Goal: Task Accomplishment & Management: Manage account settings

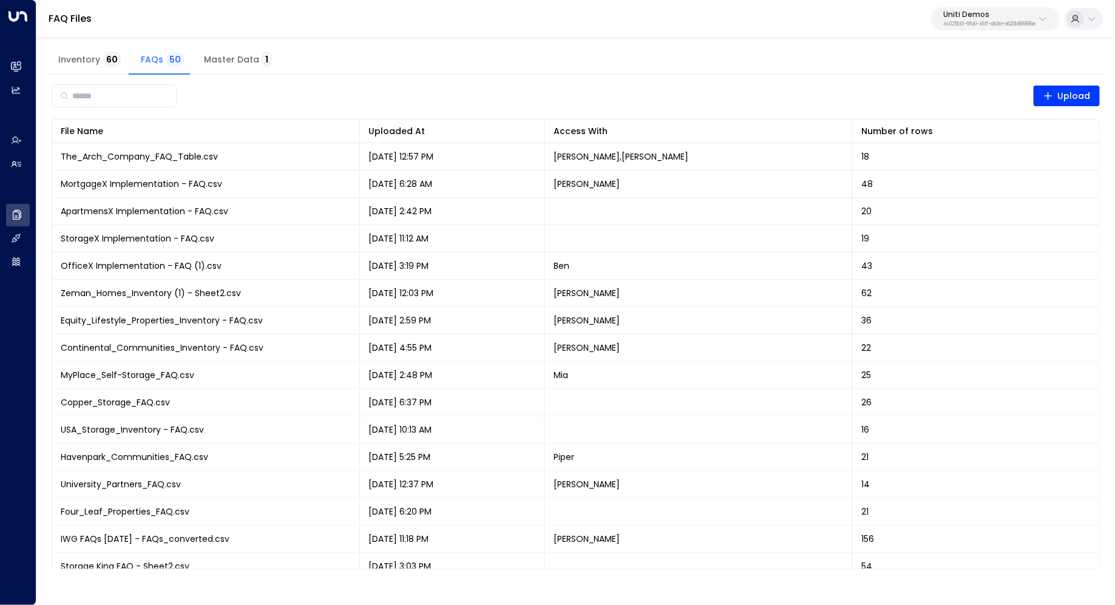
scroll to position [938, 0]
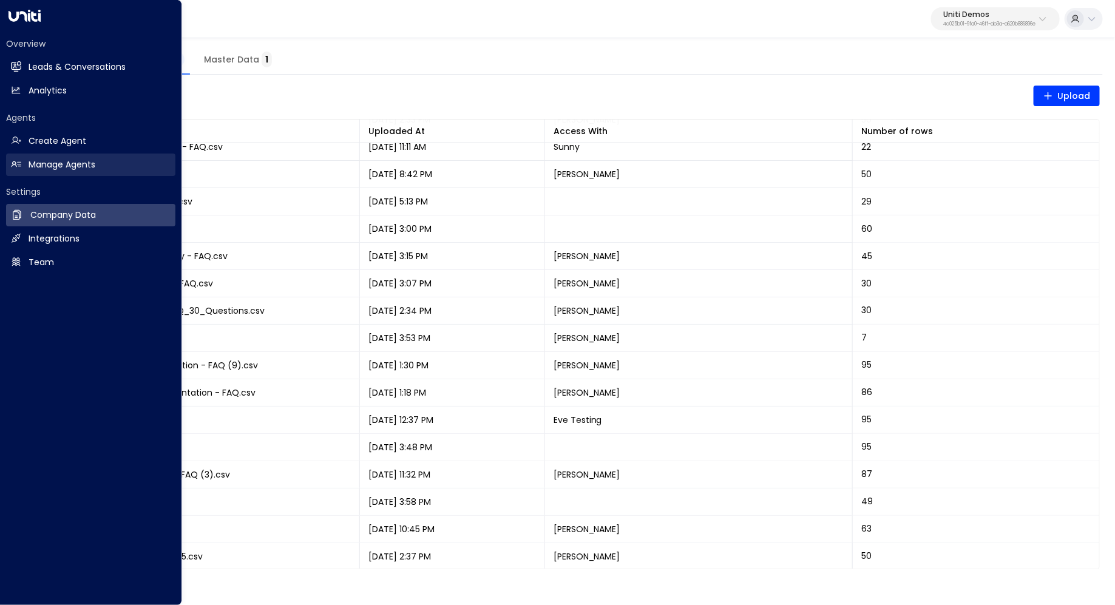
click at [61, 161] on h2 "Manage Agents" at bounding box center [62, 164] width 67 height 13
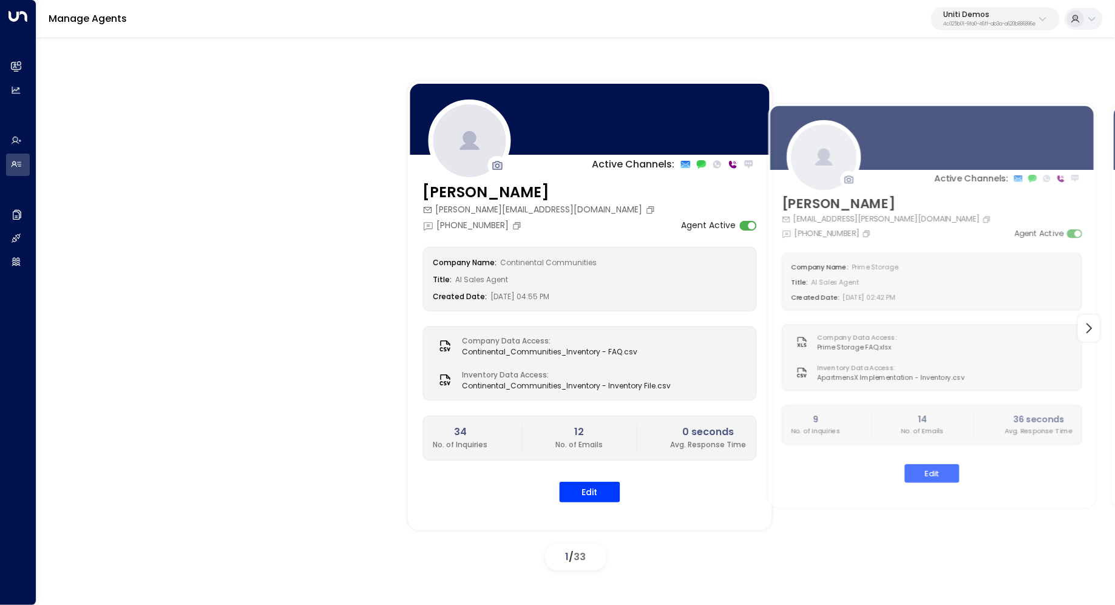
click at [1022, 22] on p "4c025b01-9fa0-46ff-ab3a-a620b886896e" at bounding box center [989, 24] width 92 height 5
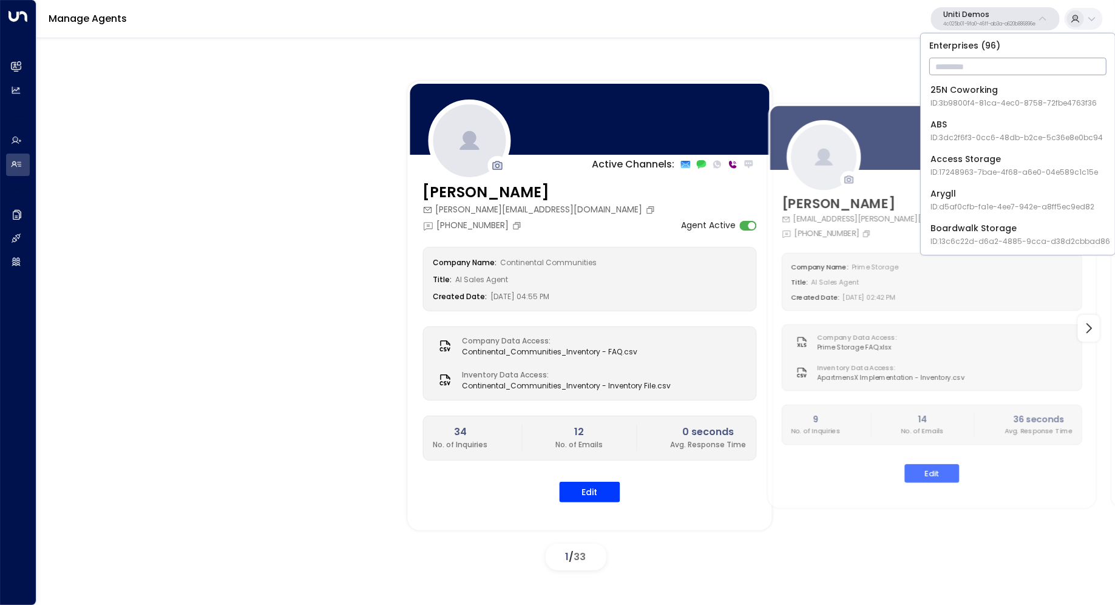
click at [314, 240] on div "Active Channels: Carey carey.continentalcommunities@gmail.com +1 (630) 656-9076…" at bounding box center [576, 328] width 1018 height 494
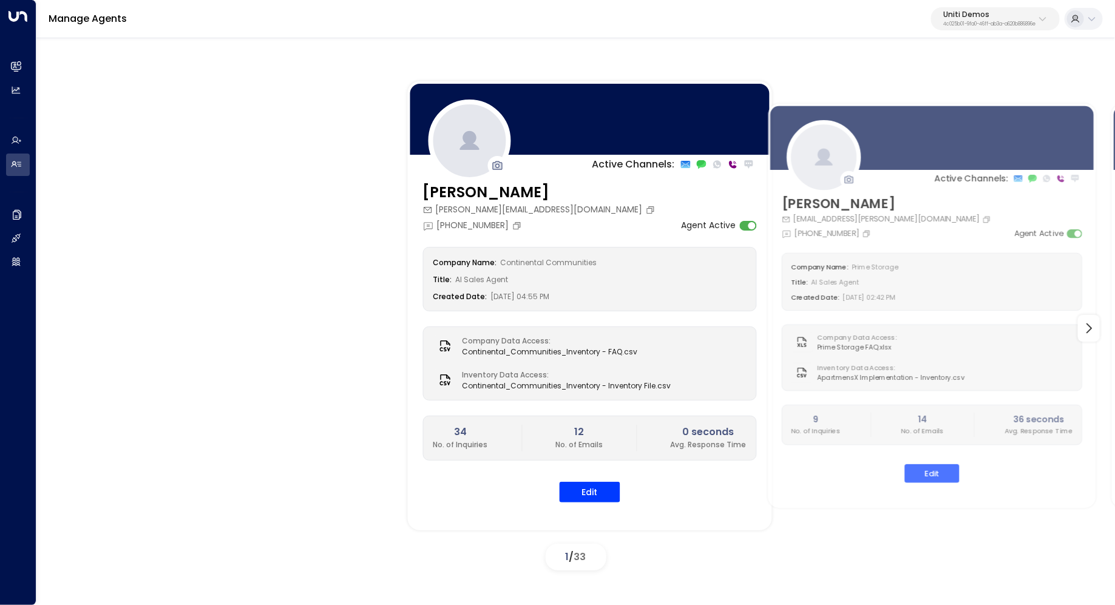
click at [976, 23] on p "4c025b01-9fa0-46ff-ab3a-a620b886896e" at bounding box center [989, 24] width 92 height 5
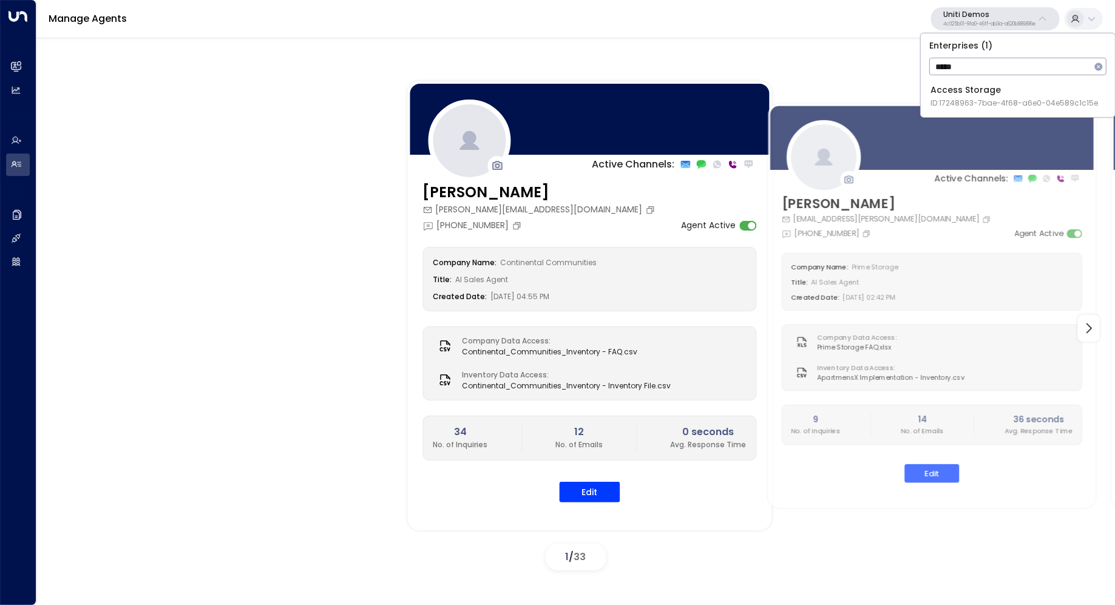
click at [985, 66] on input "*****" at bounding box center [1009, 66] width 161 height 22
type input "*****"
click at [982, 101] on span "ID: 17248963-7bae-4f68-a6e0-04e589c1c15e" at bounding box center [1014, 103] width 168 height 11
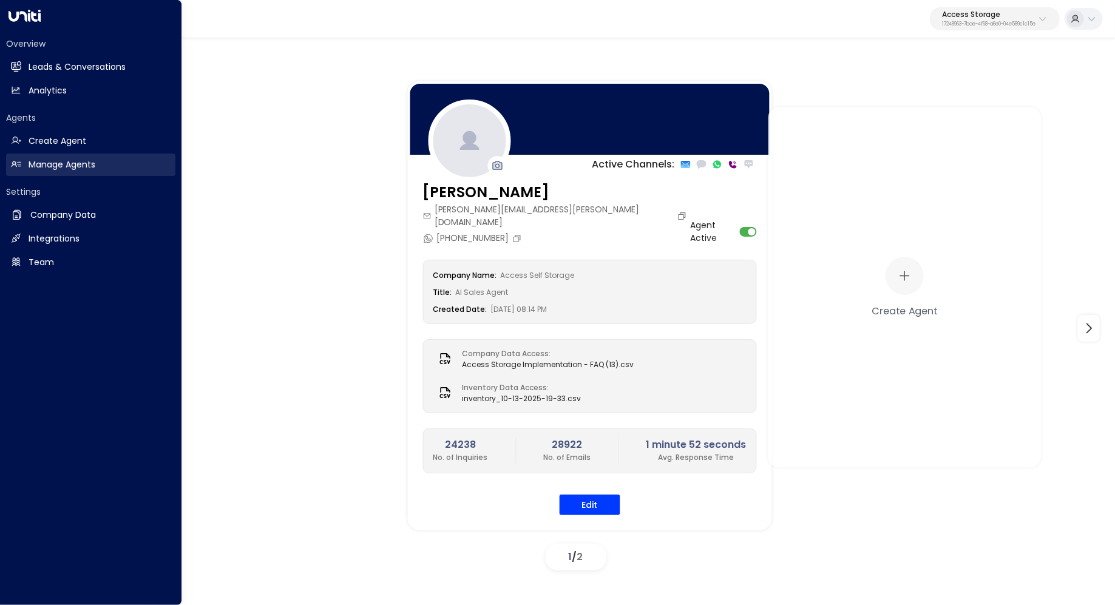
click at [104, 170] on link "Manage Agents Manage Agents" at bounding box center [90, 165] width 169 height 22
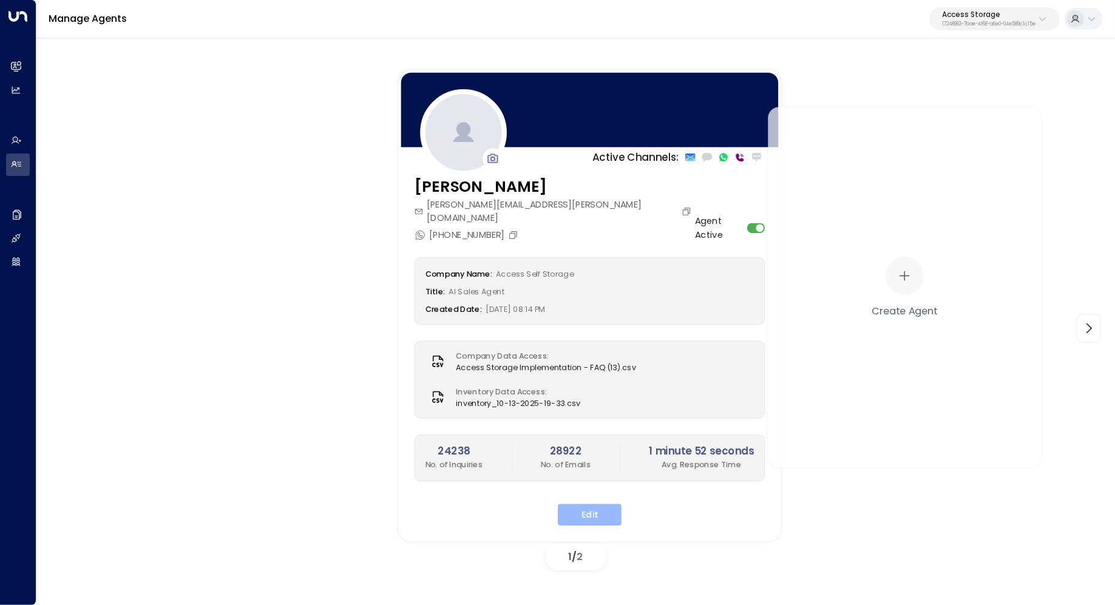
click at [600, 504] on button "Edit" at bounding box center [590, 515] width 64 height 22
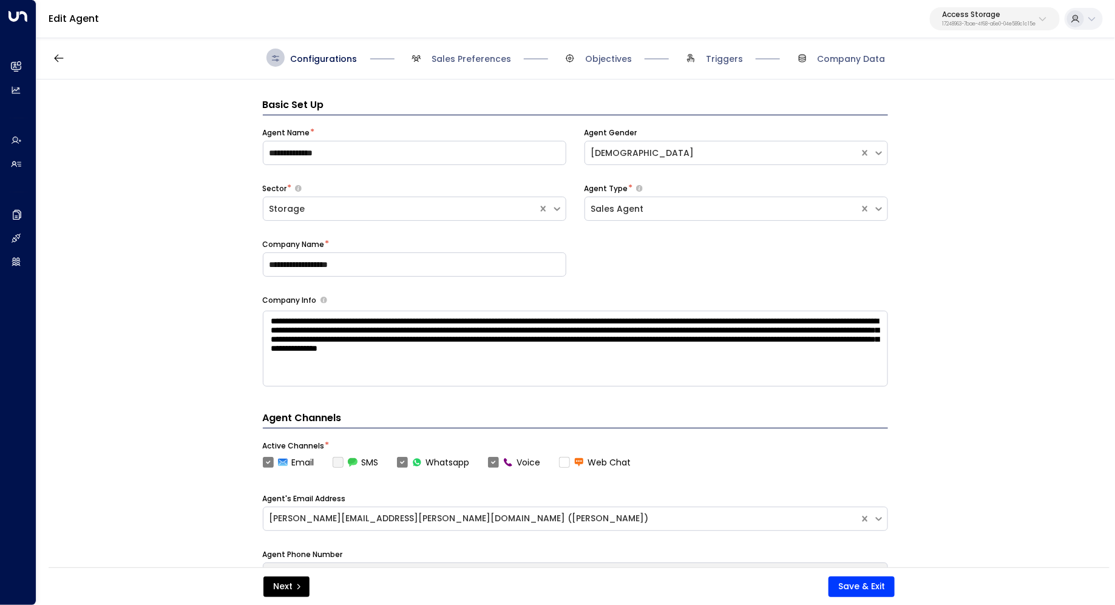
scroll to position [18, 0]
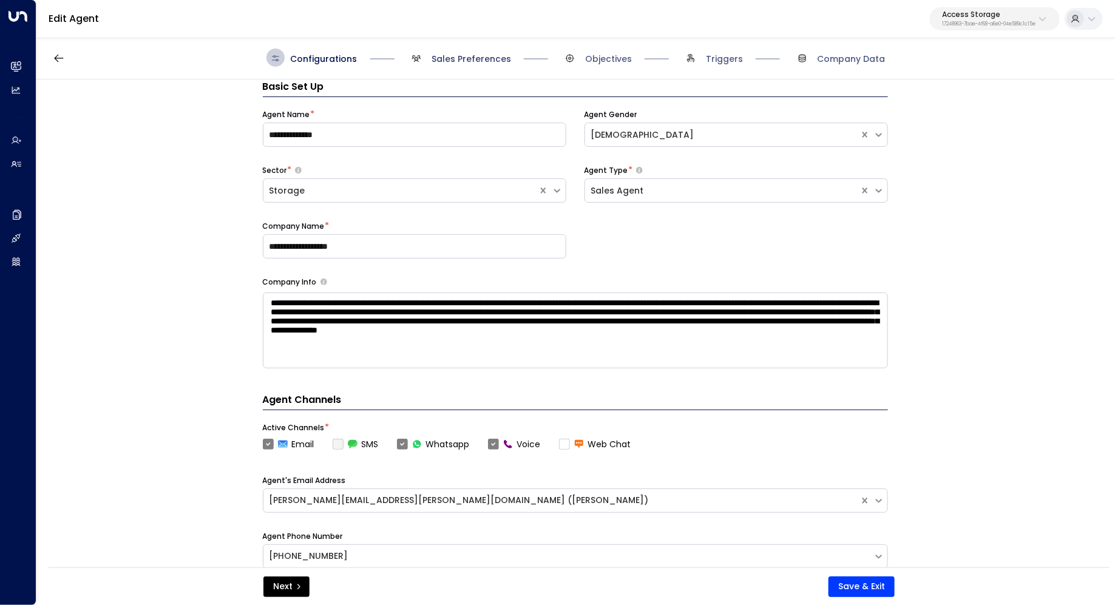
click at [468, 61] on span "Sales Preferences" at bounding box center [472, 59] width 80 height 12
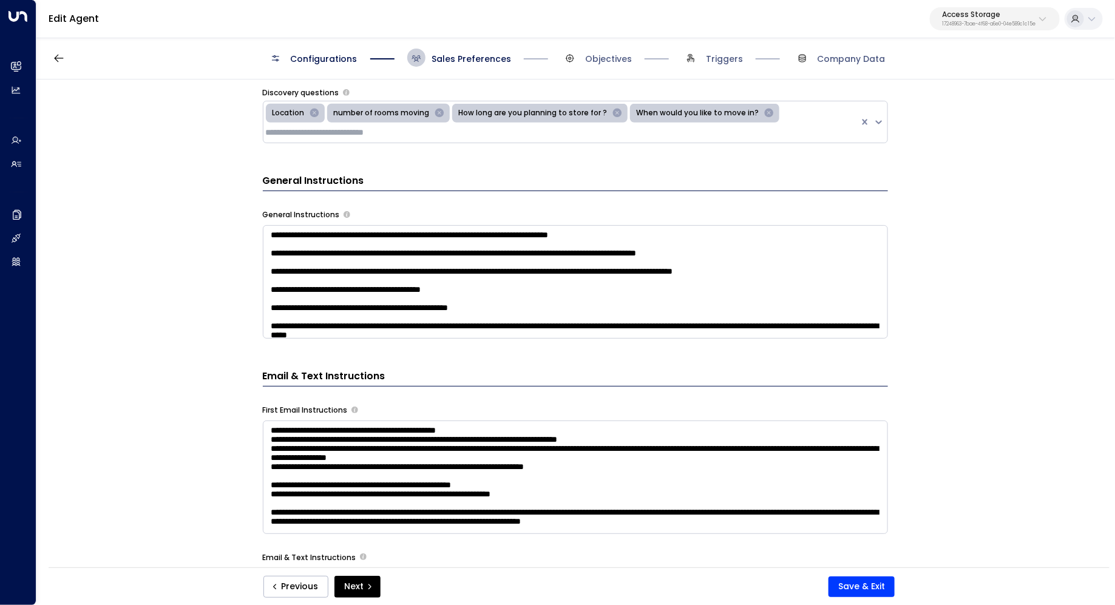
scroll to position [617, 0]
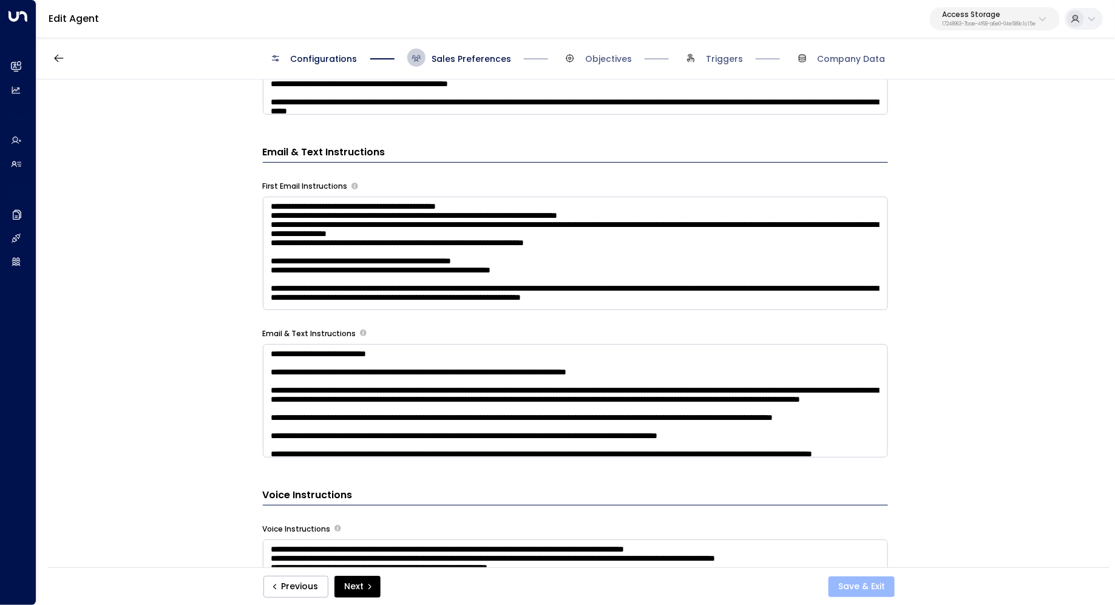
click at [859, 588] on button "Save & Exit" at bounding box center [861, 587] width 66 height 21
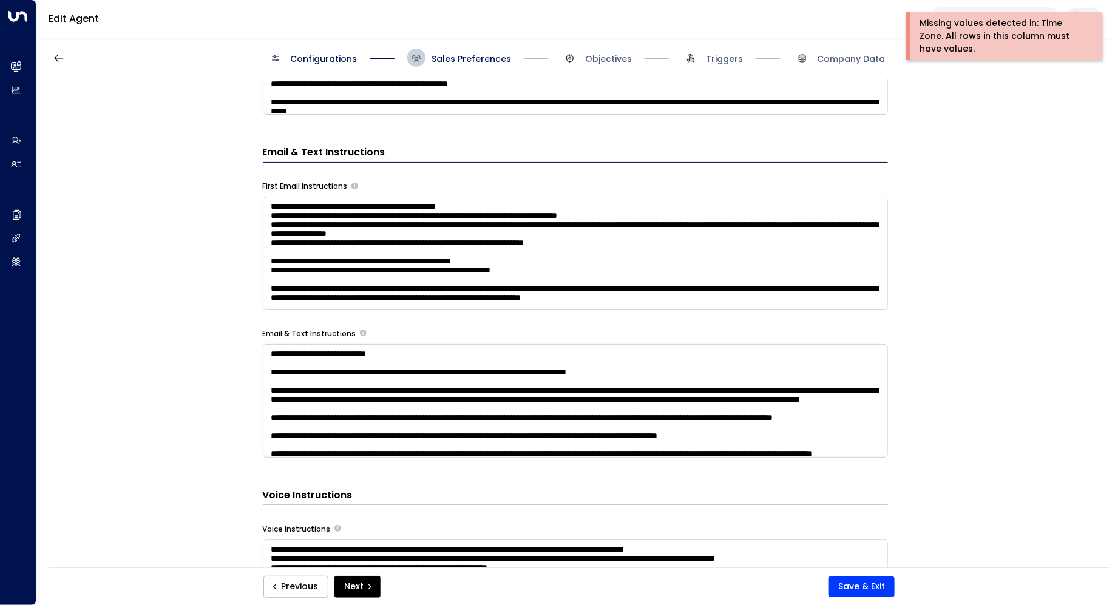
scroll to position [0, 0]
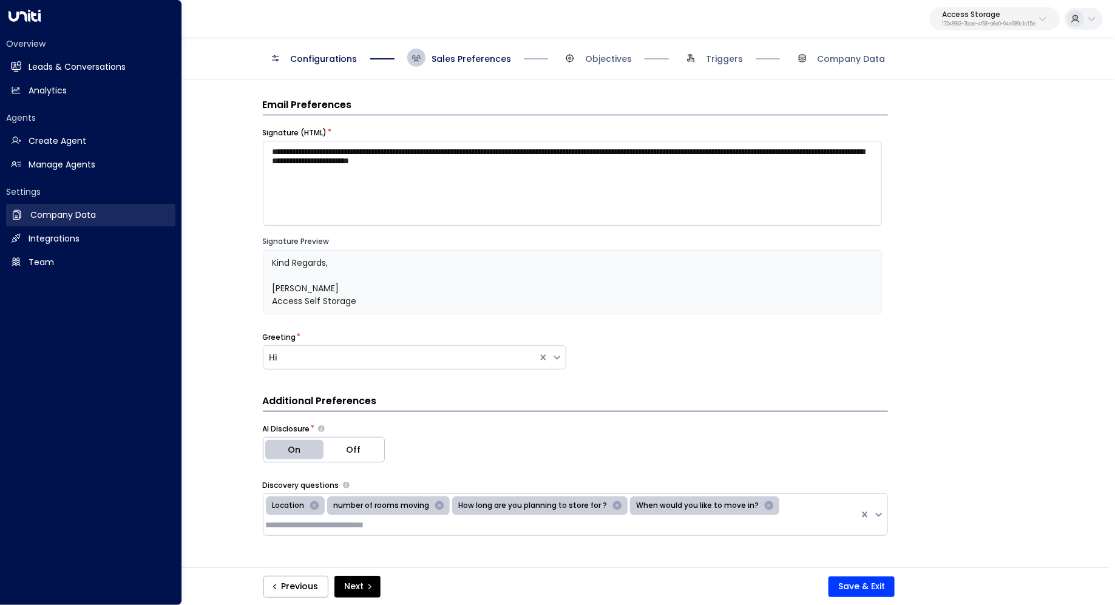
click at [75, 210] on h2 "Company Data" at bounding box center [63, 215] width 66 height 13
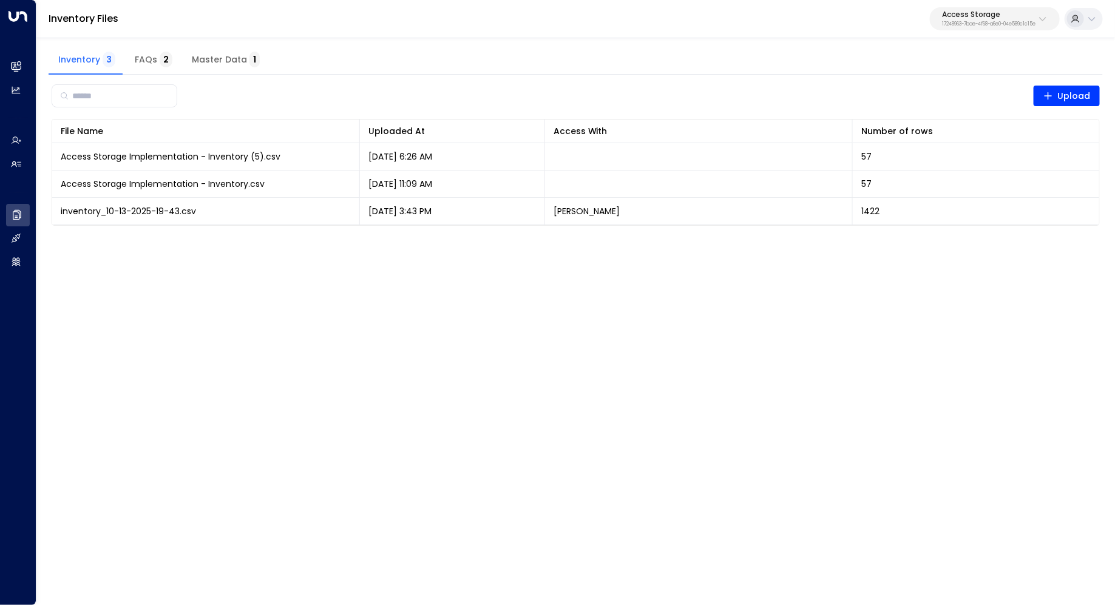
click at [218, 58] on span "Master Data 1" at bounding box center [226, 60] width 68 height 11
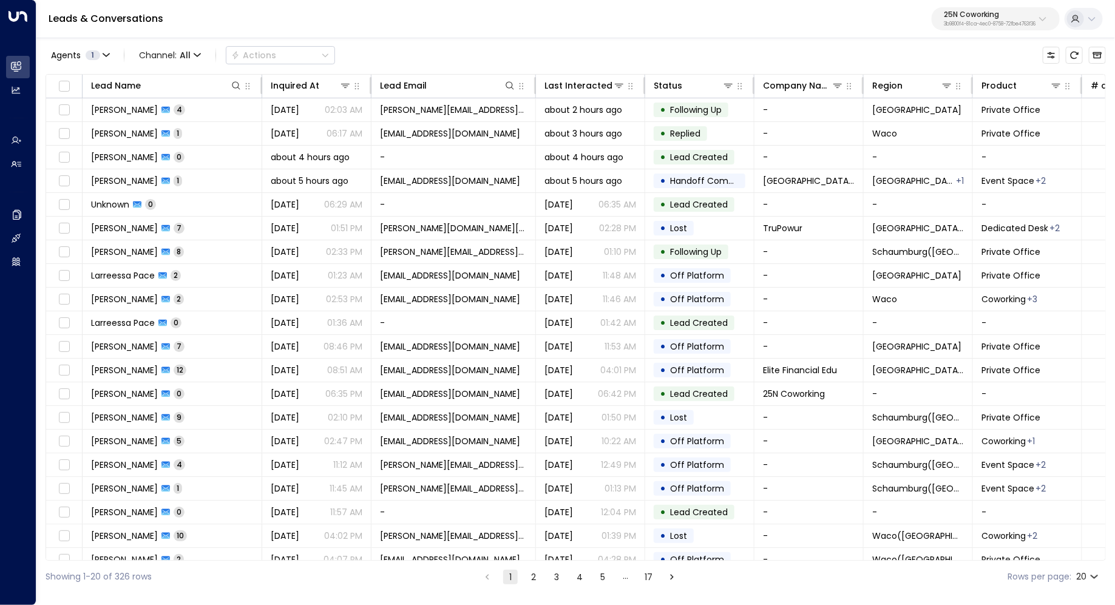
click at [975, 32] on div "Leads & Conversations 25N Coworking 3b9800f4-81ca-4ec0-8758-72fbe4763f36" at bounding box center [575, 19] width 1079 height 38
click at [975, 25] on p "3b9800f4-81ca-4ec0-8758-72fbe4763f36" at bounding box center [990, 24] width 92 height 5
type input "****"
click at [923, 89] on div "Access Storage ID: 17248963-7bae-4f68-a6e0-04e589c1c15e" at bounding box center [959, 96] width 168 height 25
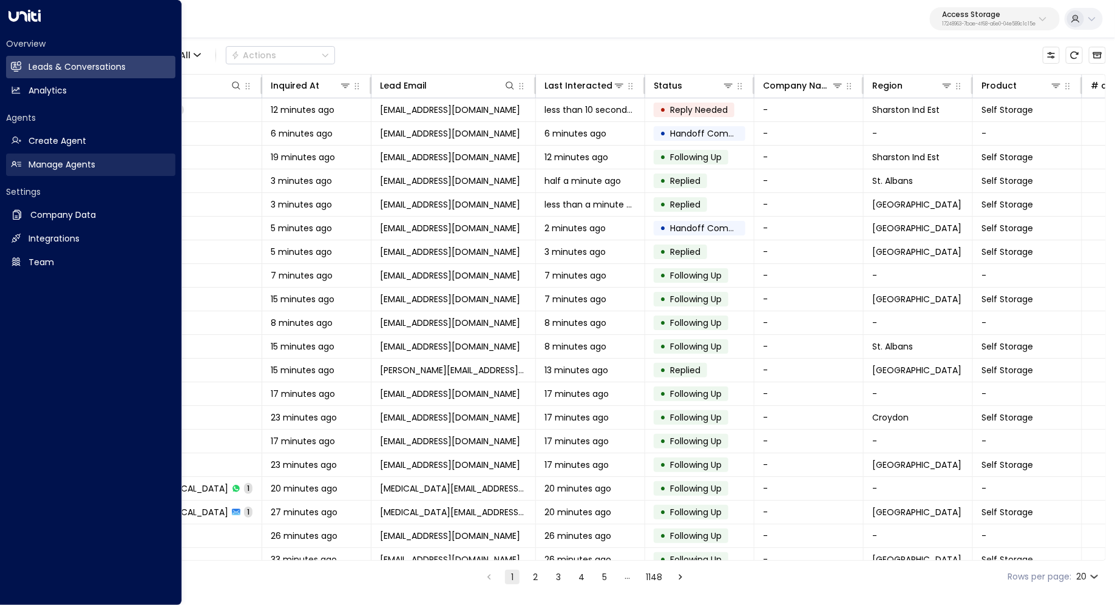
click at [62, 168] on h2 "Manage Agents" at bounding box center [62, 164] width 67 height 13
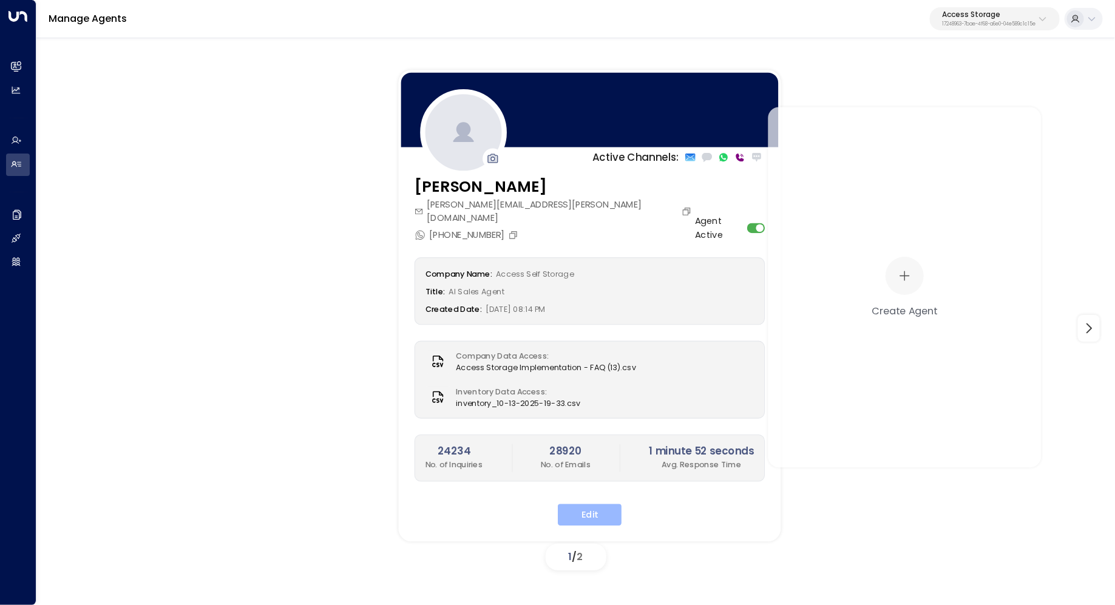
click at [605, 506] on button "Edit" at bounding box center [590, 515] width 64 height 22
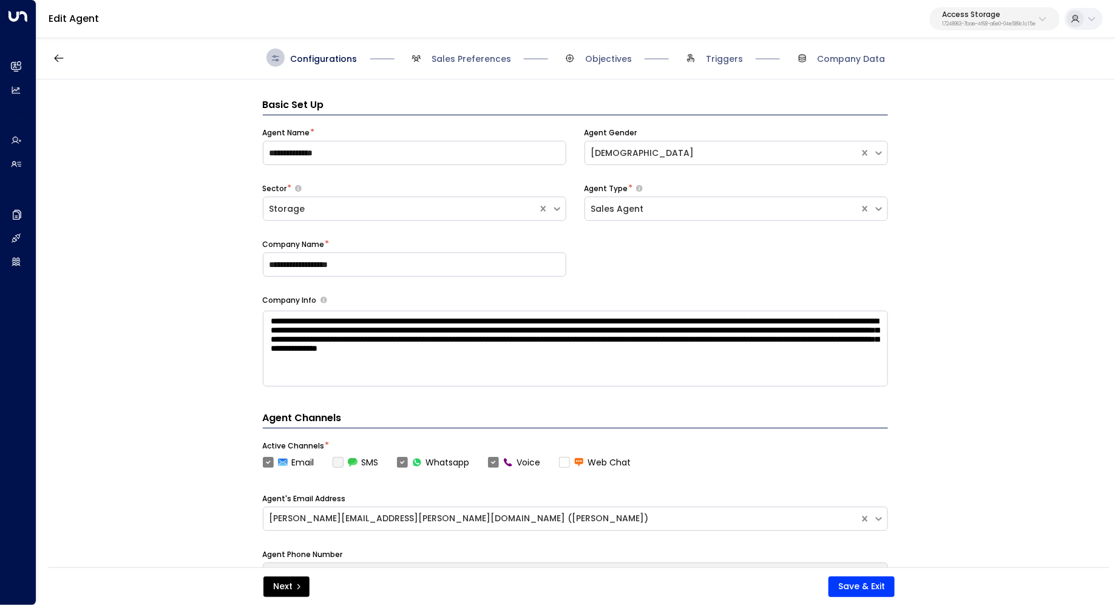
scroll to position [18, 0]
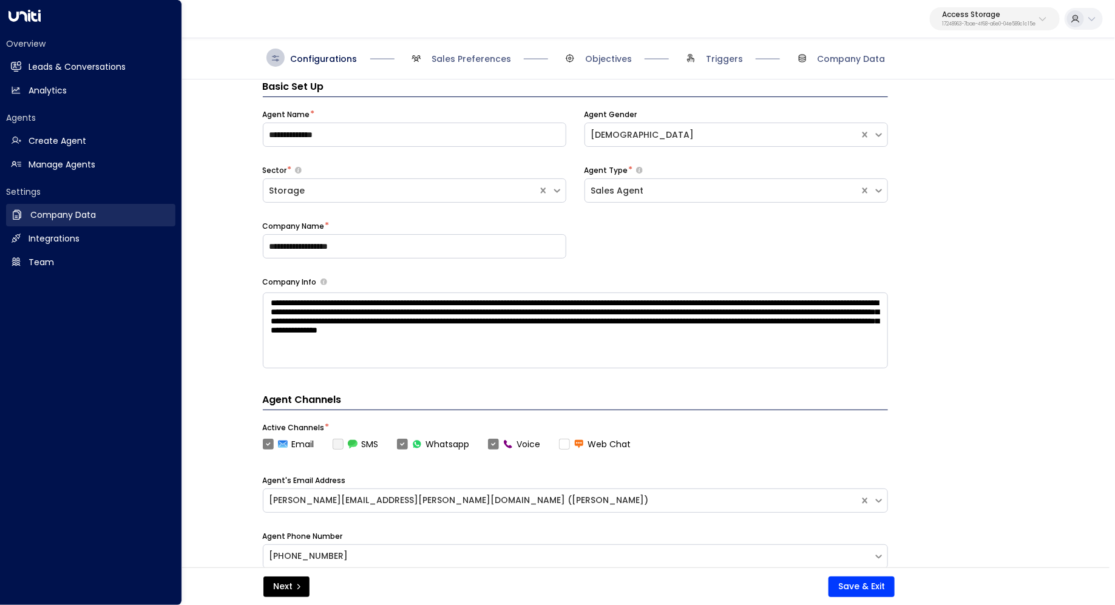
click at [84, 222] on link "Company Data Company Data" at bounding box center [90, 215] width 169 height 22
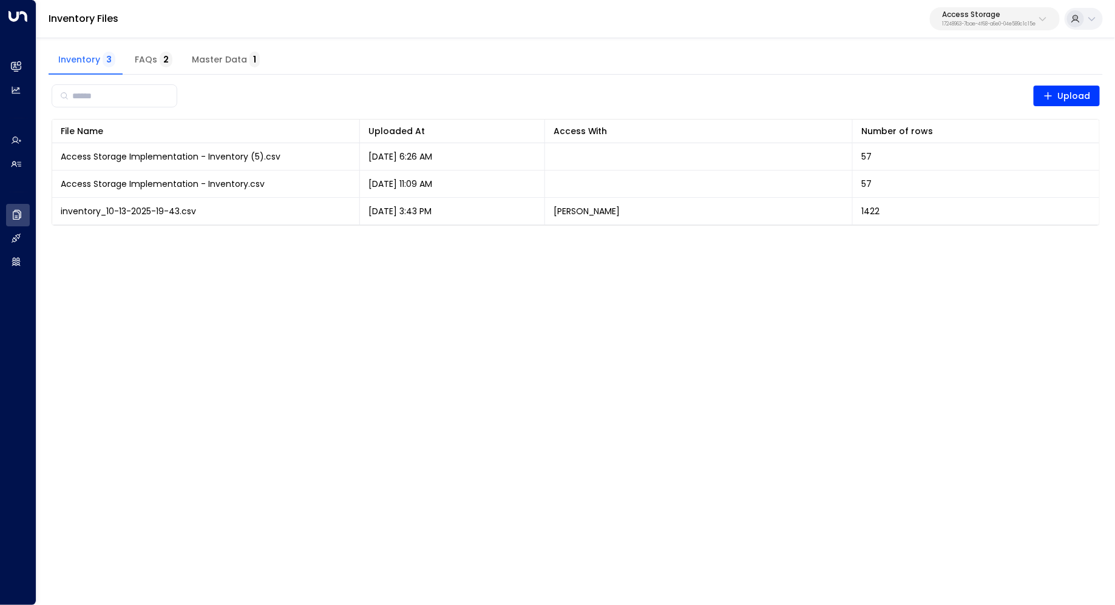
click at [220, 60] on span "Master Data 1" at bounding box center [226, 60] width 68 height 11
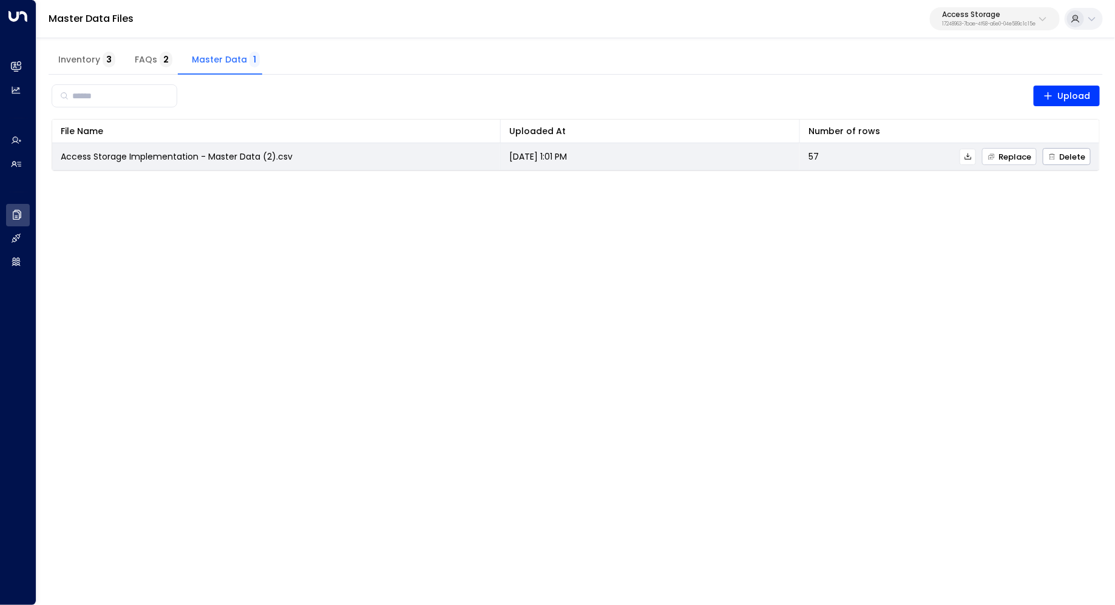
click at [1011, 153] on span "Replace" at bounding box center [1009, 157] width 44 height 8
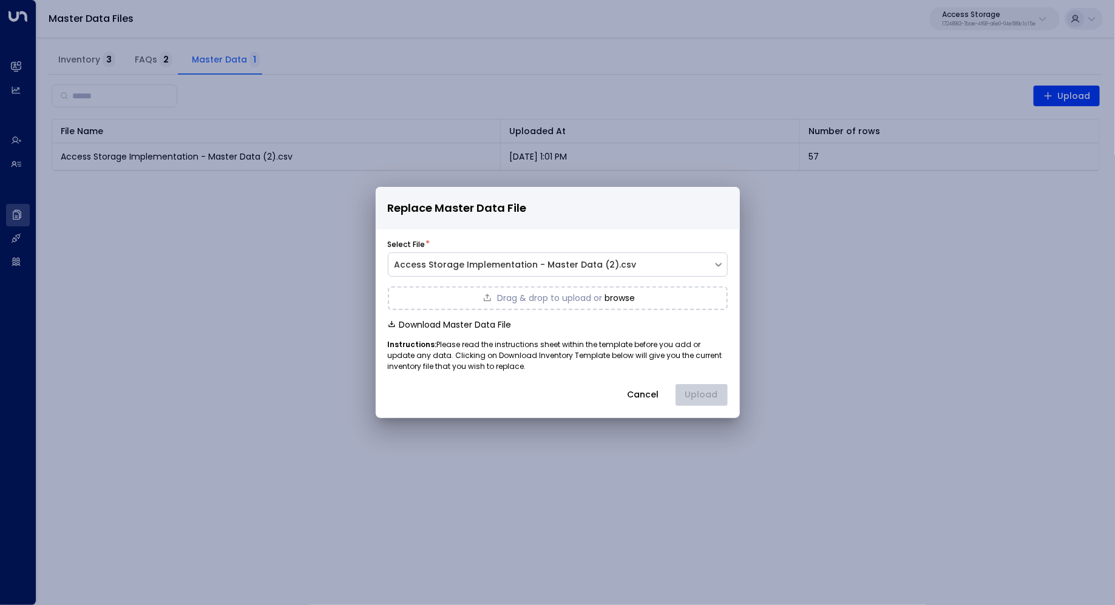
click at [615, 297] on button "browse" at bounding box center [620, 298] width 30 height 10
click at [701, 392] on button "Upload" at bounding box center [702, 395] width 52 height 22
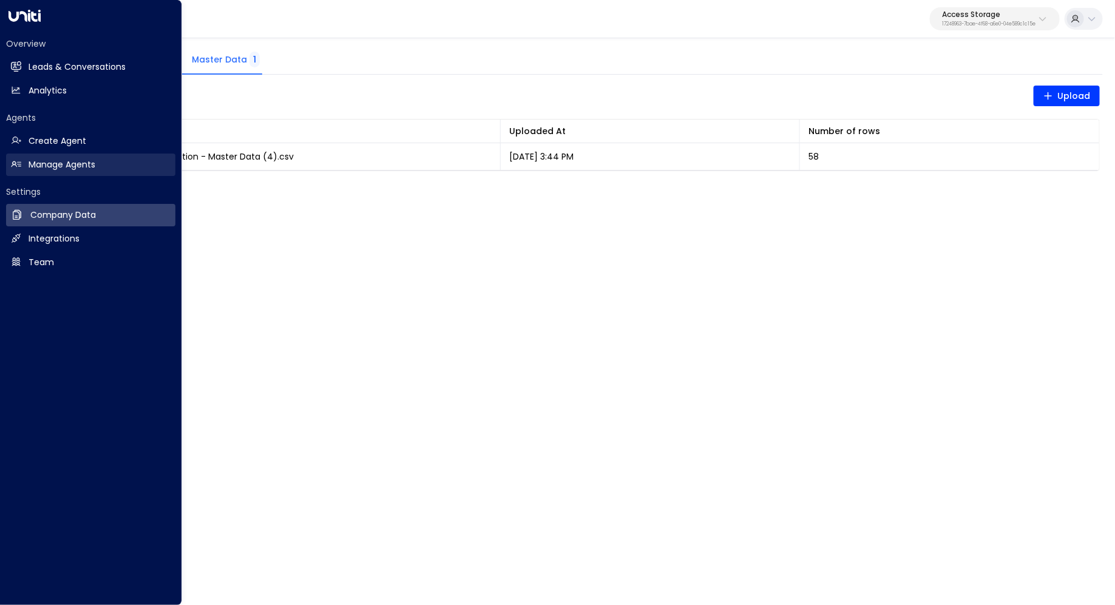
click at [72, 169] on h2 "Manage Agents" at bounding box center [62, 164] width 67 height 13
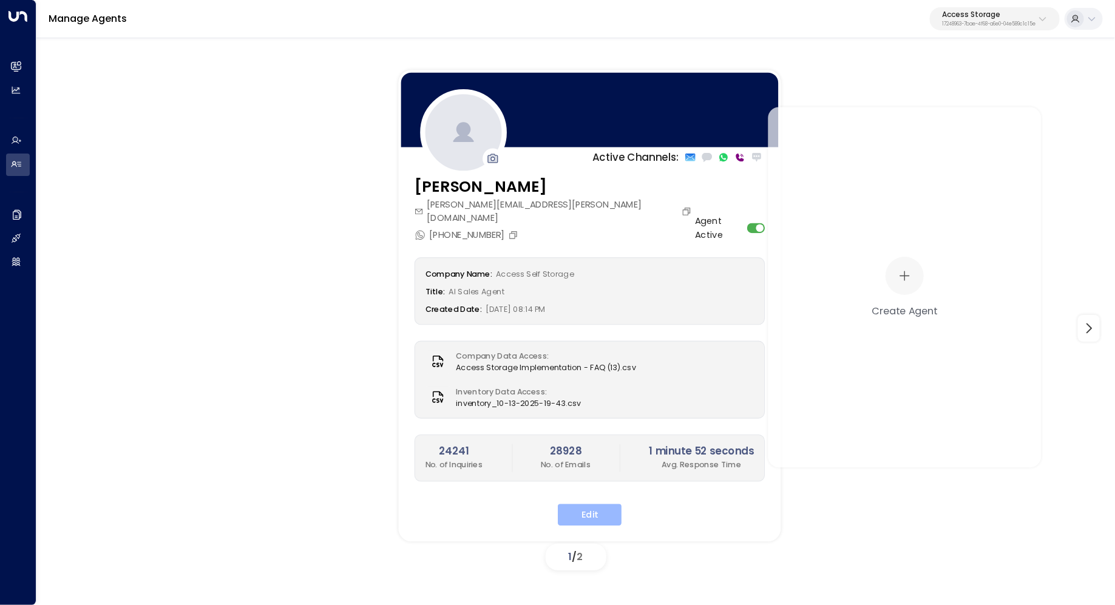
click at [597, 504] on button "Edit" at bounding box center [590, 515] width 64 height 22
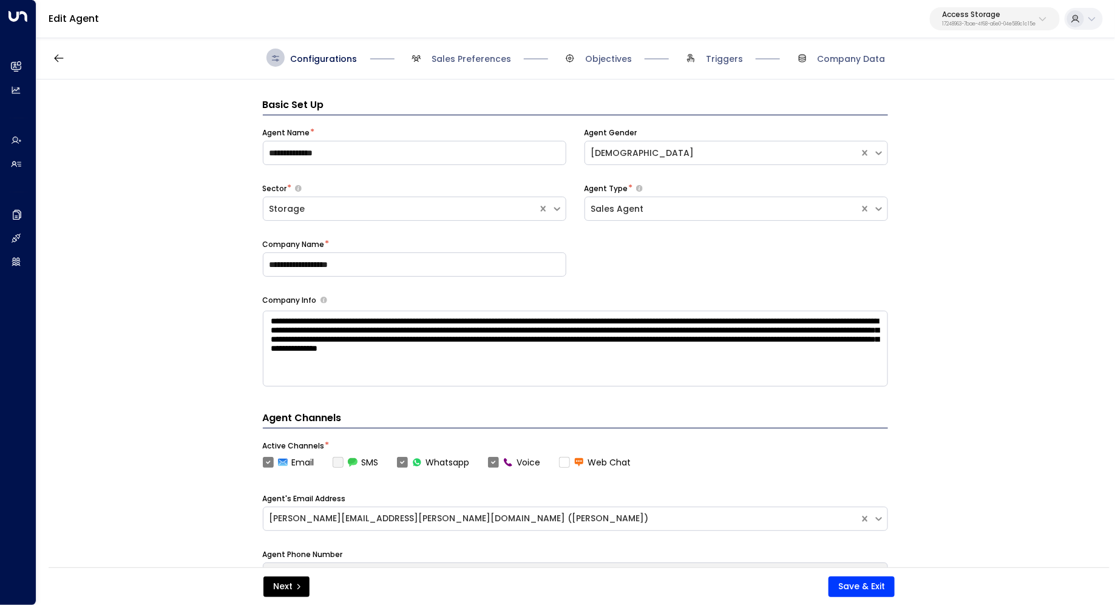
scroll to position [18, 0]
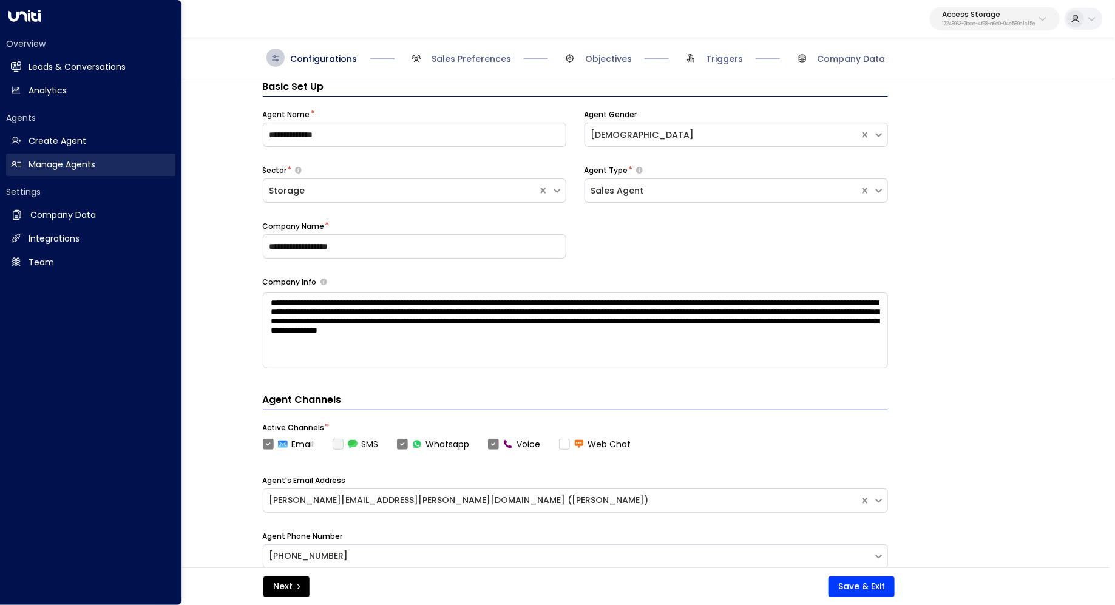
click at [100, 164] on link "Manage Agents Manage Agents" at bounding box center [90, 165] width 169 height 22
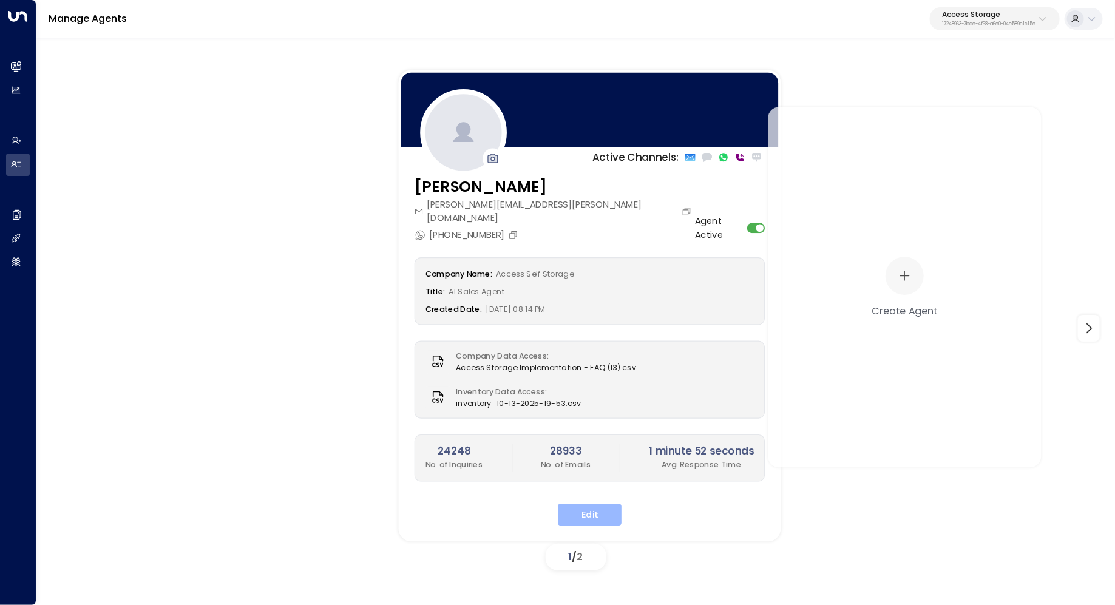
click at [587, 504] on button "Edit" at bounding box center [590, 515] width 64 height 22
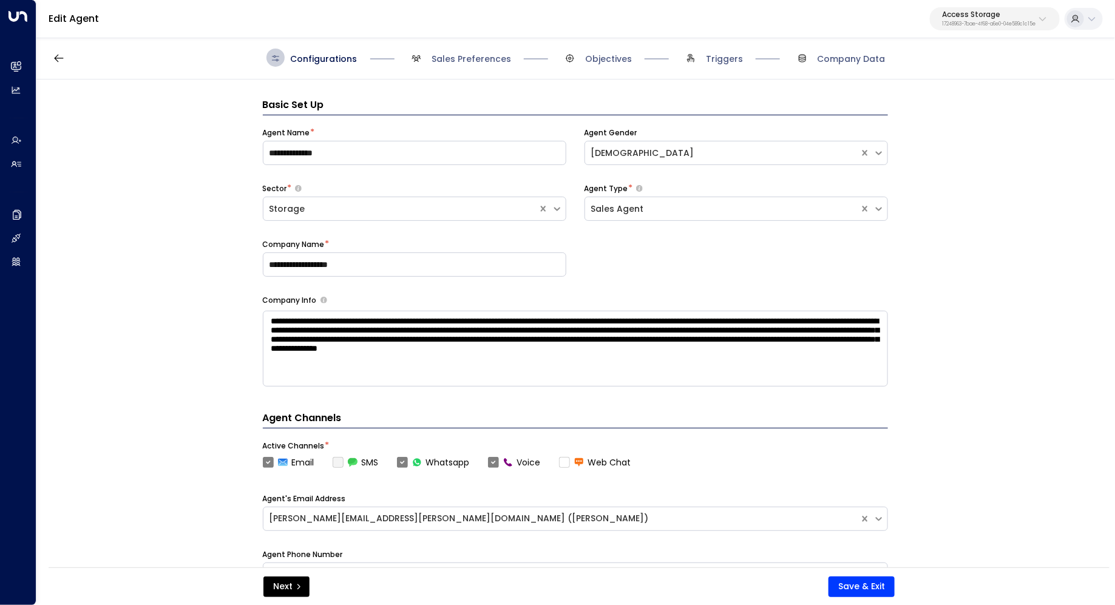
scroll to position [18, 0]
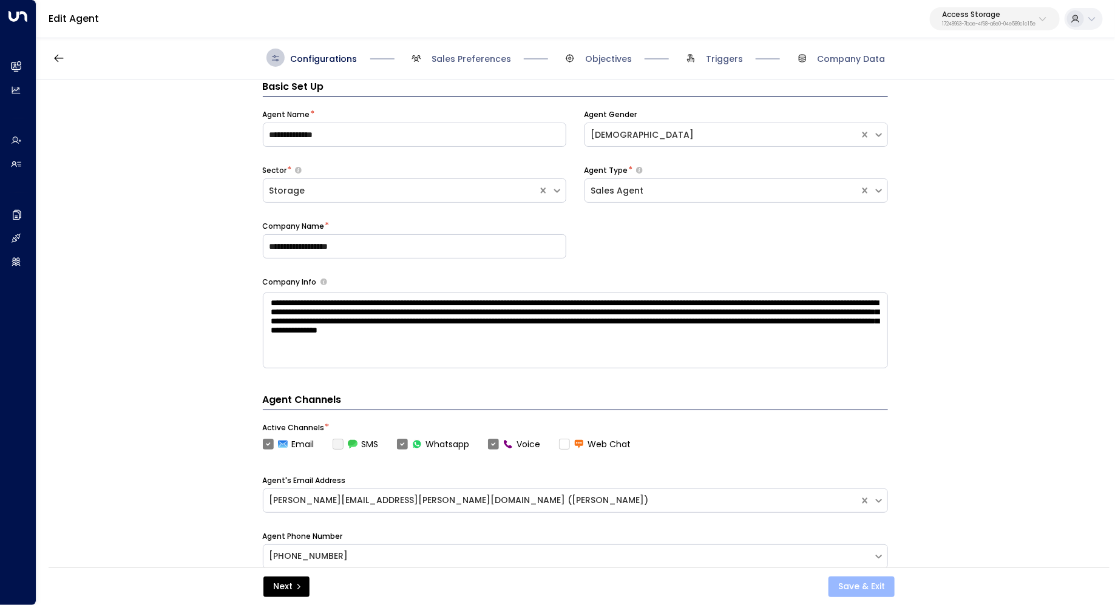
click at [855, 582] on button "Save & Exit" at bounding box center [861, 587] width 66 height 21
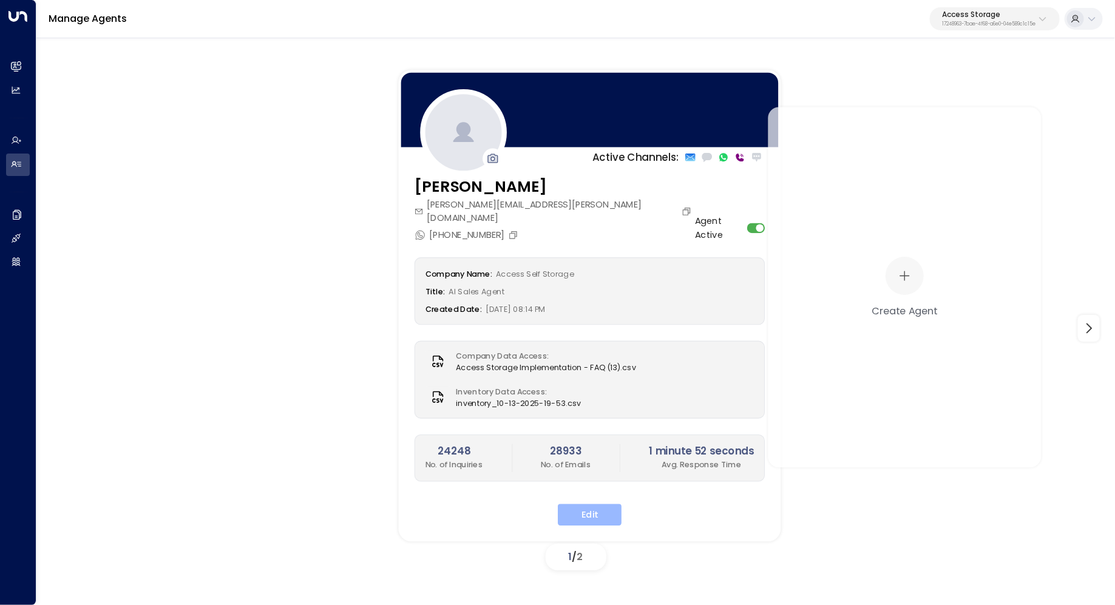
click at [590, 506] on button "Edit" at bounding box center [590, 515] width 64 height 22
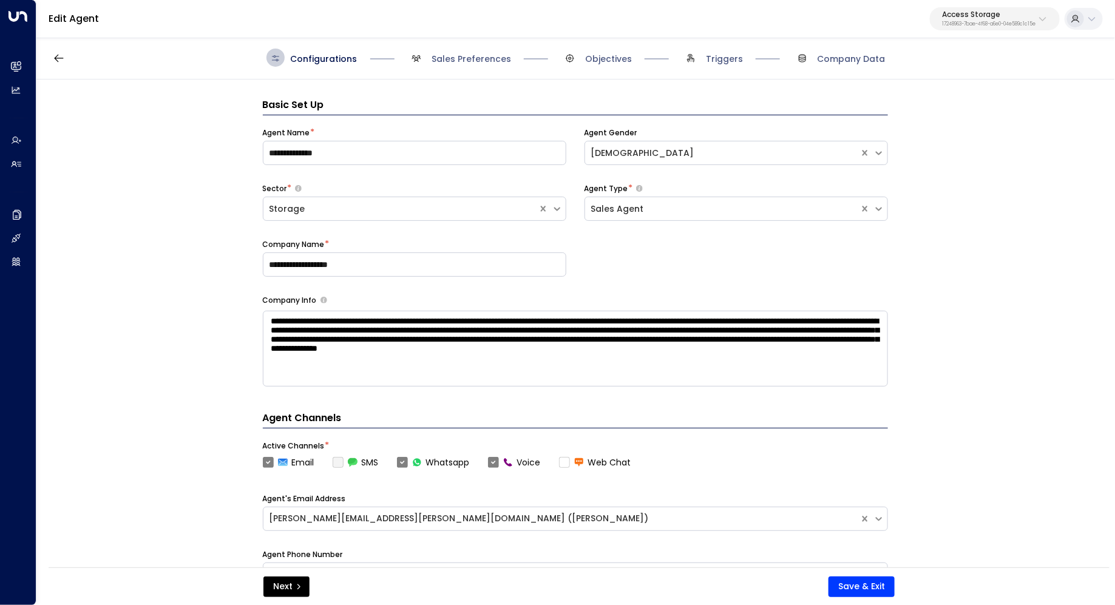
scroll to position [18, 0]
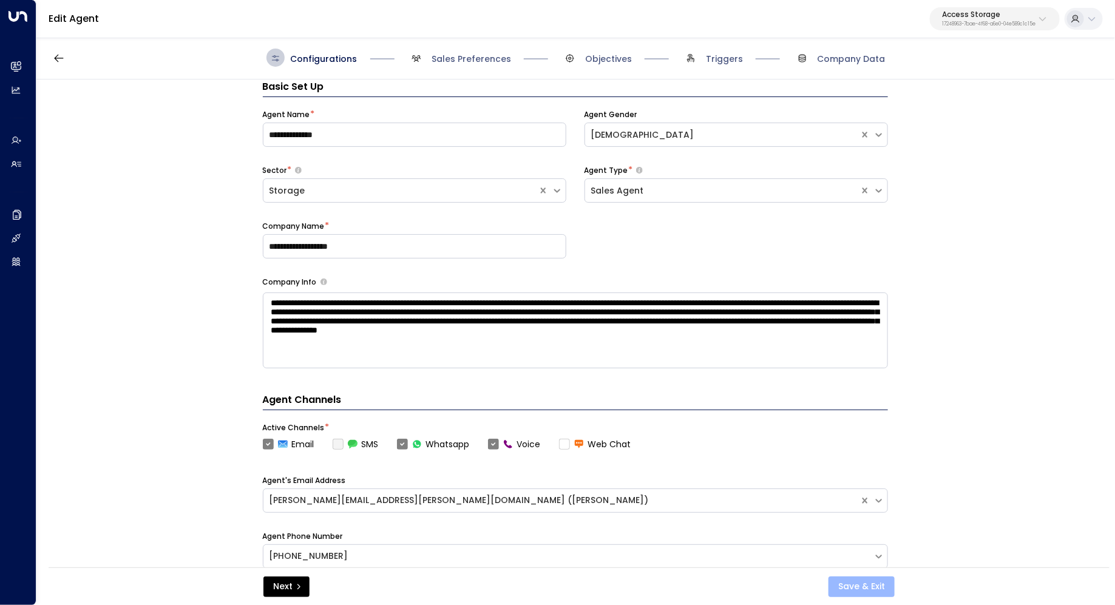
click at [870, 586] on button "Save & Exit" at bounding box center [861, 587] width 66 height 21
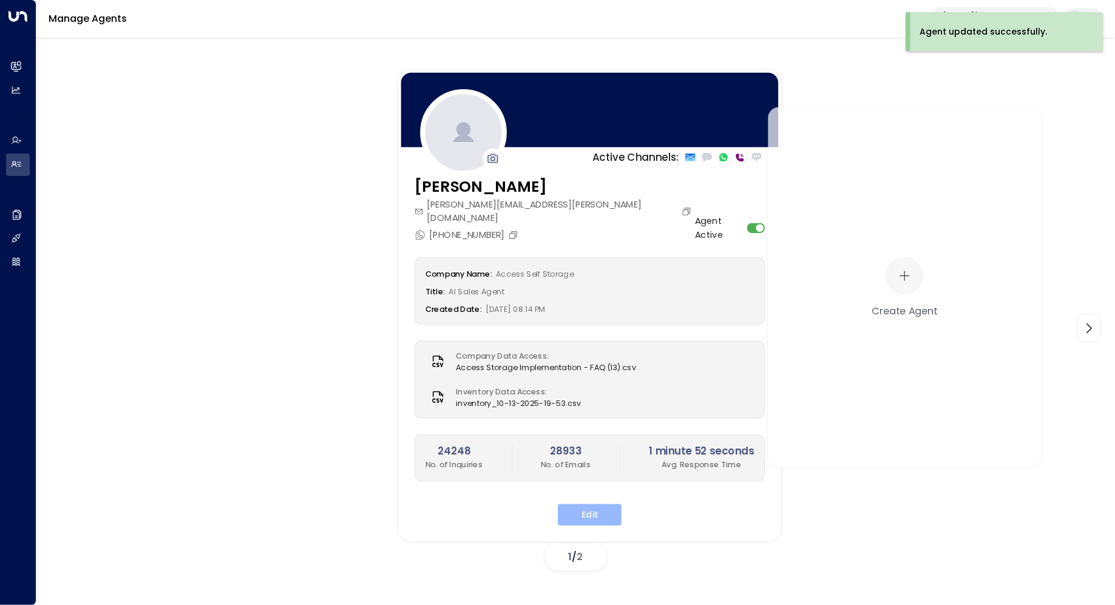
click at [582, 504] on button "Edit" at bounding box center [590, 515] width 64 height 22
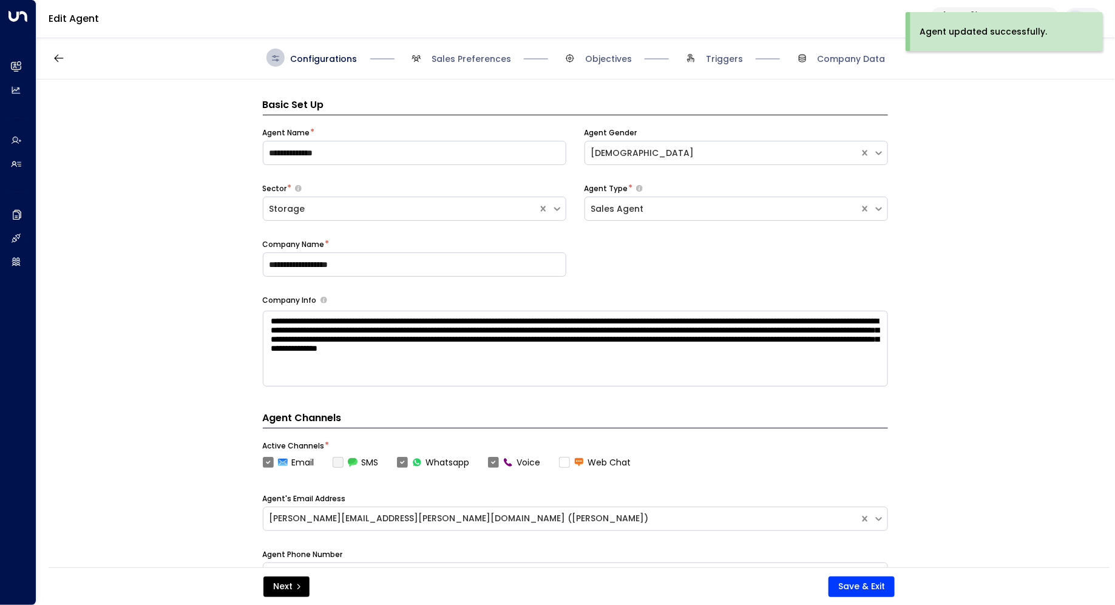
scroll to position [18, 0]
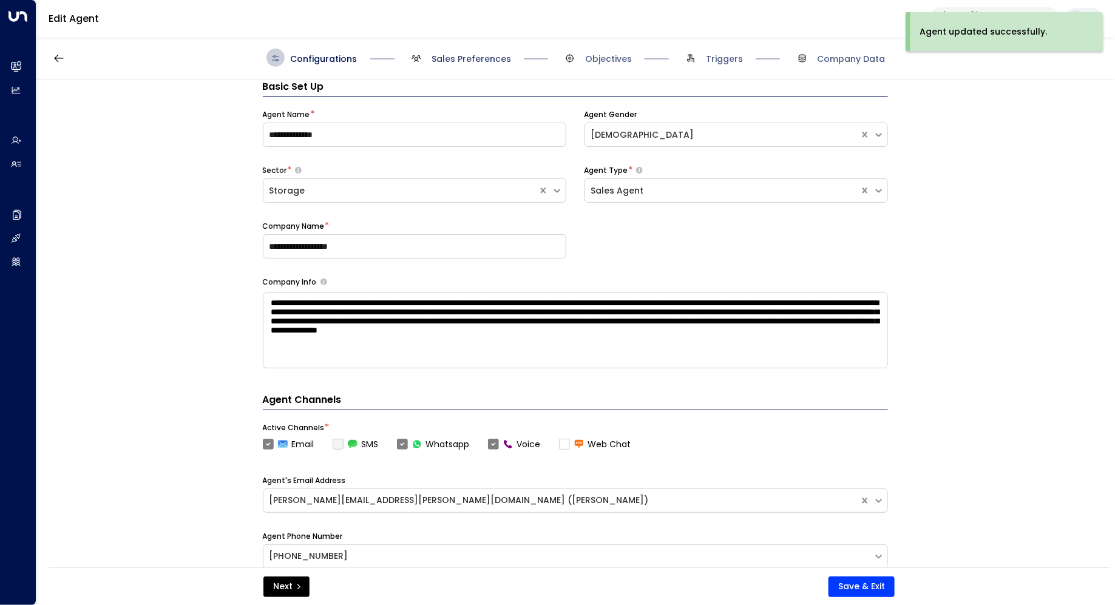
click at [461, 59] on span "Sales Preferences" at bounding box center [472, 59] width 80 height 12
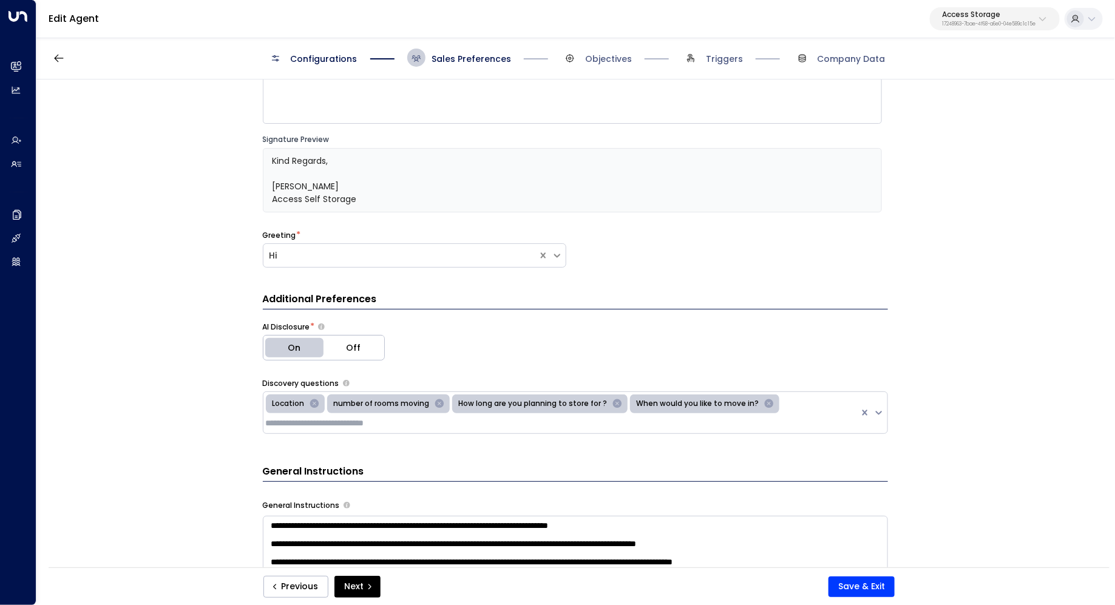
scroll to position [128, 0]
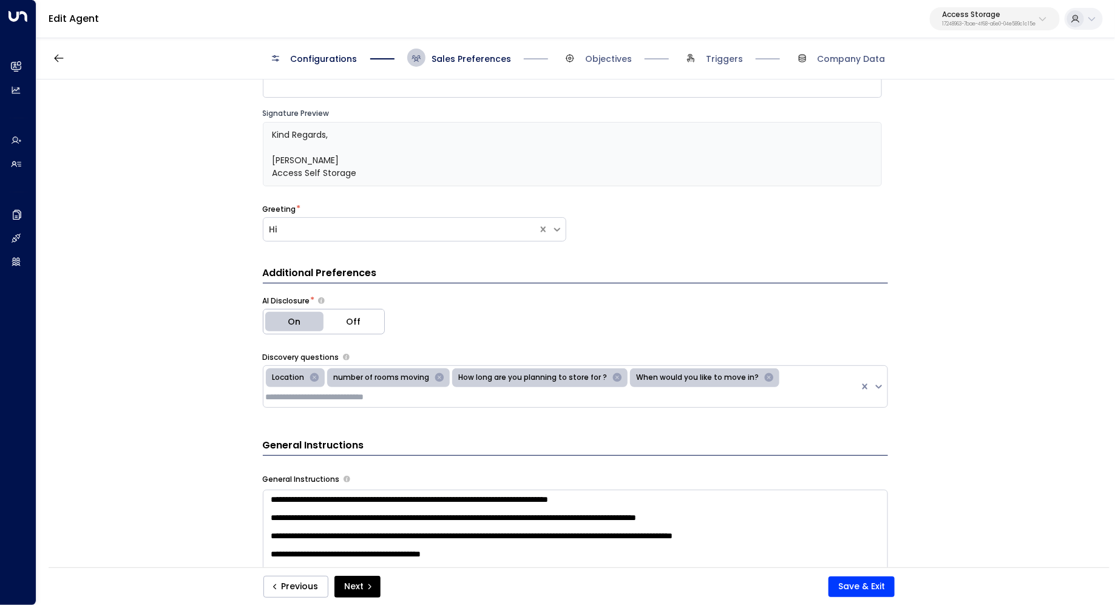
click at [330, 67] on div "Configurations Sales Preferences Objectives Triggers Company Data" at bounding box center [575, 57] width 1079 height 43
click at [325, 59] on span "Configurations" at bounding box center [324, 59] width 67 height 12
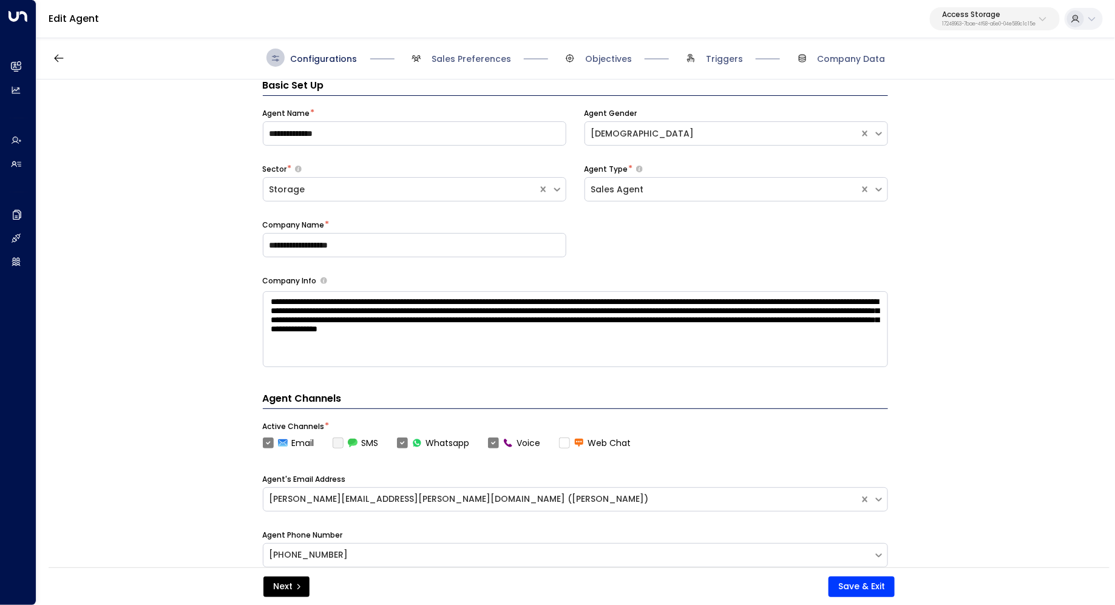
scroll to position [18, 0]
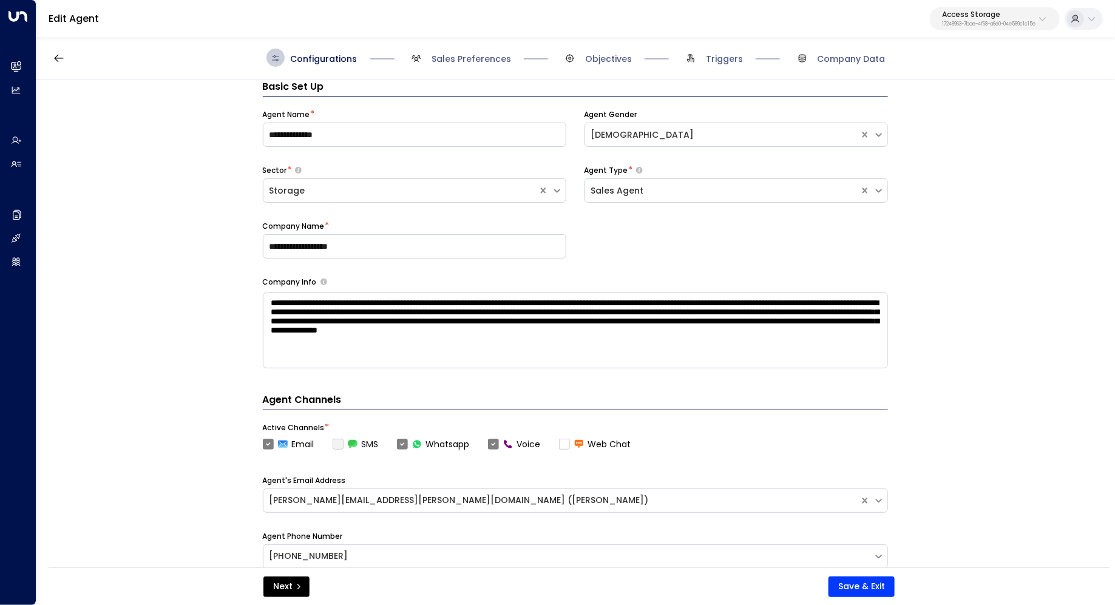
click at [429, 50] on span "Sales Preferences" at bounding box center [459, 58] width 104 height 18
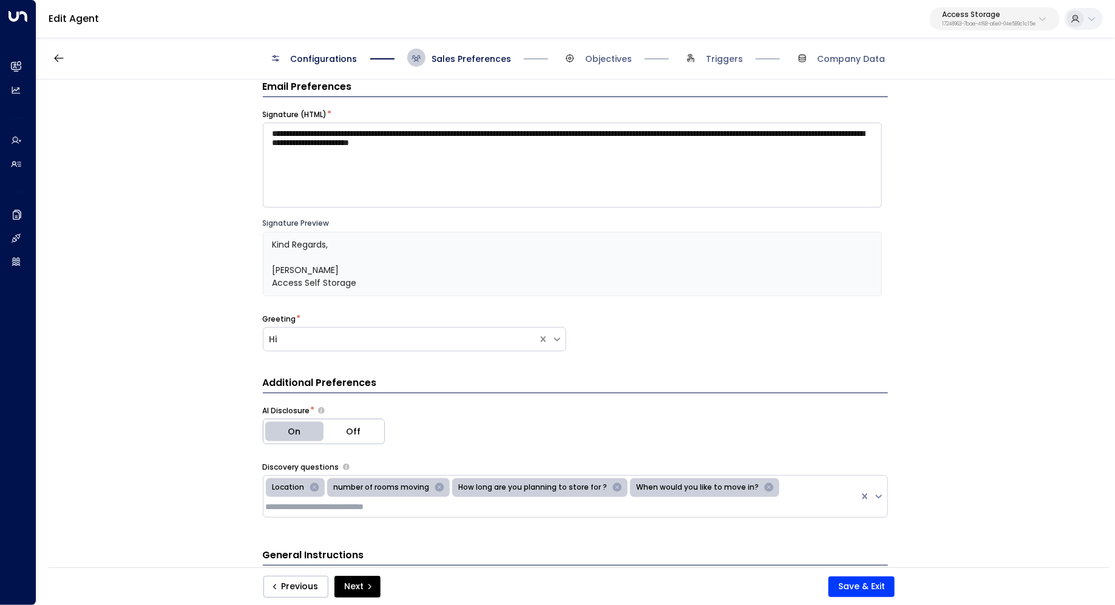
scroll to position [0, 0]
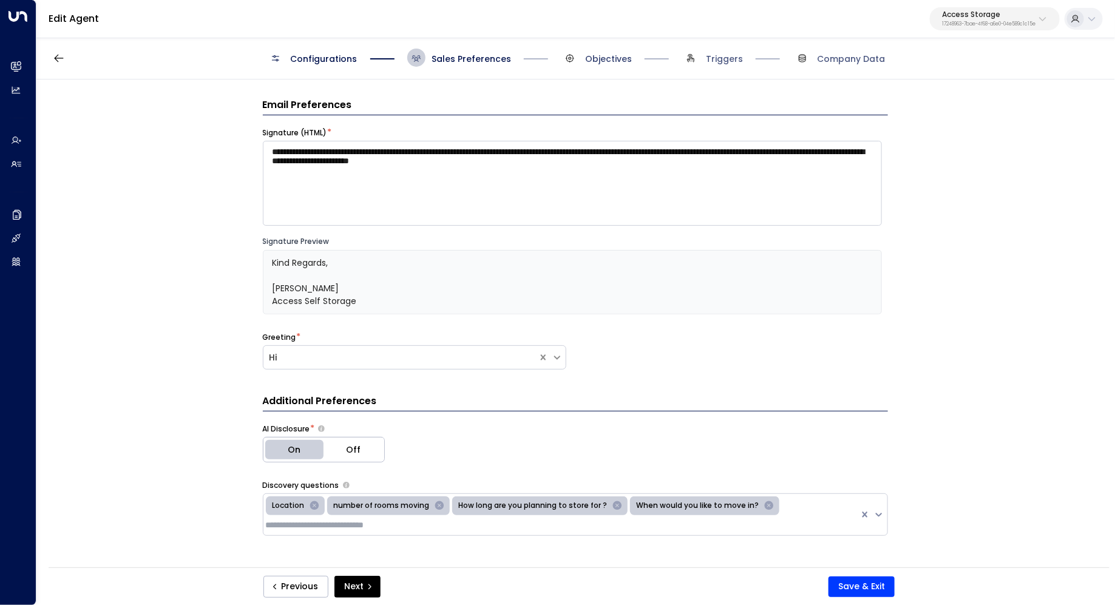
click at [609, 52] on span "Objectives" at bounding box center [596, 58] width 71 height 18
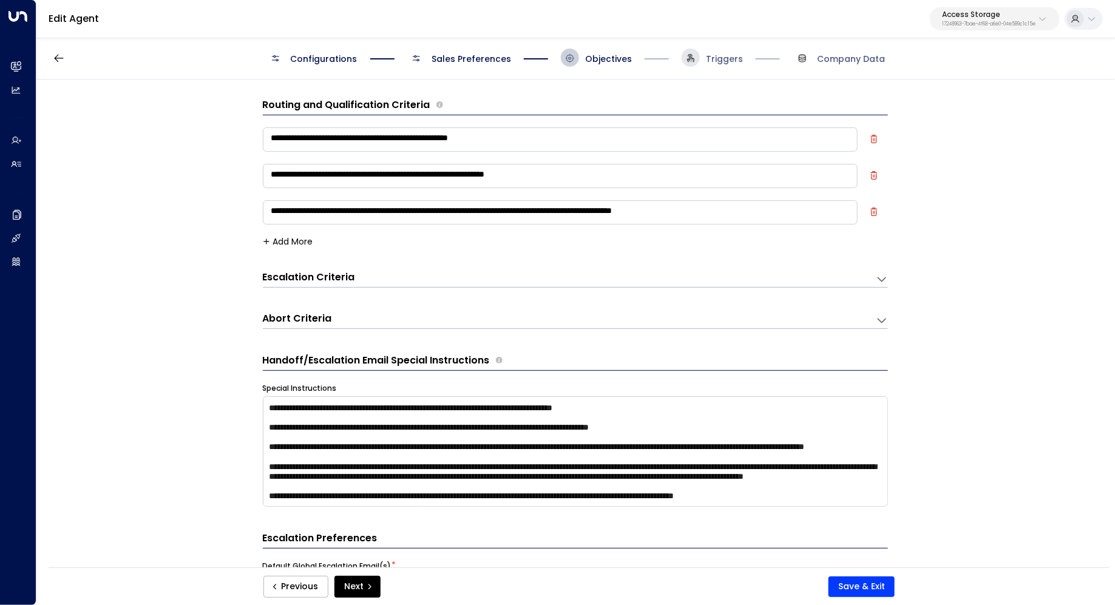
scroll to position [18, 0]
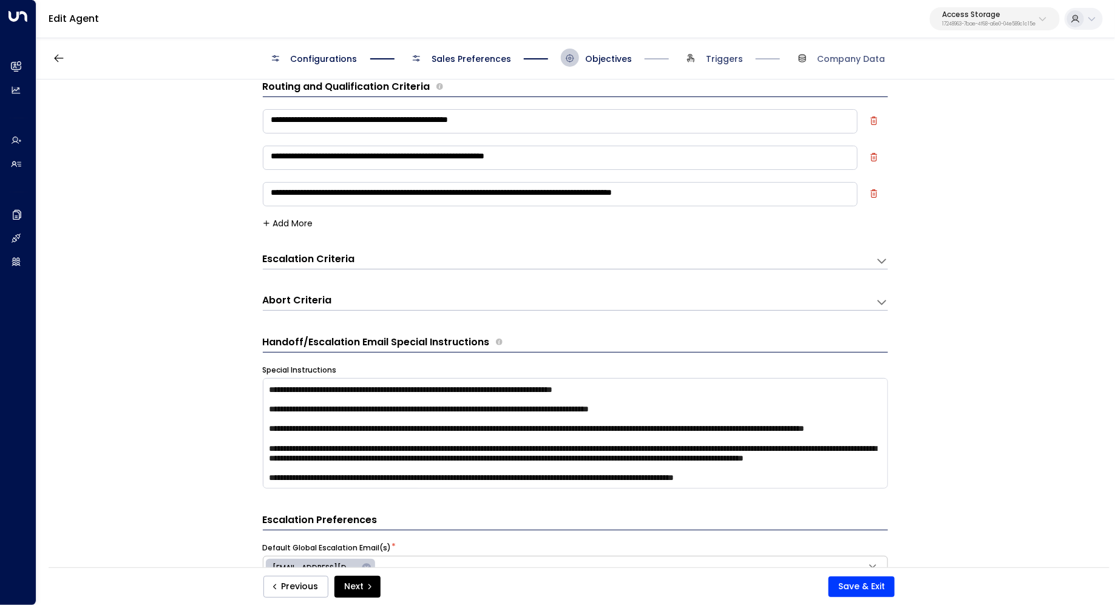
click at [709, 53] on span "Triggers" at bounding box center [724, 59] width 37 height 12
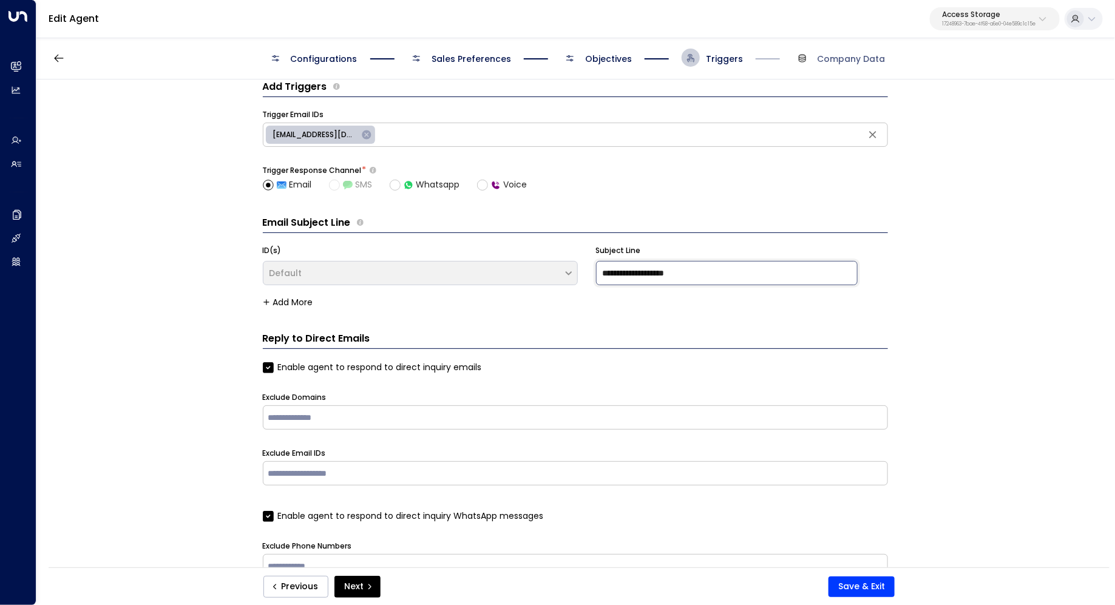
click at [723, 272] on input "**********" at bounding box center [727, 273] width 262 height 24
drag, startPoint x: 745, startPoint y: 272, endPoint x: 597, endPoint y: 276, distance: 148.2
click at [597, 277] on input "**********" at bounding box center [727, 273] width 262 height 24
click at [597, 276] on input "**********" at bounding box center [727, 273] width 262 height 24
drag, startPoint x: 705, startPoint y: 268, endPoint x: 560, endPoint y: 266, distance: 145.1
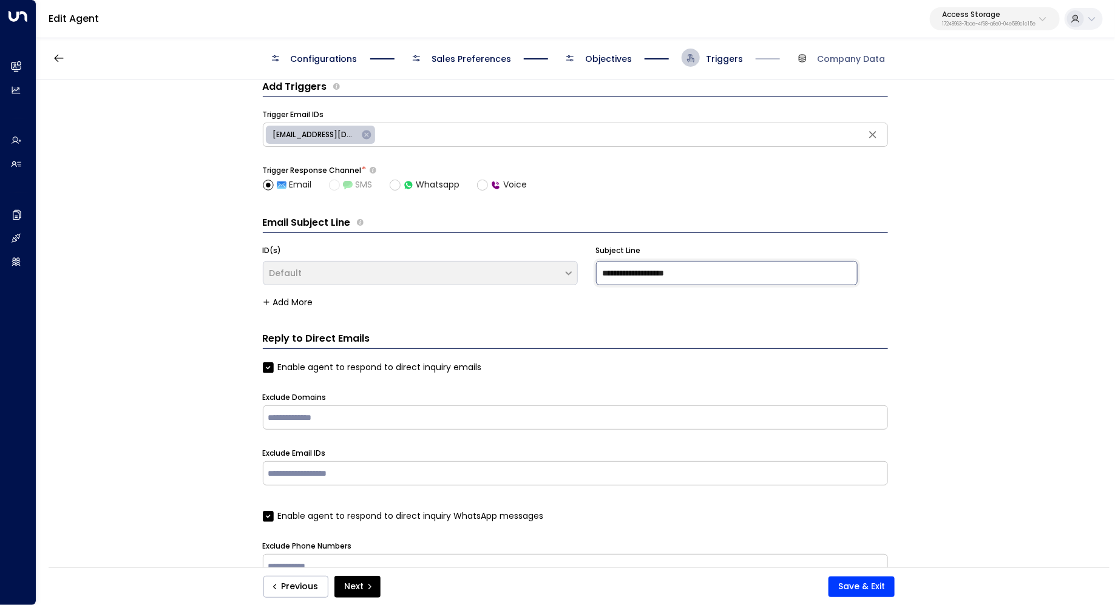
click at [560, 266] on div "**********" at bounding box center [575, 266] width 625 height 42
click at [759, 274] on input "**********" at bounding box center [727, 273] width 262 height 24
type input "**********"
click at [858, 583] on button "Save & Exit" at bounding box center [861, 587] width 66 height 21
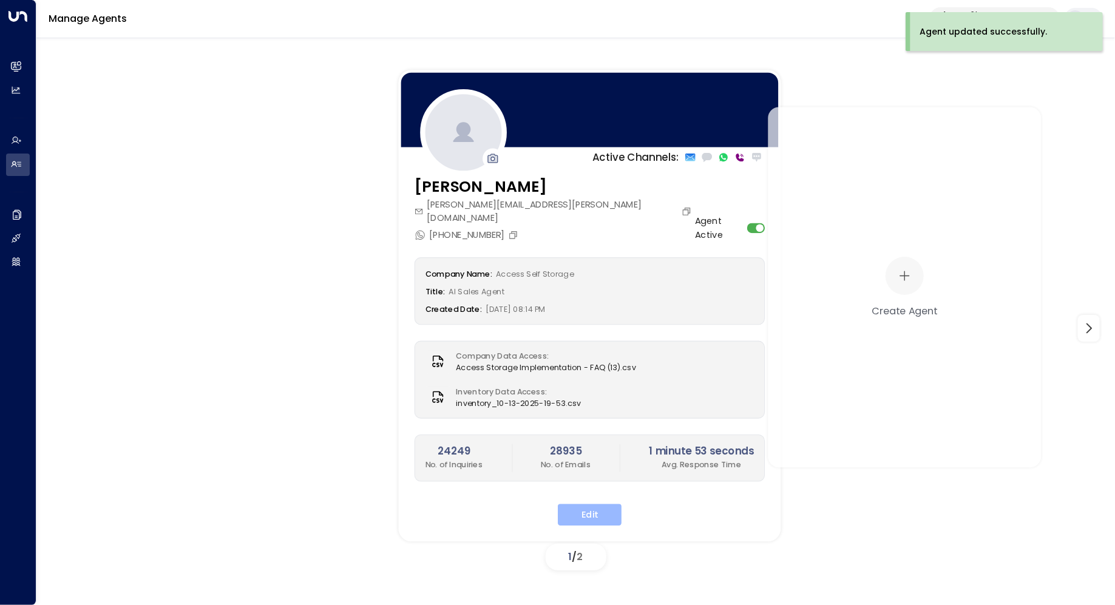
click at [601, 504] on button "Edit" at bounding box center [590, 515] width 64 height 22
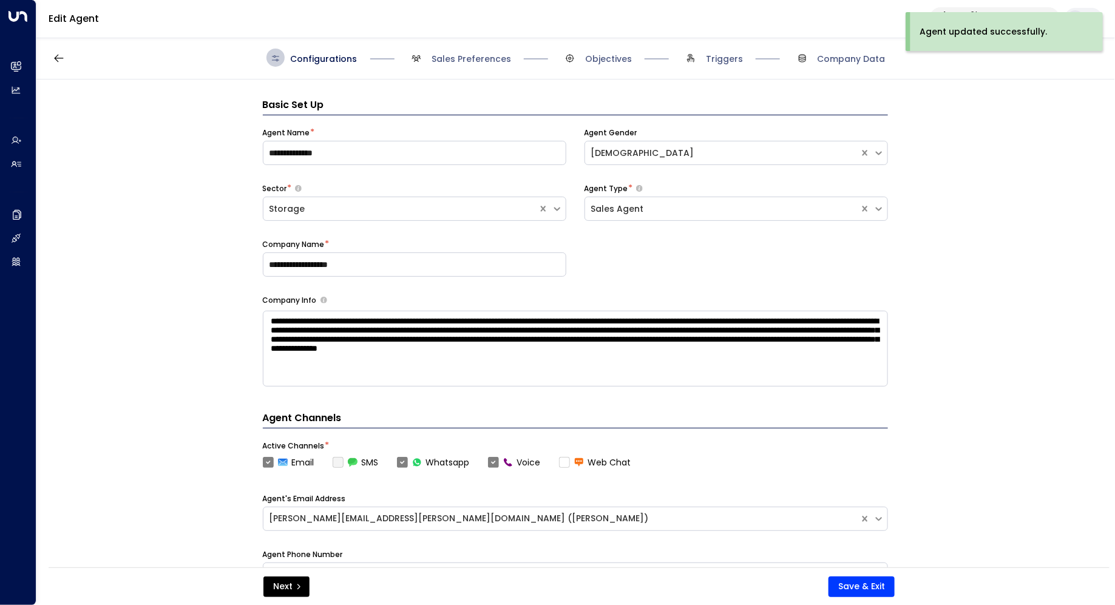
scroll to position [18, 0]
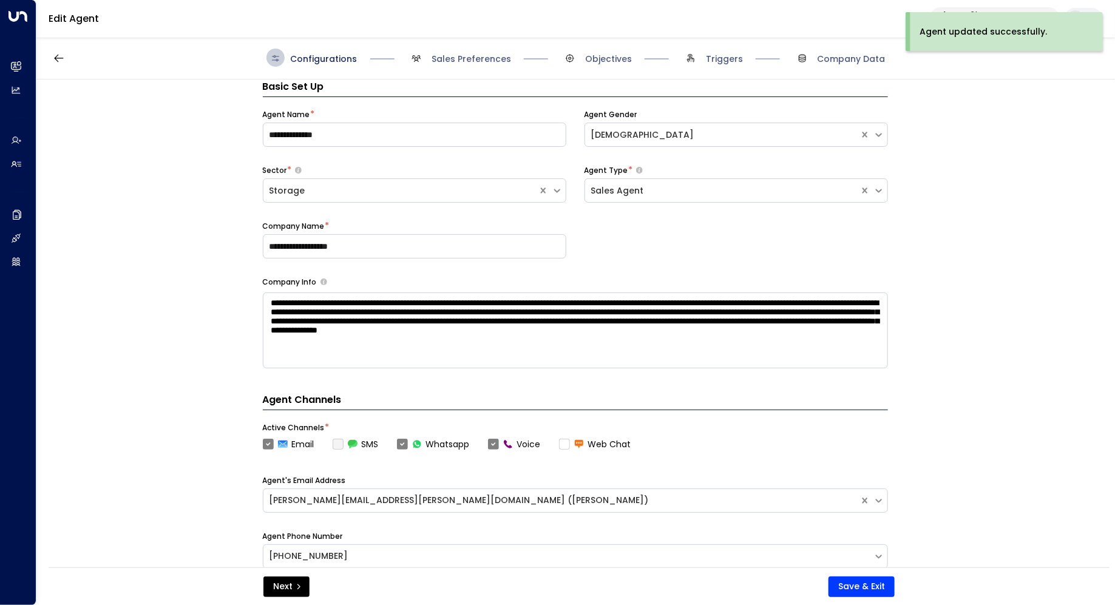
click at [323, 56] on span "Configurations" at bounding box center [324, 59] width 67 height 12
click at [431, 64] on span "Sales Preferences" at bounding box center [459, 58] width 104 height 18
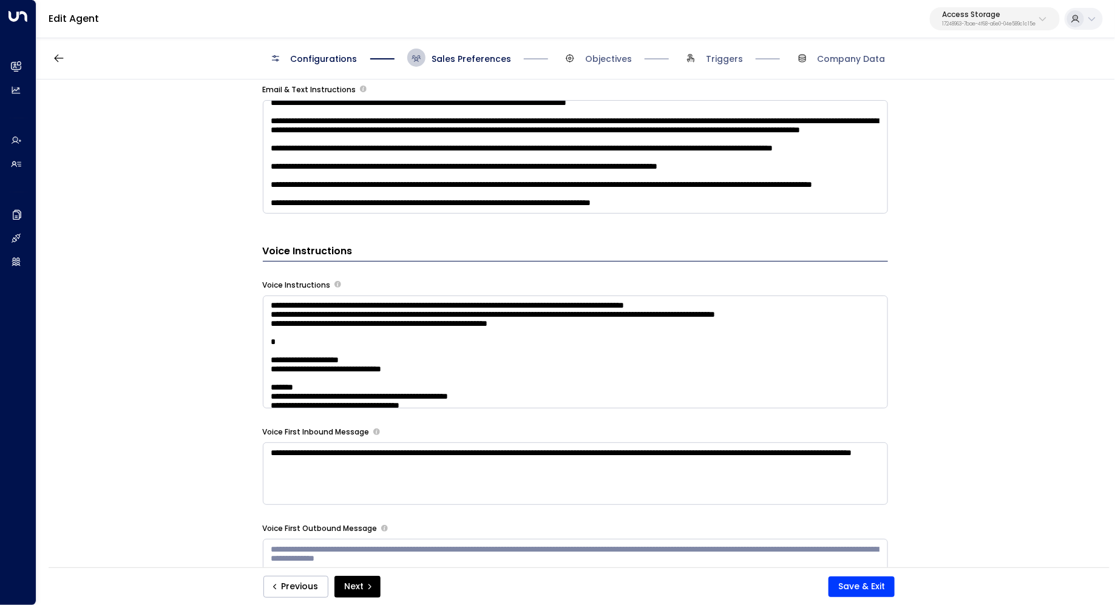
scroll to position [899, 0]
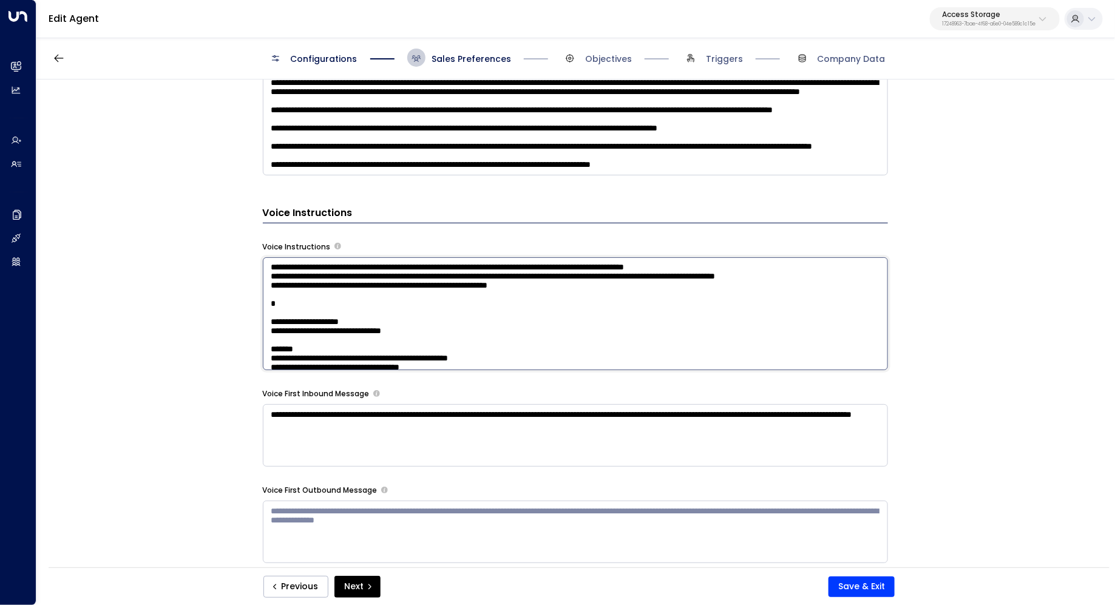
click at [706, 308] on textarea at bounding box center [575, 313] width 625 height 113
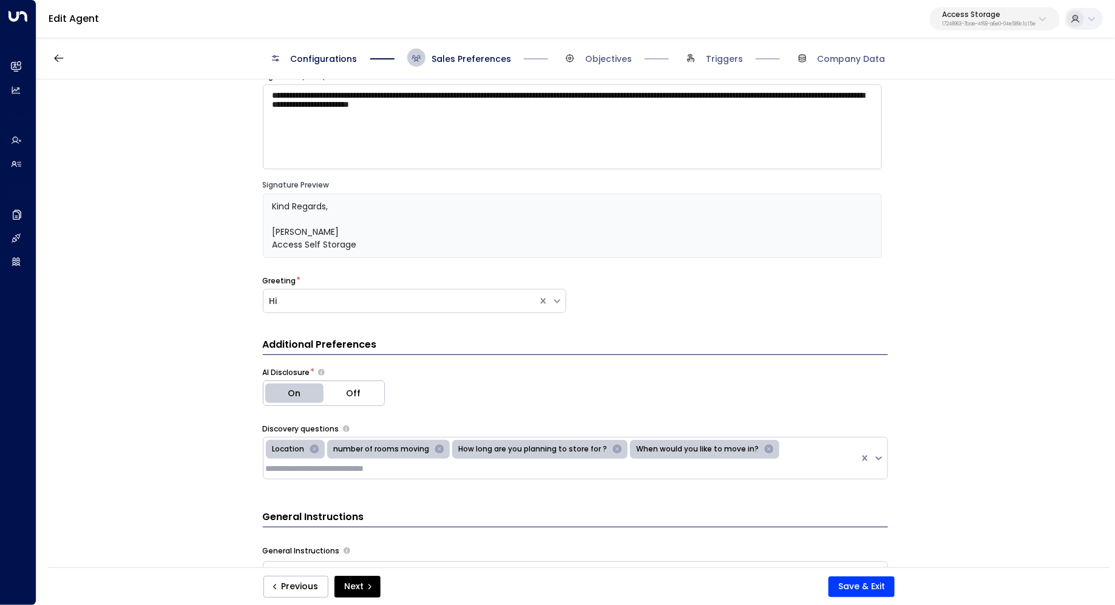
scroll to position [0, 0]
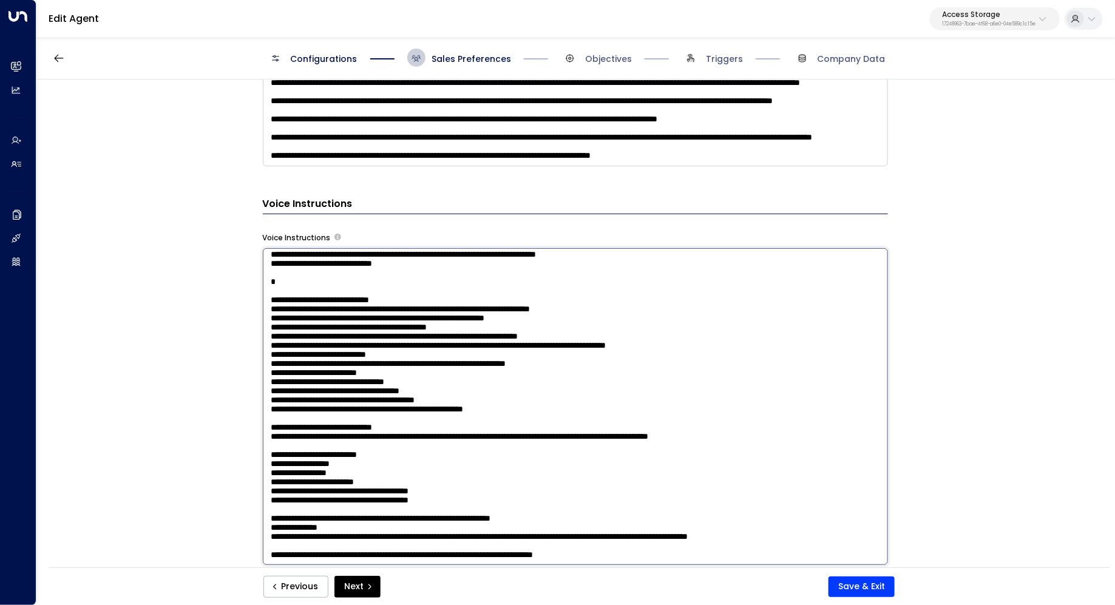
click at [708, 368] on textarea at bounding box center [575, 406] width 625 height 317
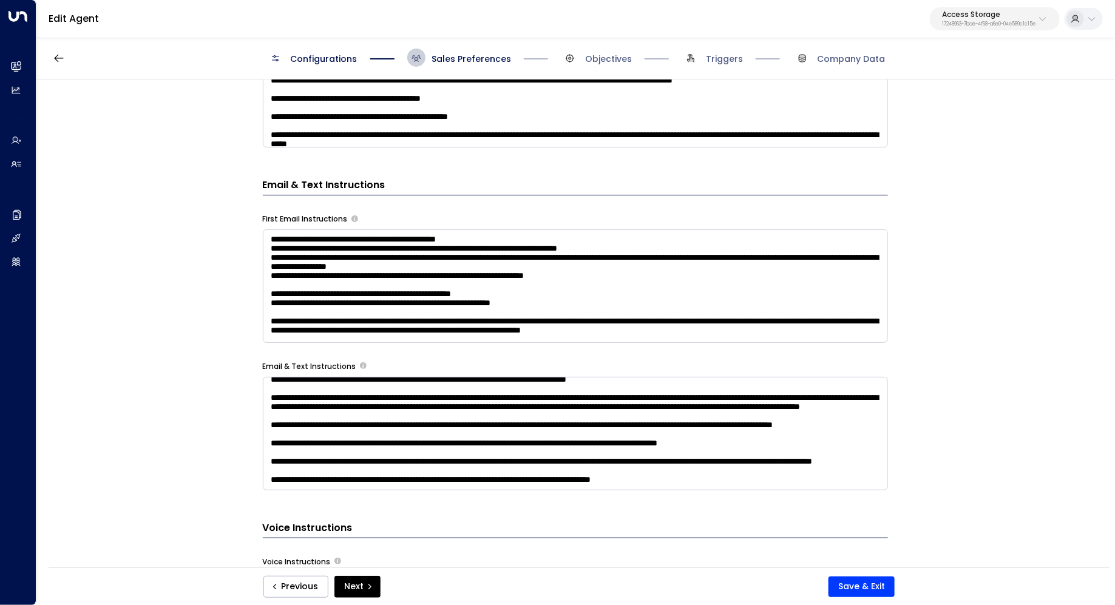
scroll to position [547, 0]
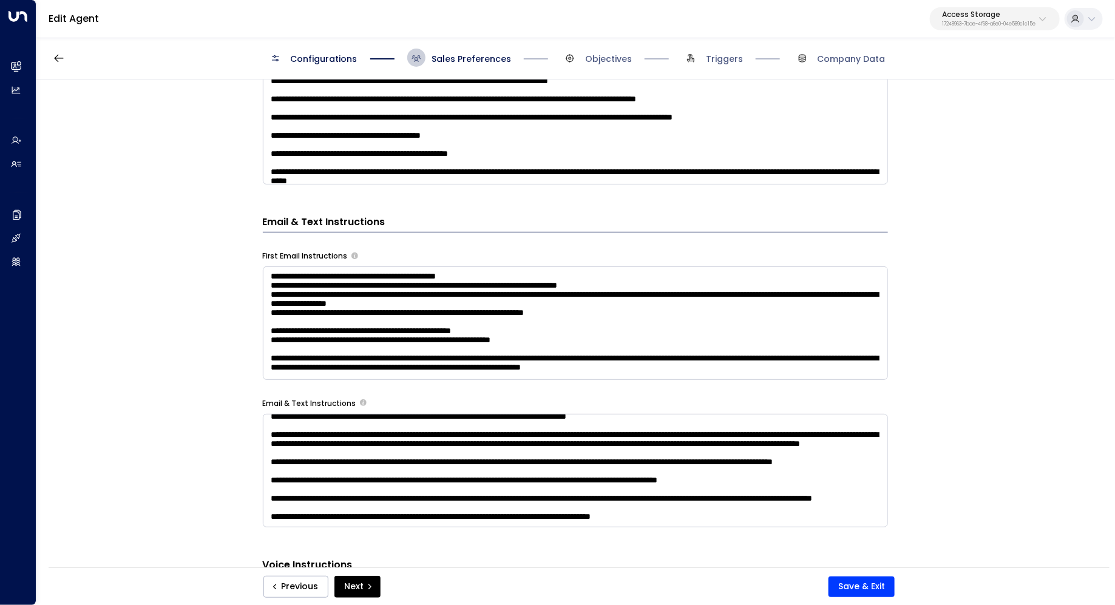
click at [950, 435] on div "**********" at bounding box center [574, 328] width 1077 height 496
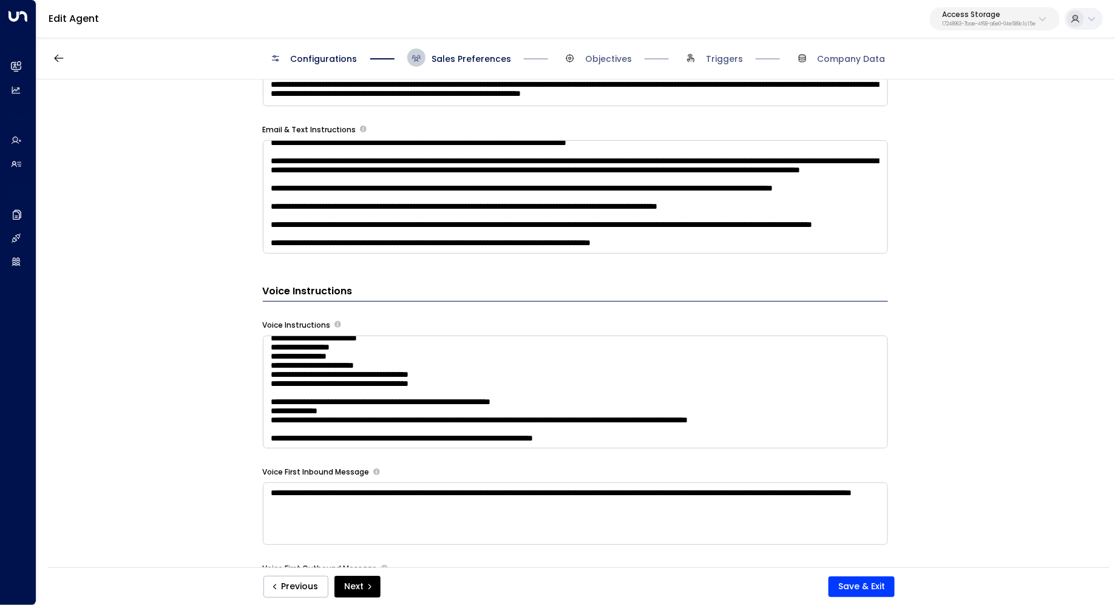
scroll to position [835, 0]
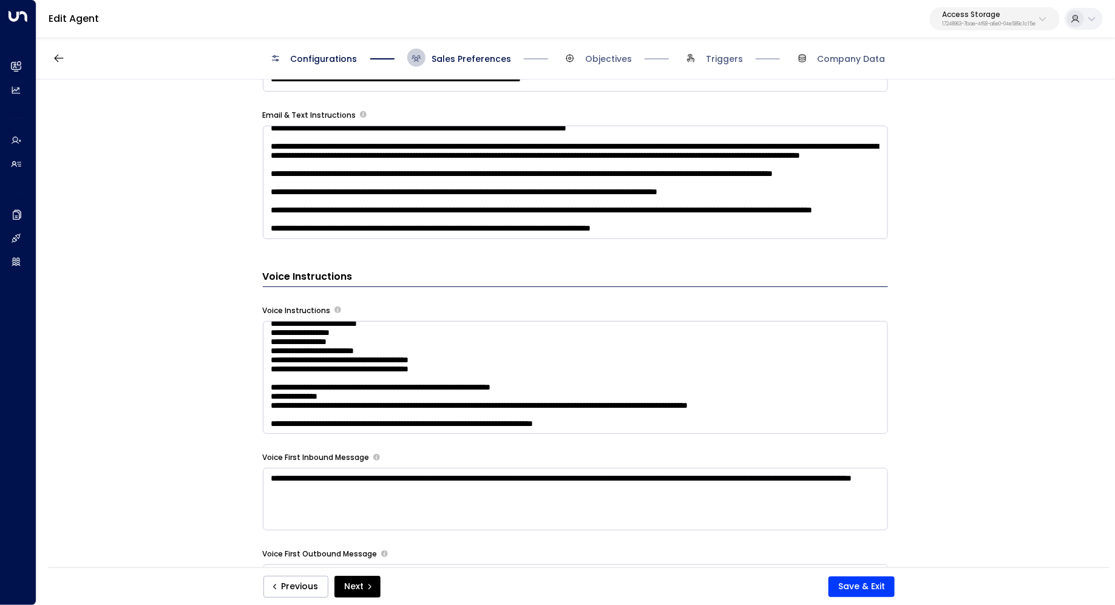
click at [726, 393] on textarea at bounding box center [575, 377] width 625 height 113
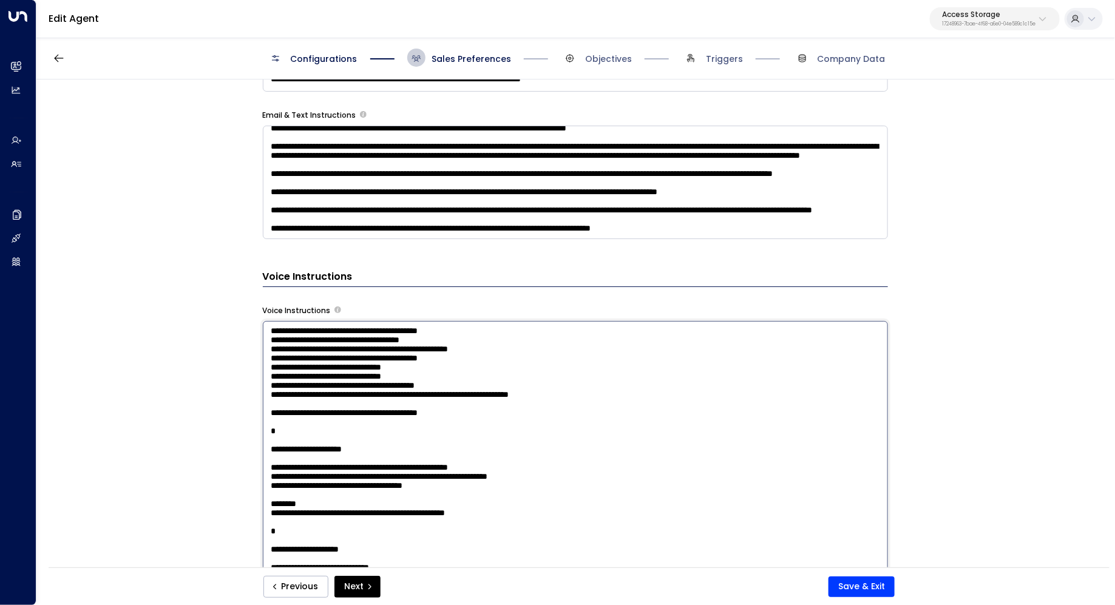
scroll to position [0, 0]
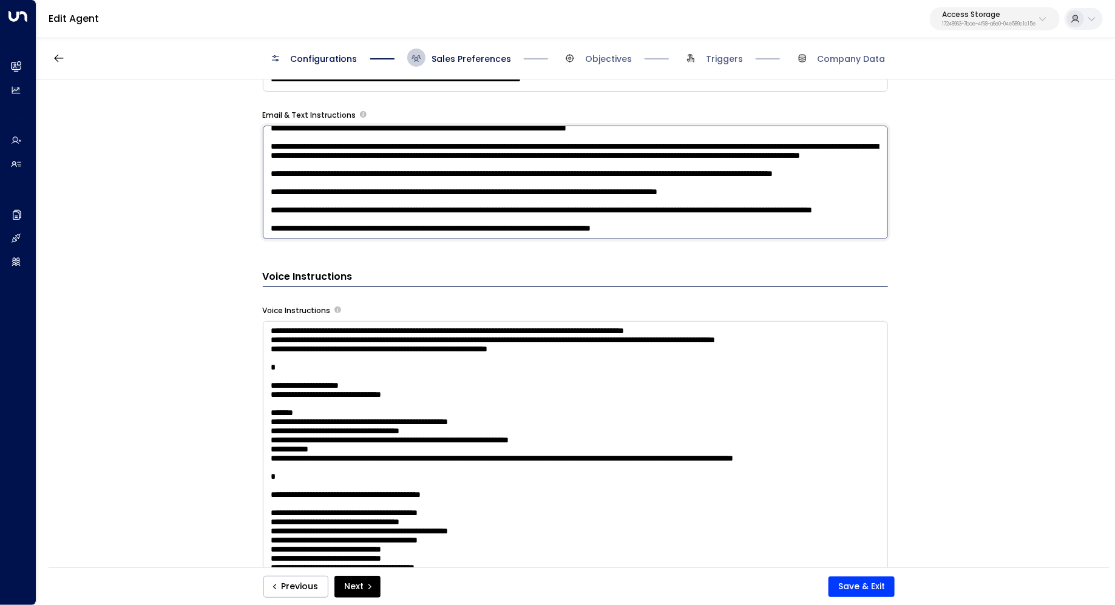
click at [733, 208] on textarea at bounding box center [575, 182] width 625 height 113
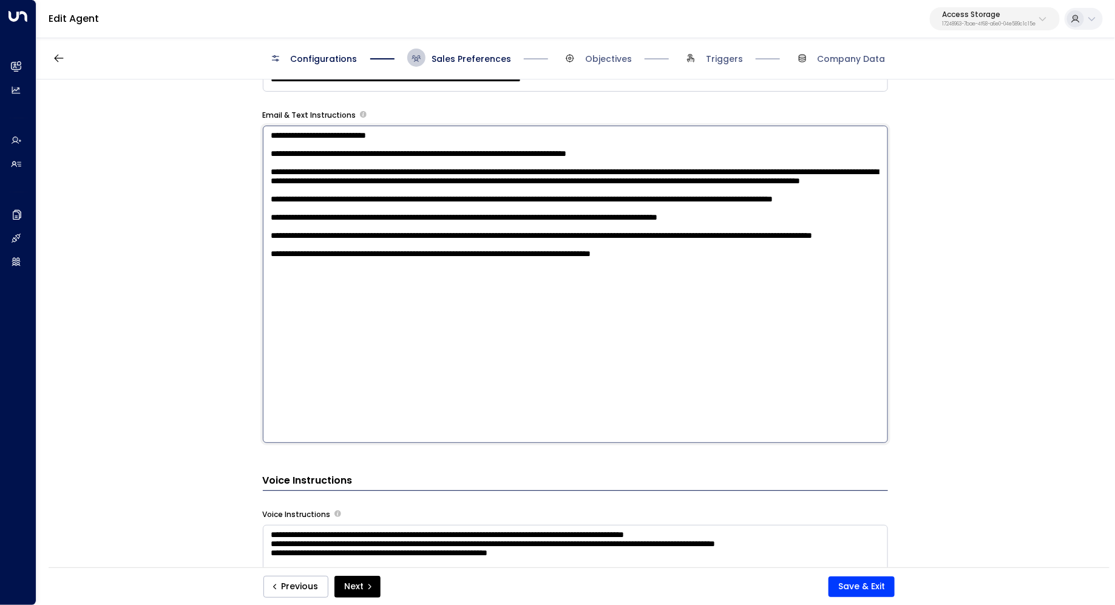
click at [1008, 336] on div "**********" at bounding box center [574, 328] width 1077 height 496
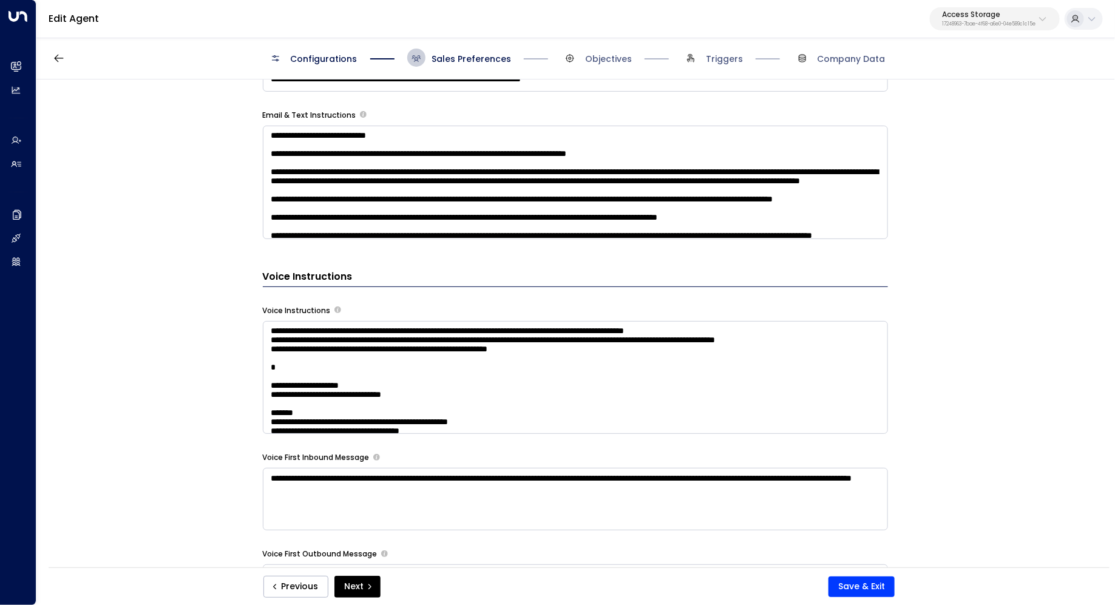
scroll to position [808, 0]
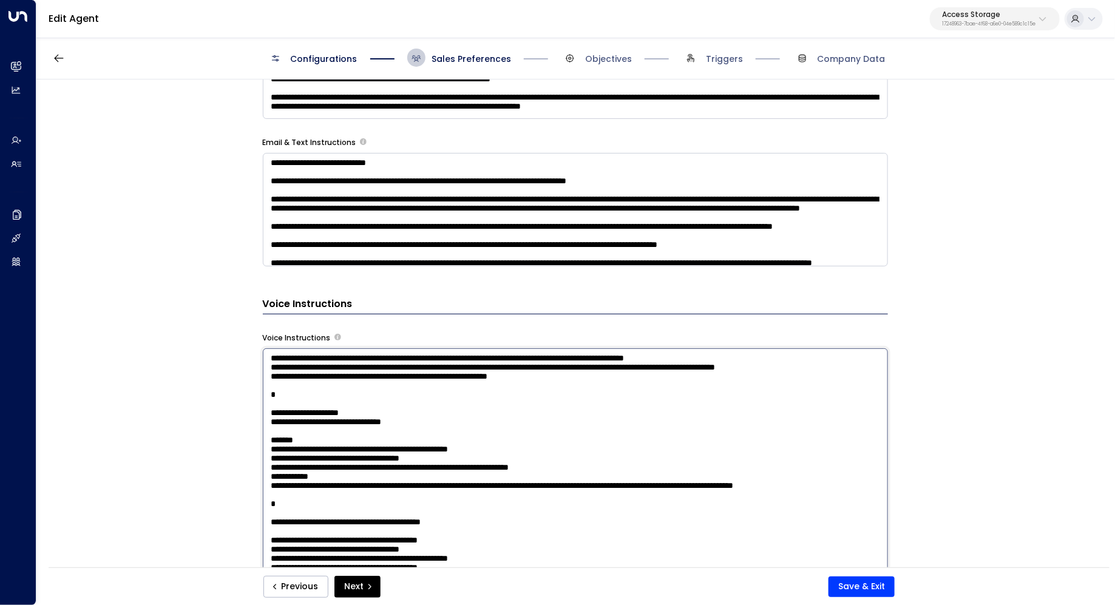
click at [749, 399] on textarea at bounding box center [575, 506] width 625 height 317
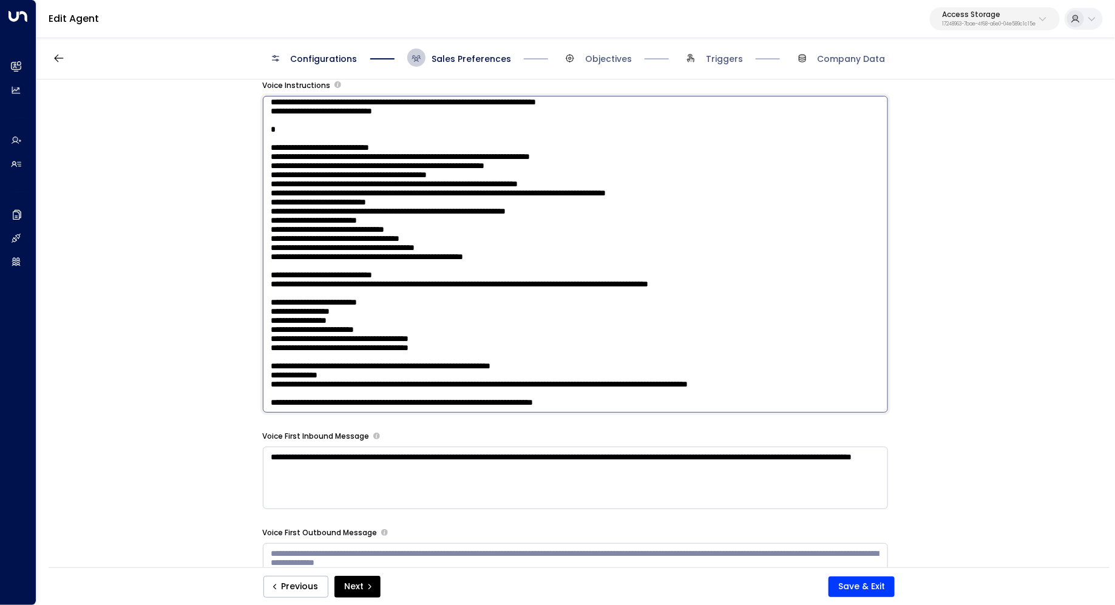
scroll to position [1063, 0]
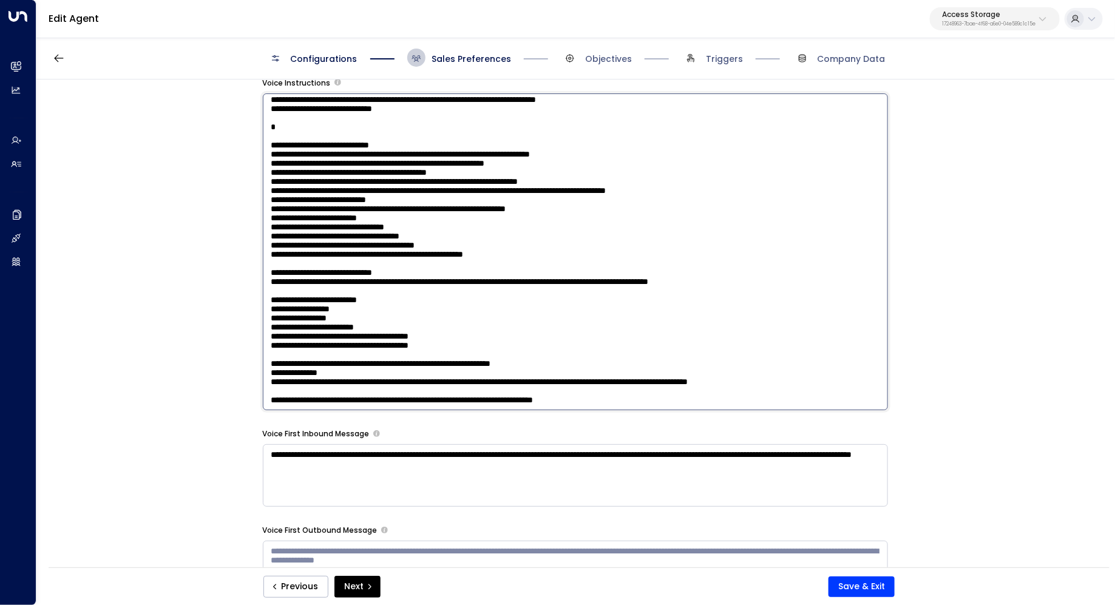
click at [595, 317] on textarea at bounding box center [575, 251] width 625 height 317
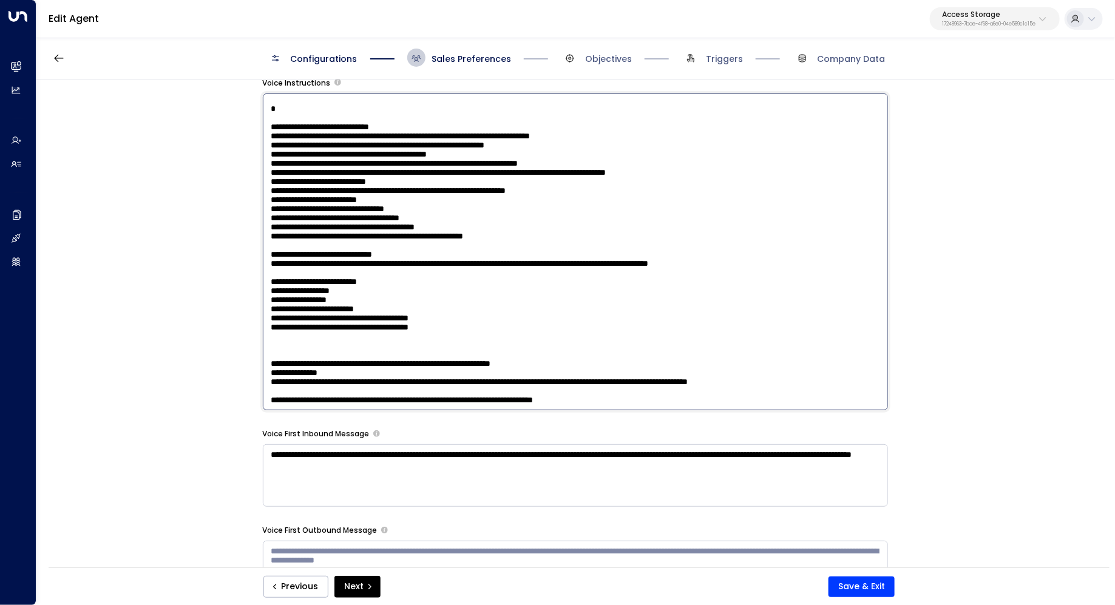
paste textarea "**********"
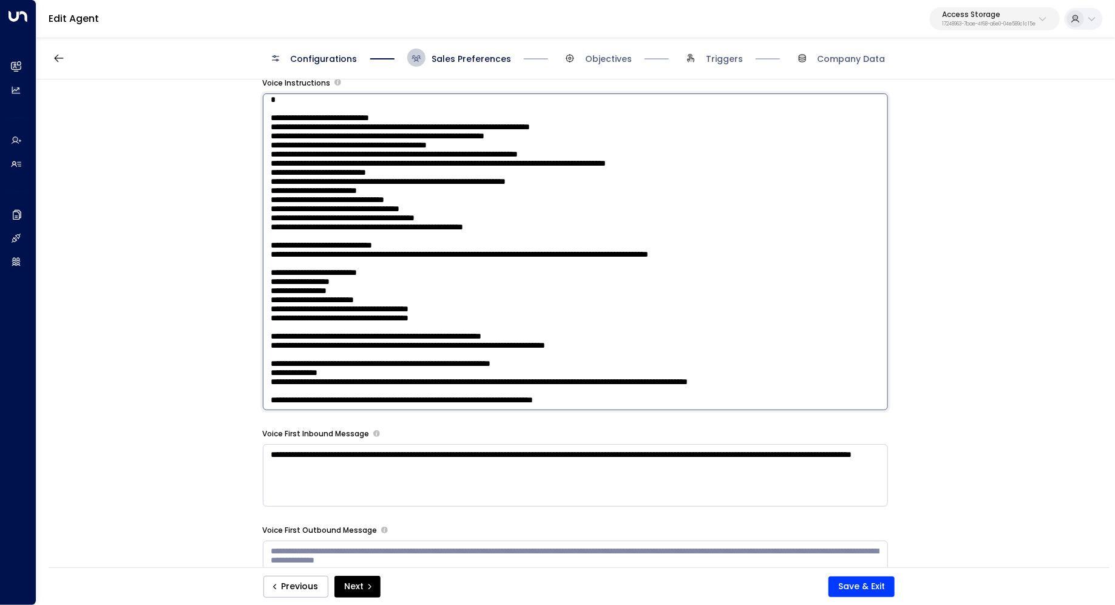
drag, startPoint x: 363, startPoint y: 344, endPoint x: 384, endPoint y: 344, distance: 20.6
click at [383, 344] on textarea at bounding box center [575, 251] width 625 height 317
click at [384, 344] on textarea at bounding box center [575, 251] width 625 height 317
drag, startPoint x: 333, startPoint y: 356, endPoint x: 344, endPoint y: 356, distance: 11.5
click at [344, 356] on textarea at bounding box center [575, 251] width 625 height 317
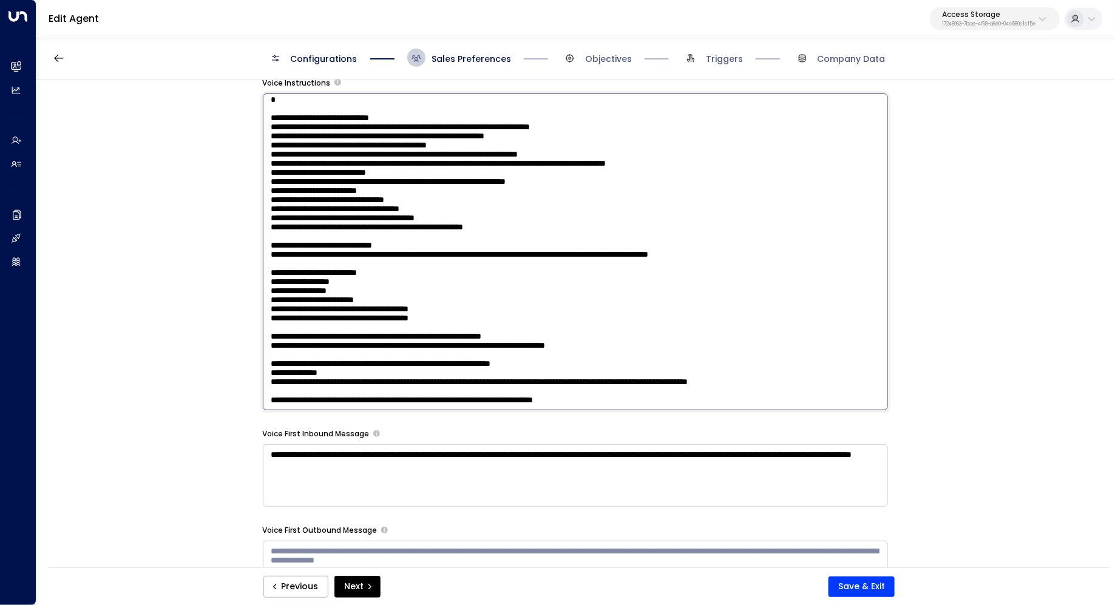
click at [344, 356] on textarea at bounding box center [575, 251] width 625 height 317
click at [340, 366] on textarea at bounding box center [575, 251] width 625 height 317
type textarea "**********"
click at [859, 580] on button "Save & Exit" at bounding box center [861, 587] width 66 height 21
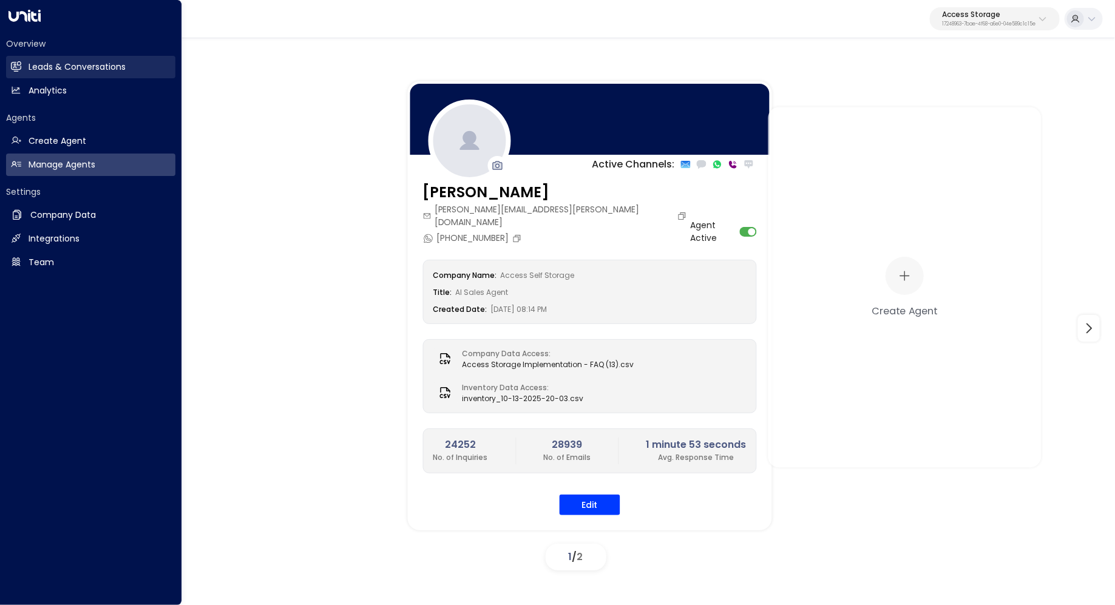
click at [92, 59] on link "Leads & Conversations Leads & Conversations" at bounding box center [90, 67] width 169 height 22
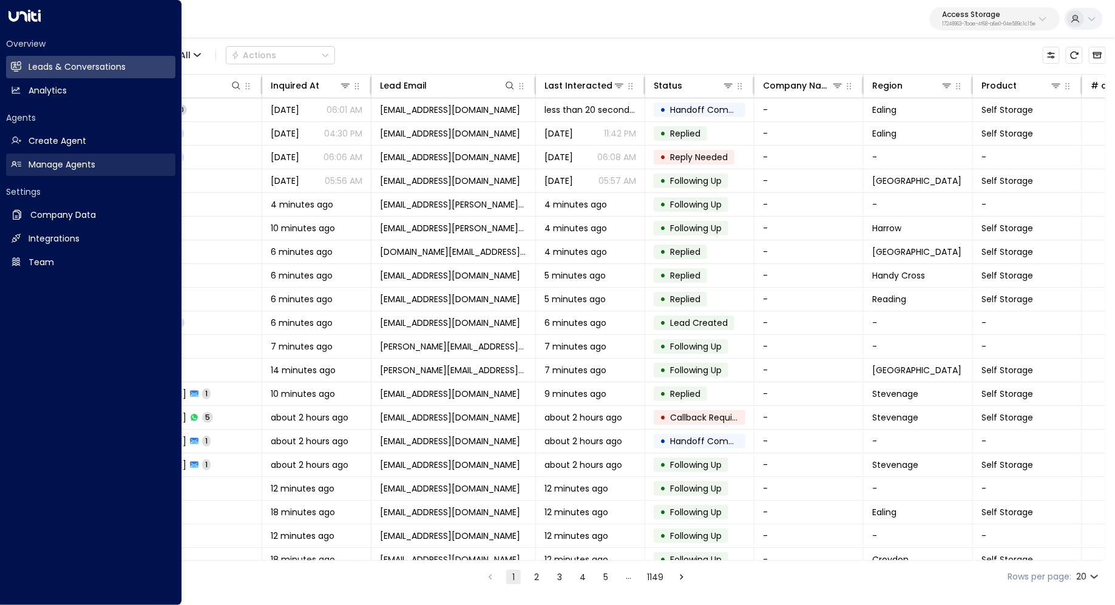
click at [70, 163] on h2 "Manage Agents" at bounding box center [62, 164] width 67 height 13
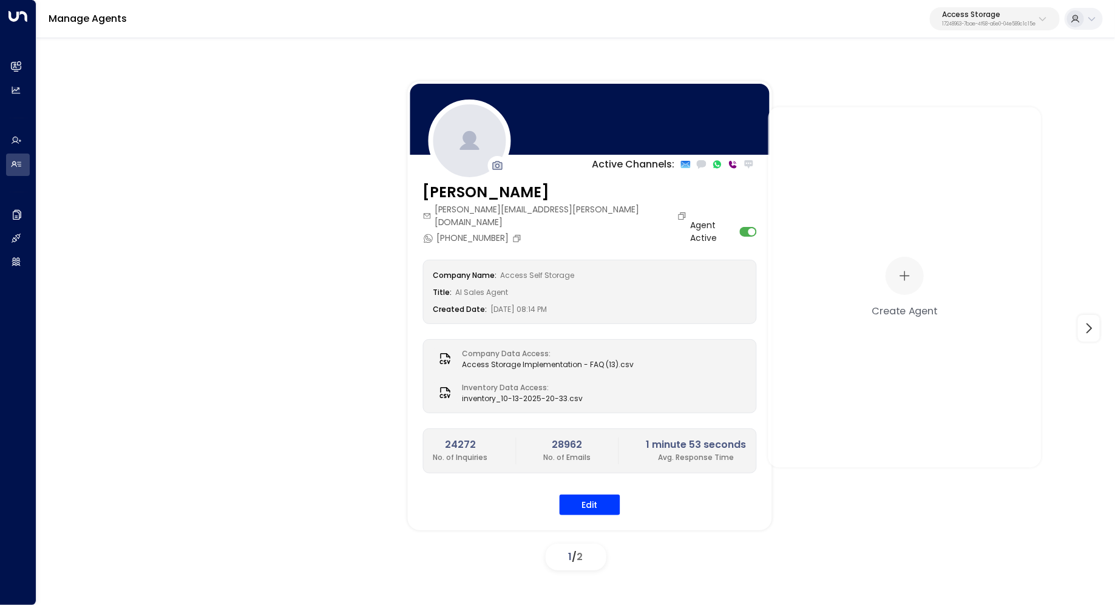
click at [991, 15] on p "Access Storage" at bounding box center [988, 14] width 93 height 7
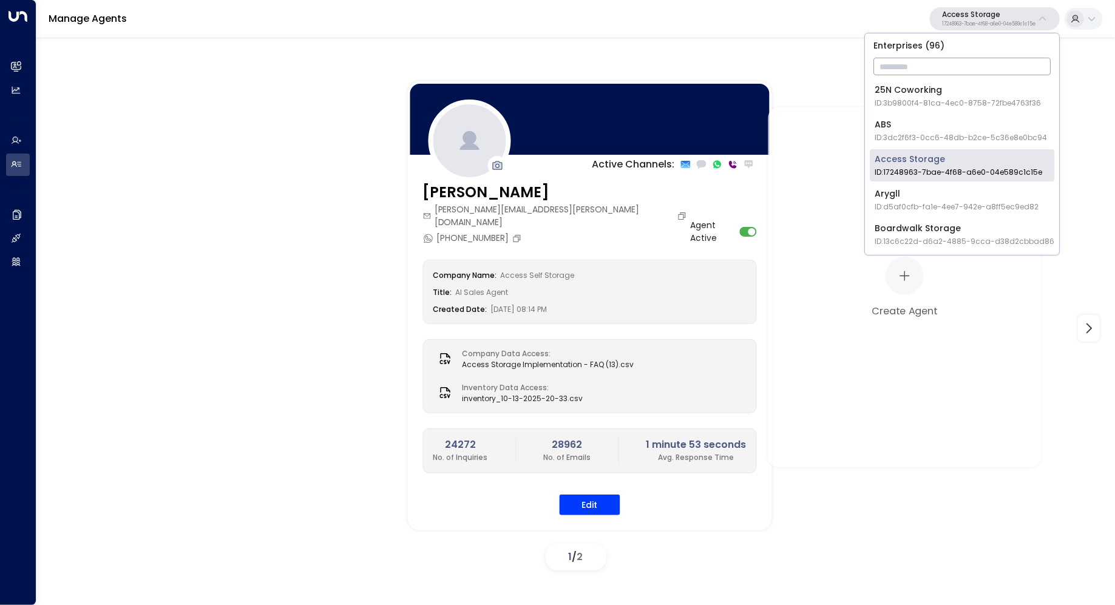
type input "*"
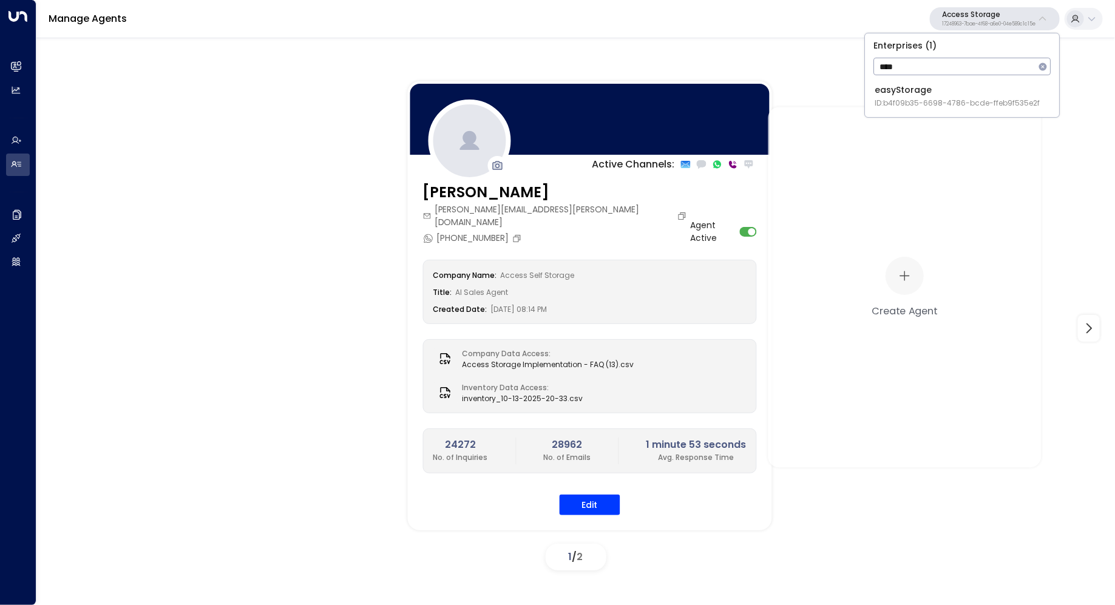
type input "****"
click at [951, 90] on div "easyStorage ID: b4f09b35-6698-4786-bcde-ffeb9f535e2f" at bounding box center [957, 96] width 165 height 25
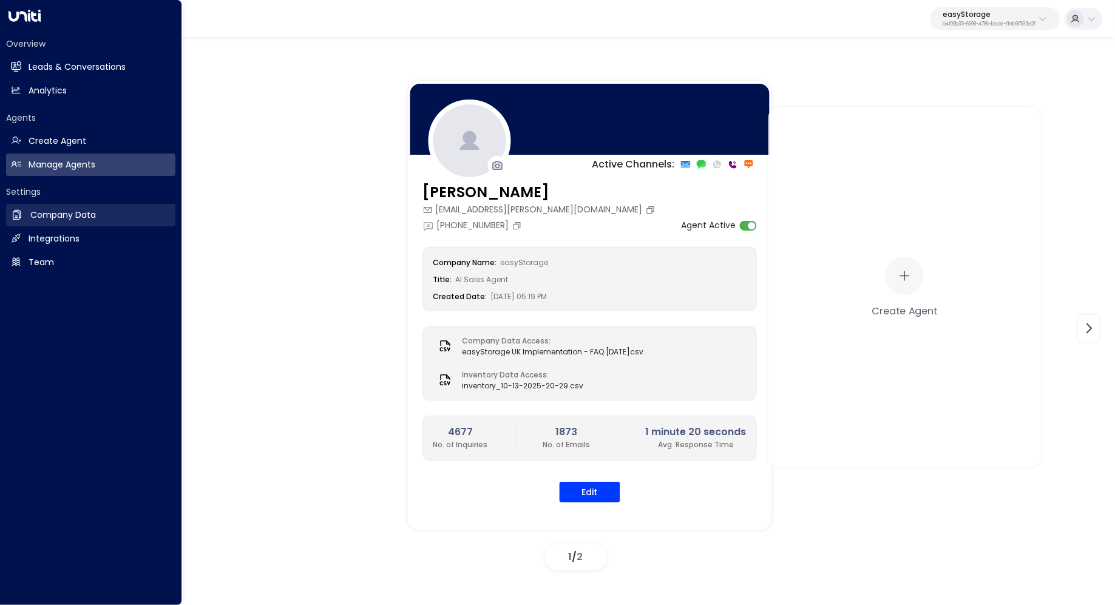
click at [55, 212] on h2 "Company Data" at bounding box center [63, 215] width 66 height 13
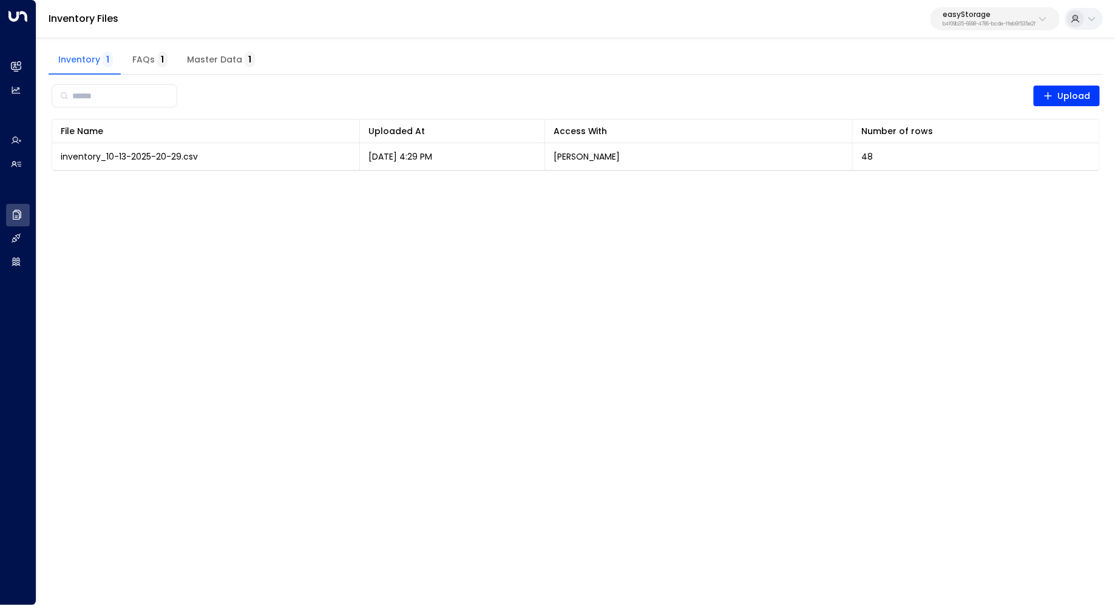
click at [140, 61] on span "FAQs 1" at bounding box center [149, 60] width 35 height 11
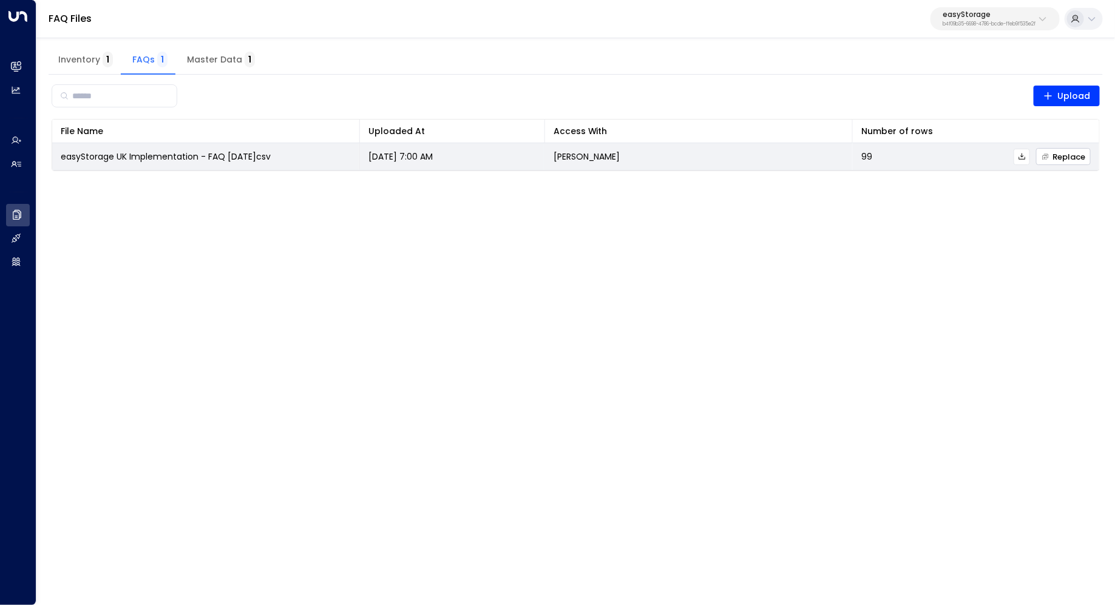
click at [1074, 161] on span "Replace" at bounding box center [1064, 157] width 44 height 8
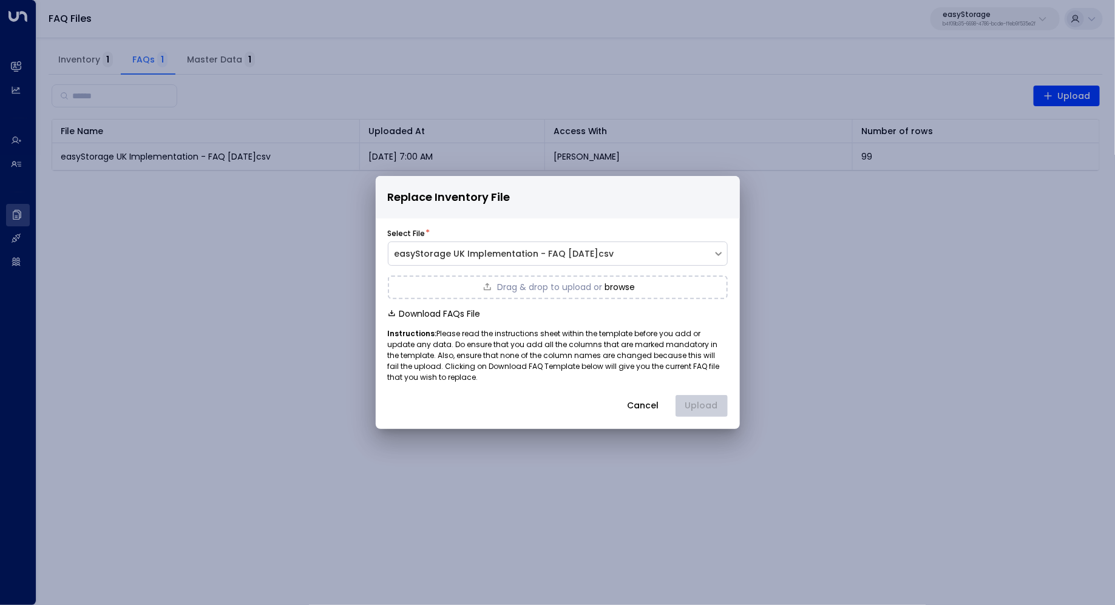
click at [614, 284] on button "browse" at bounding box center [620, 287] width 30 height 10
click at [694, 409] on button "Upload" at bounding box center [702, 406] width 52 height 22
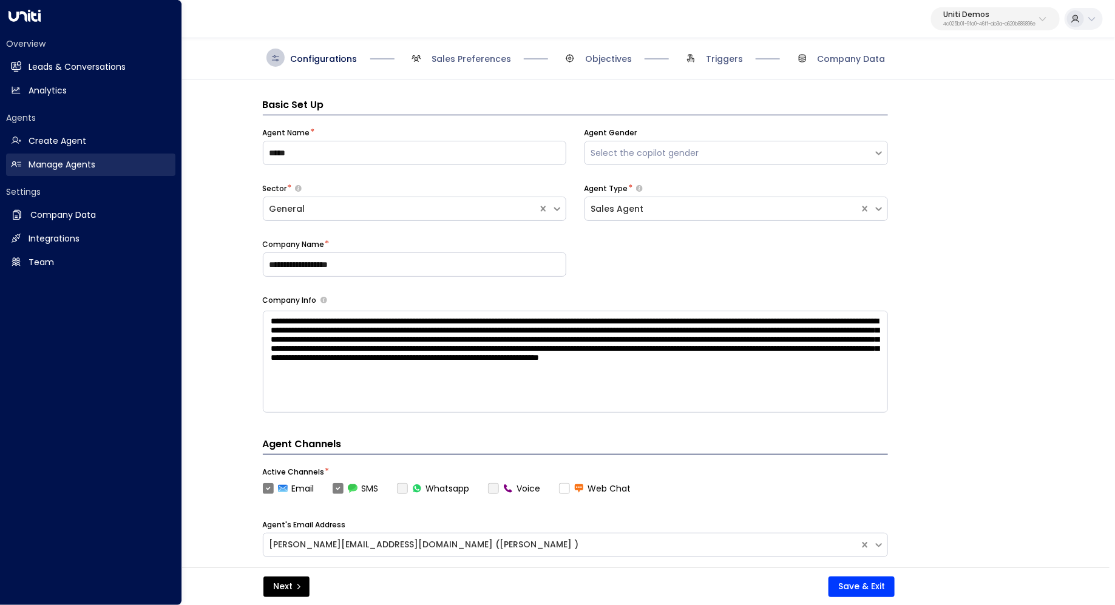
scroll to position [18, 0]
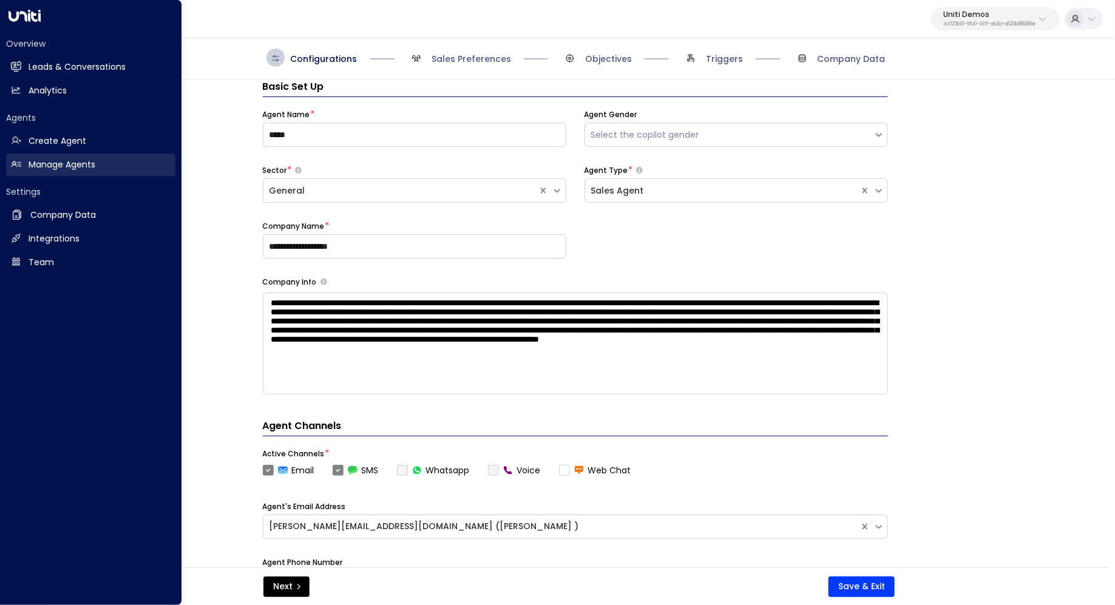
click at [61, 158] on link "Manage Agents Manage Agents" at bounding box center [90, 165] width 169 height 22
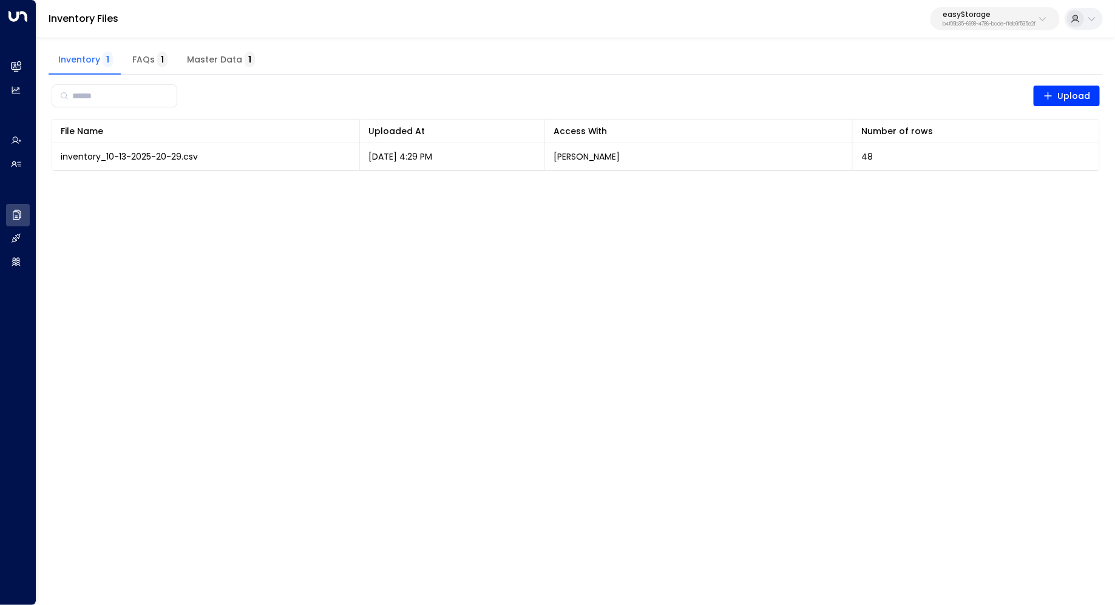
click at [227, 59] on span "Master Data 1" at bounding box center [221, 60] width 68 height 11
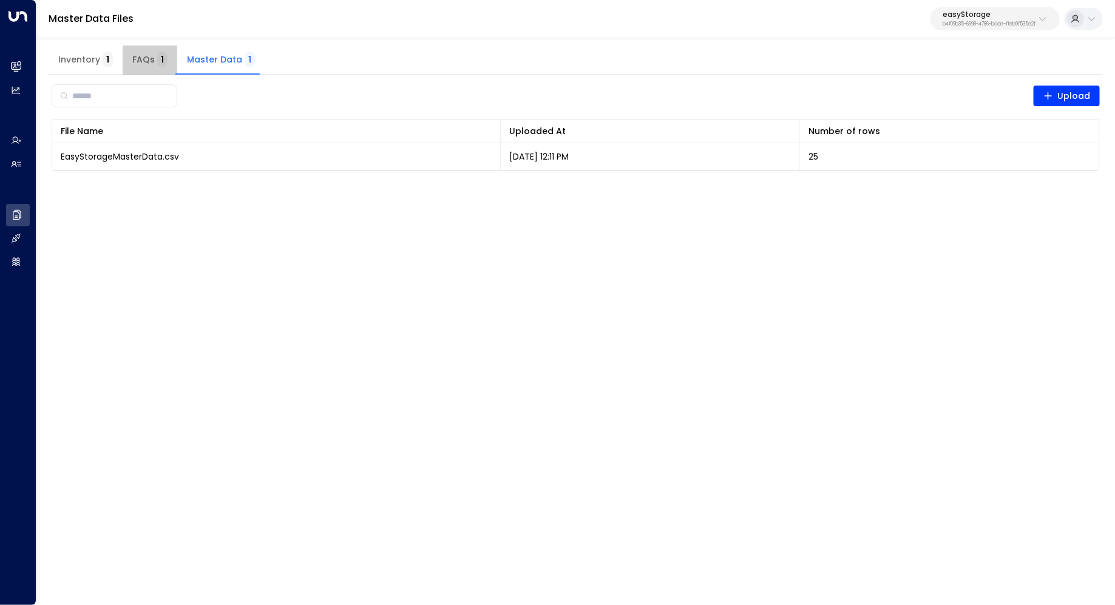
click at [147, 67] on button "FAQs 1" at bounding box center [150, 60] width 55 height 29
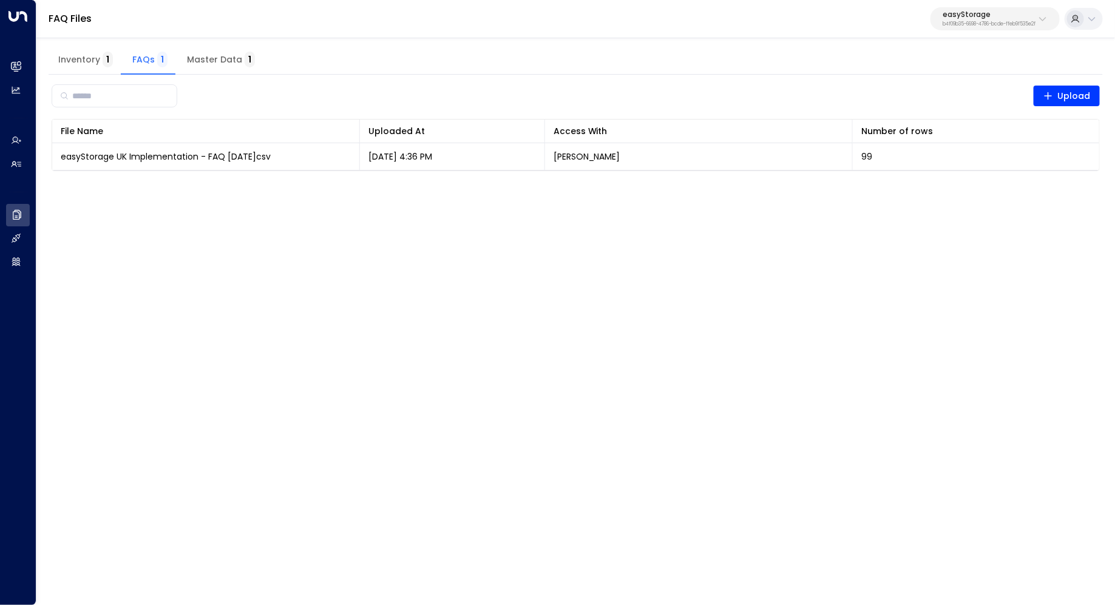
click at [89, 57] on span "Inventory 1" at bounding box center [85, 60] width 55 height 11
click at [144, 57] on span "FAQs 1" at bounding box center [149, 60] width 35 height 11
click at [975, 19] on div "easyStorage b4f09b35-6698-4786-bcde-ffeb9f535e2f" at bounding box center [989, 19] width 93 height 16
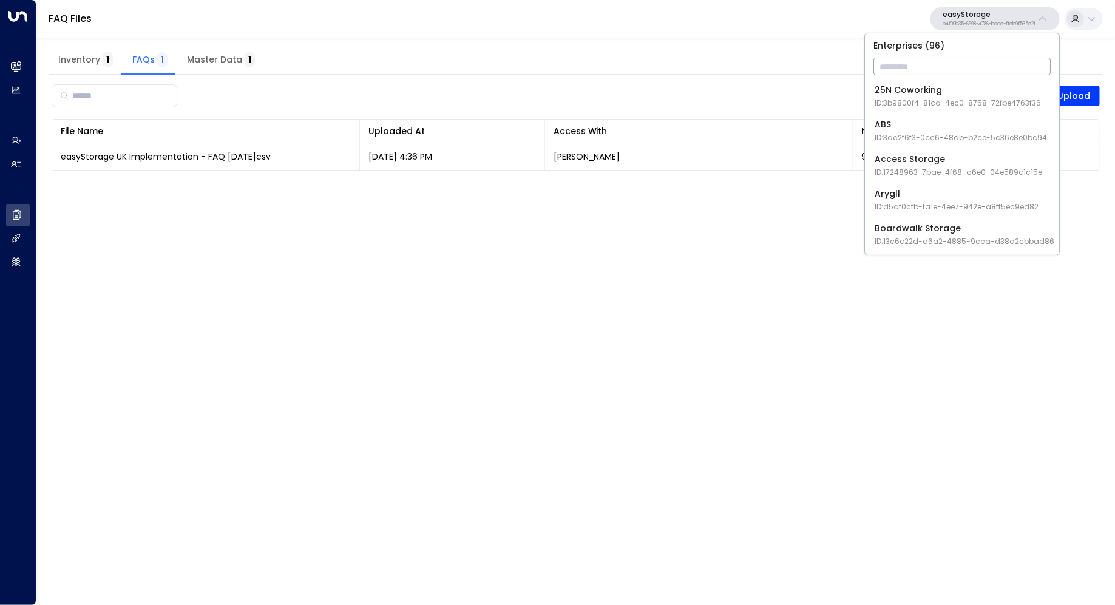
click at [629, 186] on html "Overview Leads & Conversations Leads & Conversations Analytics Analytics Agents…" at bounding box center [557, 93] width 1115 height 186
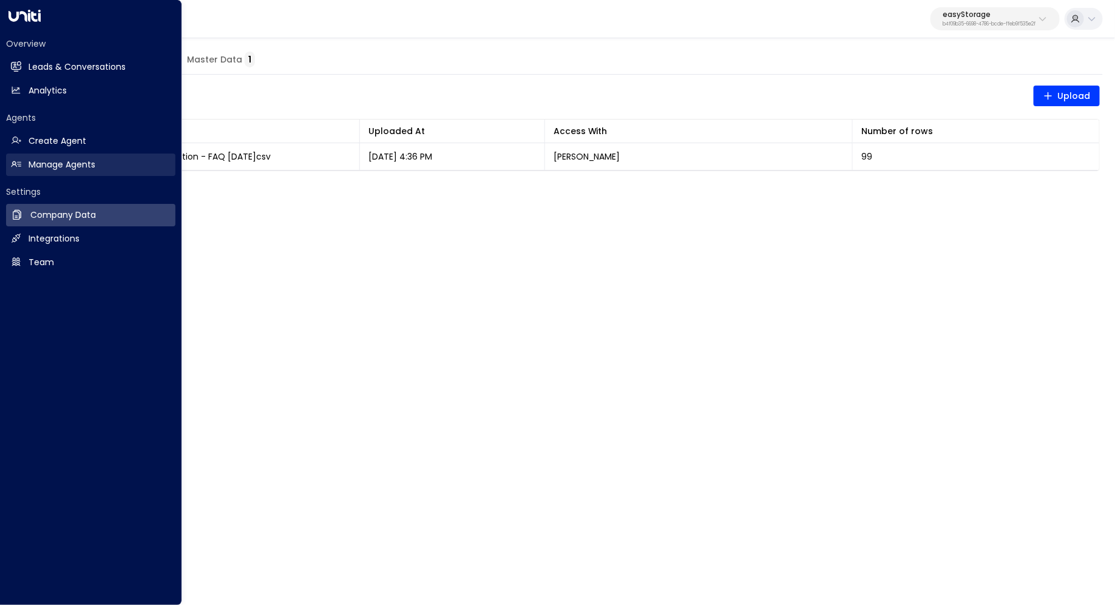
click at [41, 159] on h2 "Manage Agents" at bounding box center [62, 164] width 67 height 13
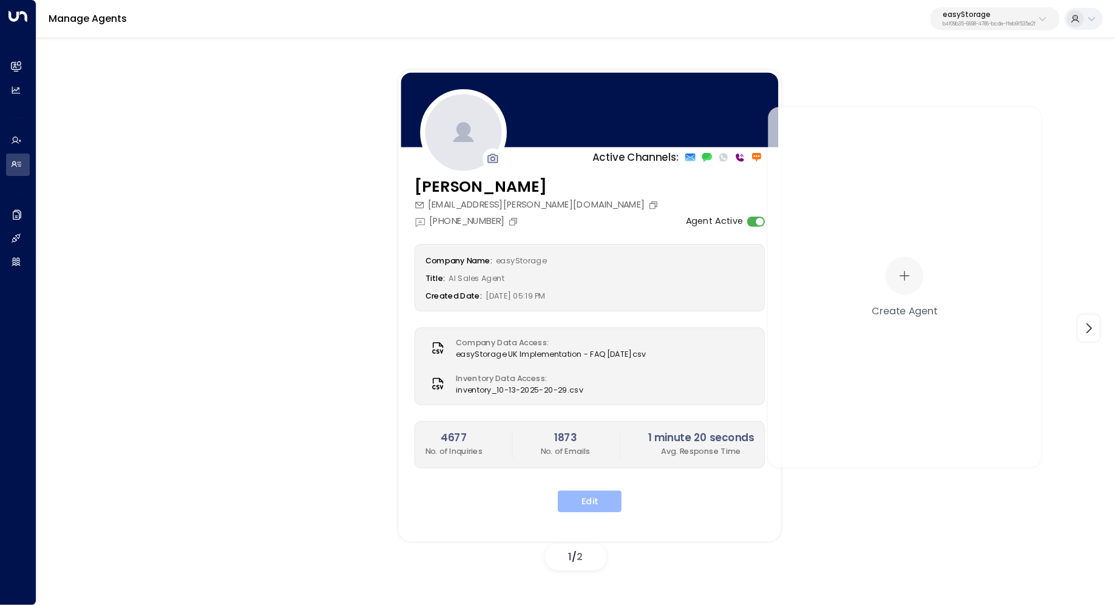
click at [601, 491] on button "Edit" at bounding box center [590, 502] width 64 height 22
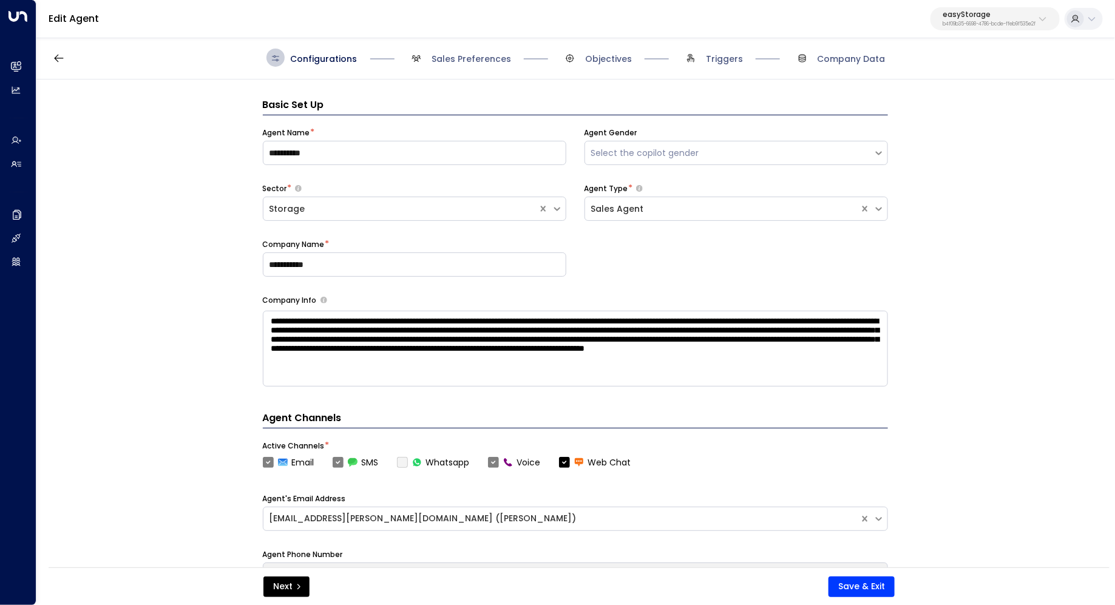
scroll to position [18, 0]
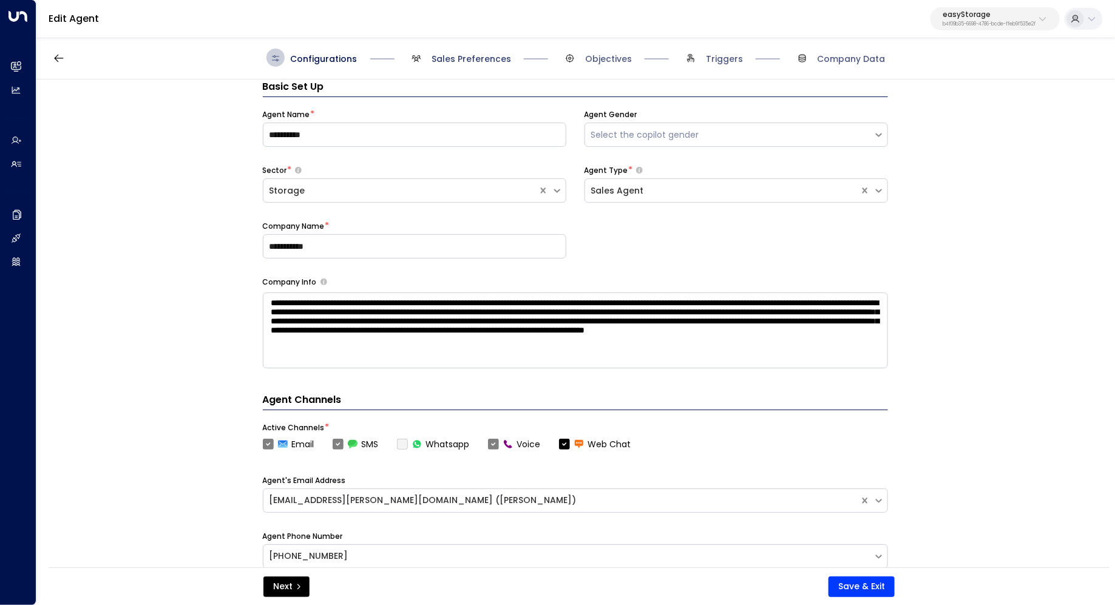
click at [487, 55] on span "Sales Preferences" at bounding box center [472, 59] width 80 height 12
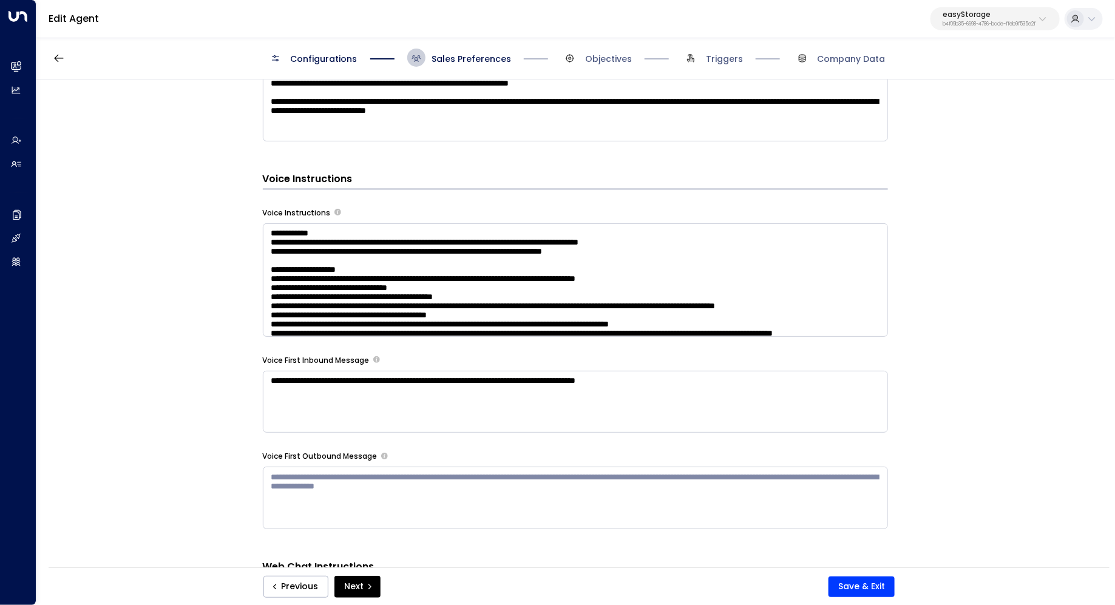
scroll to position [855, 0]
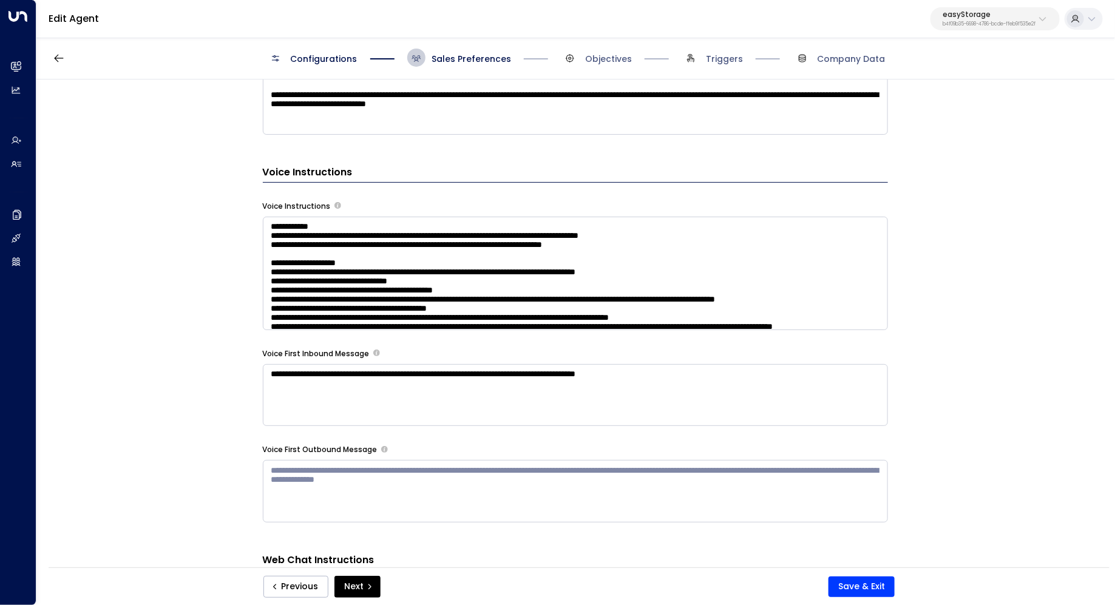
click at [767, 233] on textarea at bounding box center [575, 273] width 625 height 113
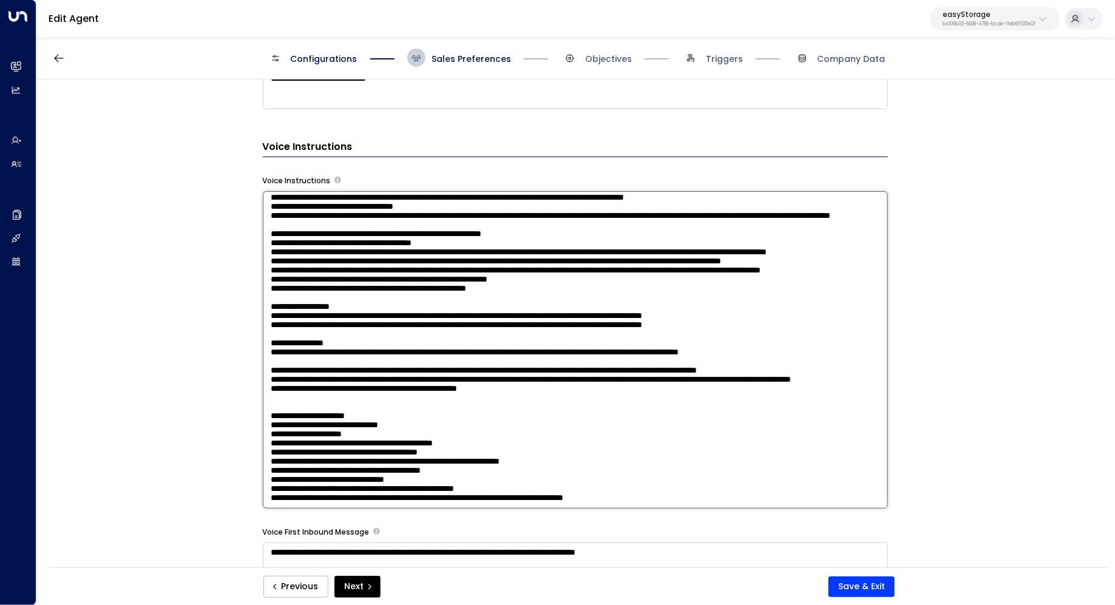
scroll to position [801, 0]
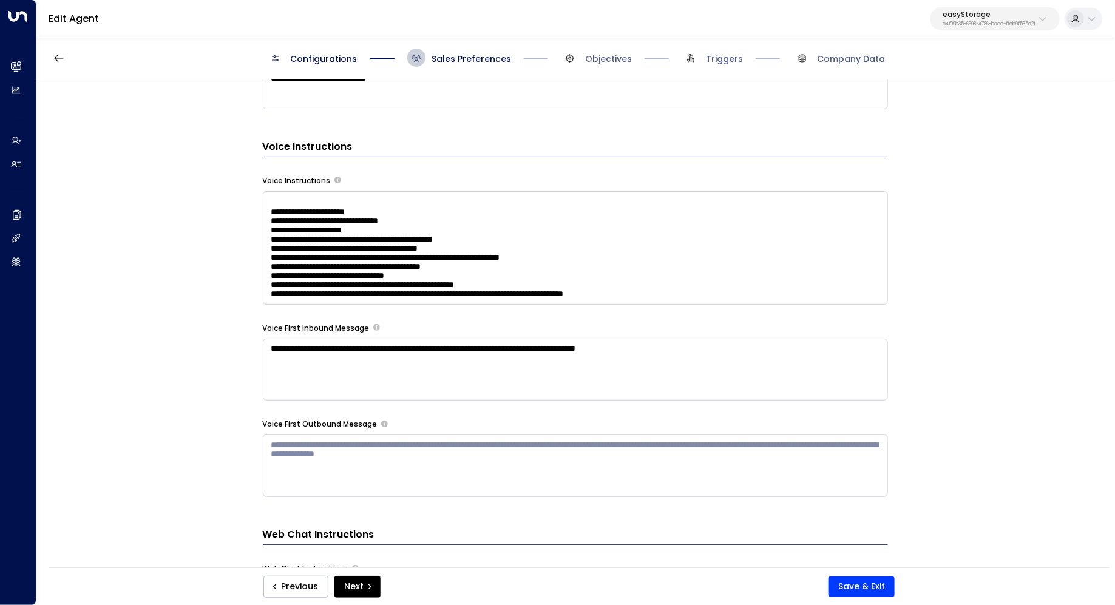
click at [952, 350] on div "**********" at bounding box center [574, 328] width 1077 height 496
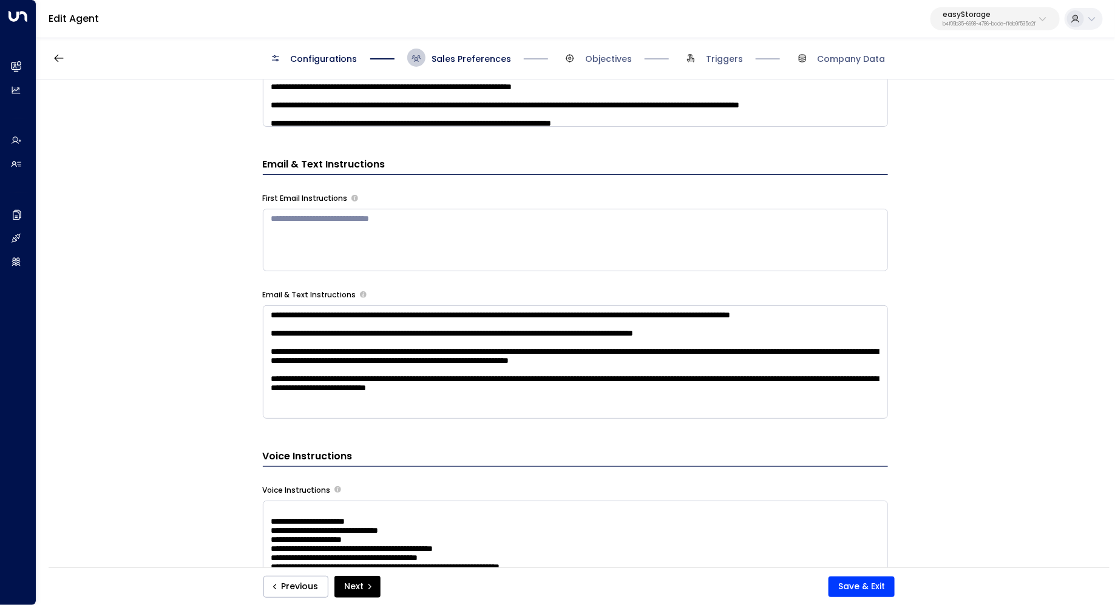
scroll to position [557, 0]
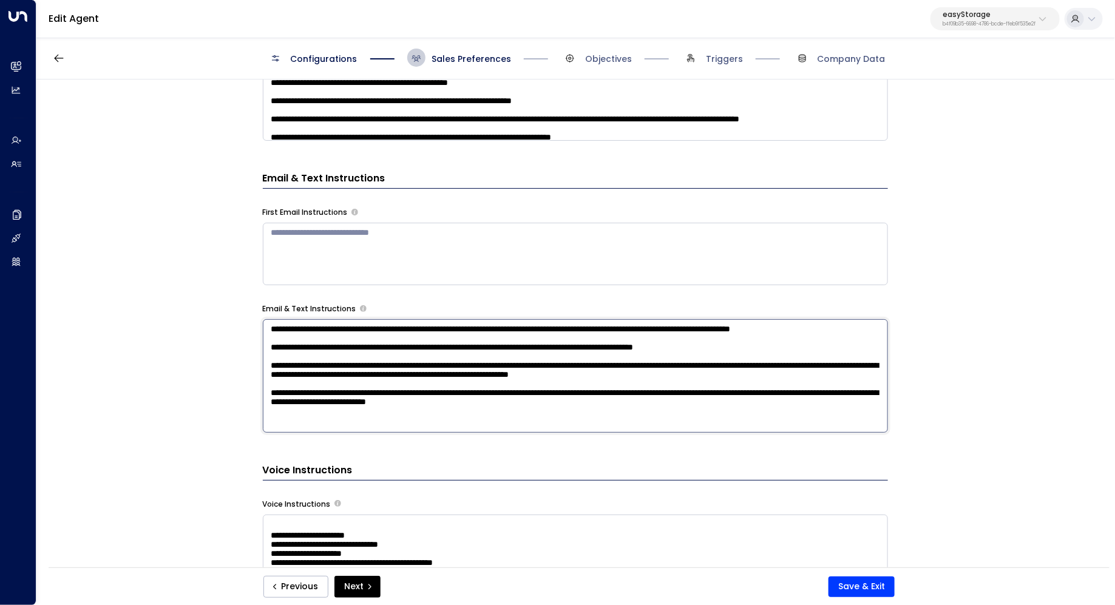
click at [725, 345] on textarea "**********" at bounding box center [575, 375] width 625 height 113
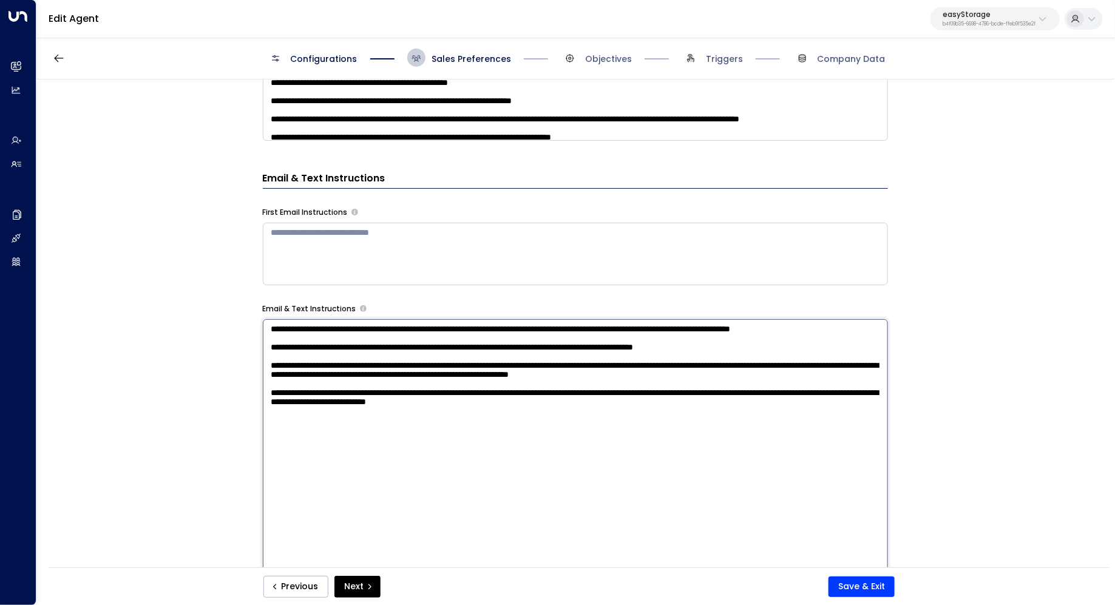
scroll to position [462, 0]
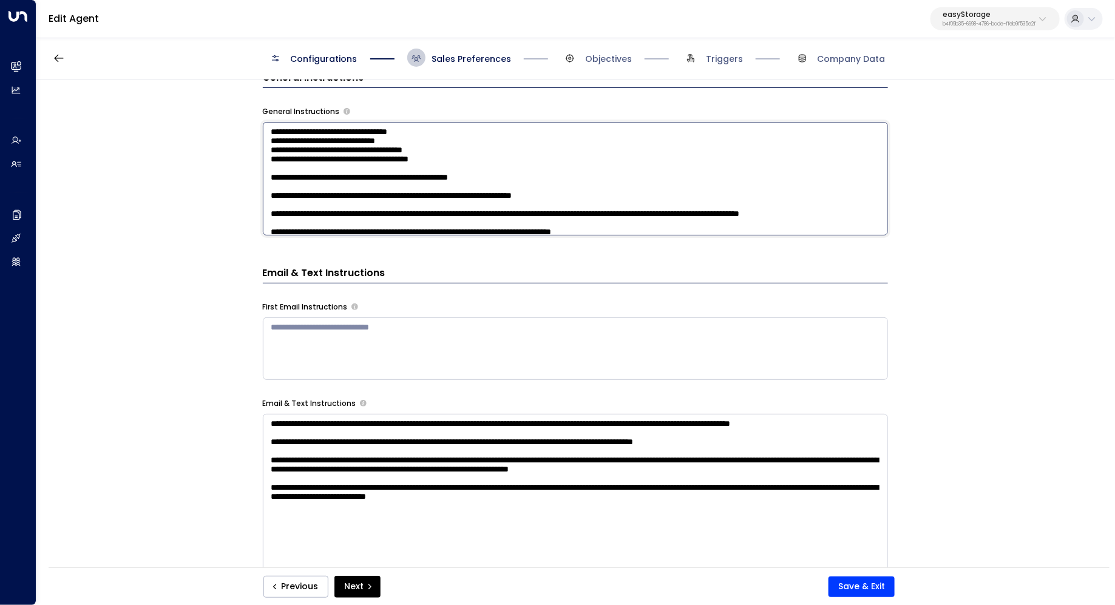
click at [665, 214] on textarea at bounding box center [575, 178] width 625 height 113
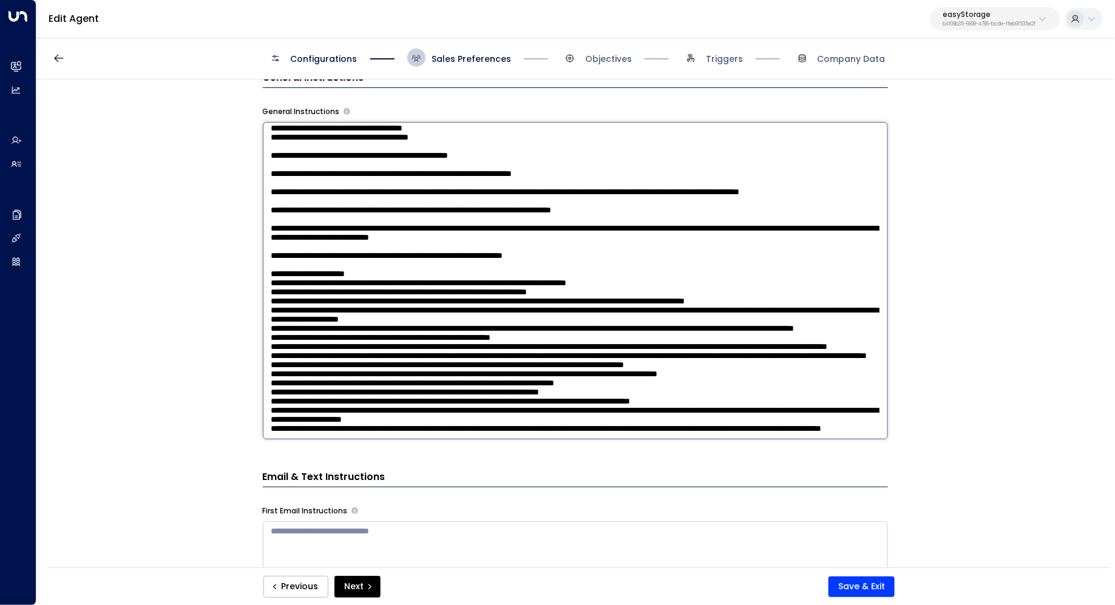
scroll to position [226, 0]
click at [329, 219] on textarea at bounding box center [575, 280] width 625 height 317
click at [425, 232] on textarea at bounding box center [575, 280] width 625 height 317
click at [453, 369] on textarea at bounding box center [575, 280] width 625 height 317
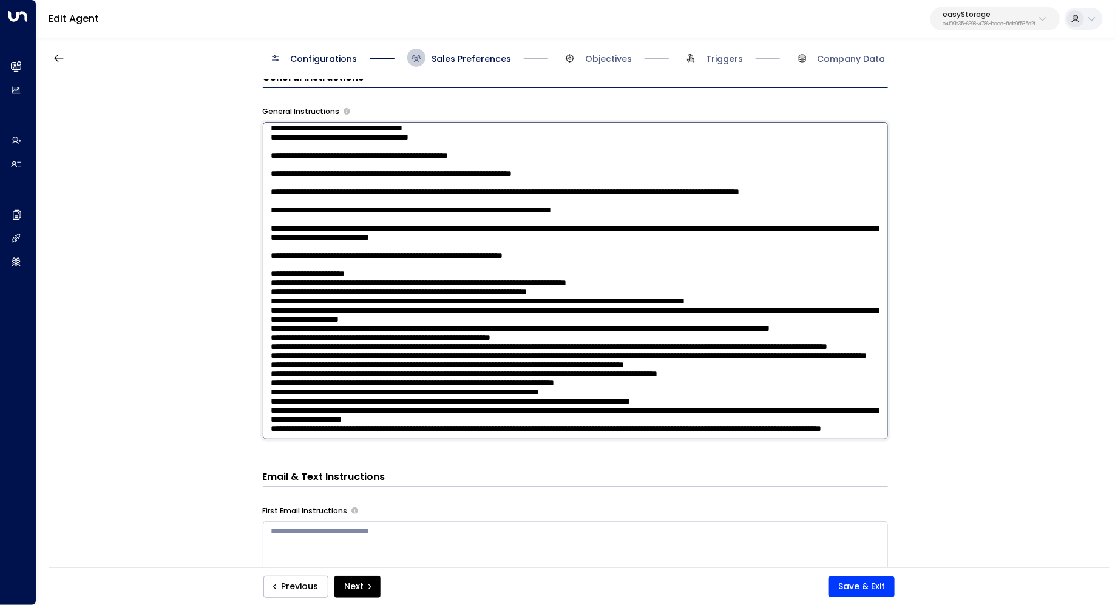
scroll to position [127, 0]
type textarea "**********"
click at [852, 583] on button "Save & Exit" at bounding box center [861, 587] width 66 height 21
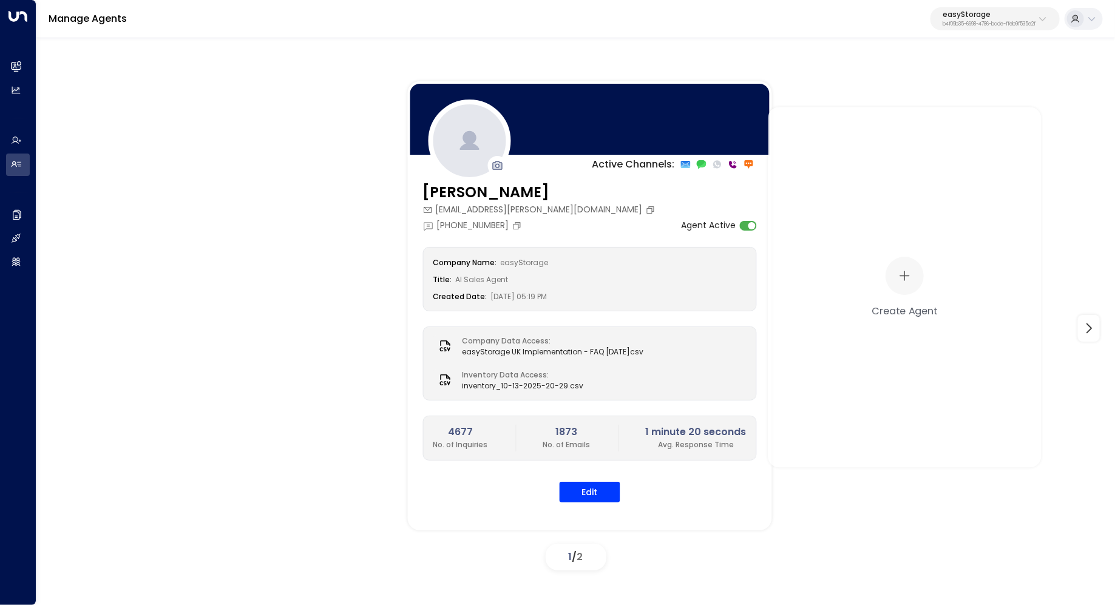
click at [963, 18] on p "easyStorage" at bounding box center [989, 14] width 93 height 7
type input "****"
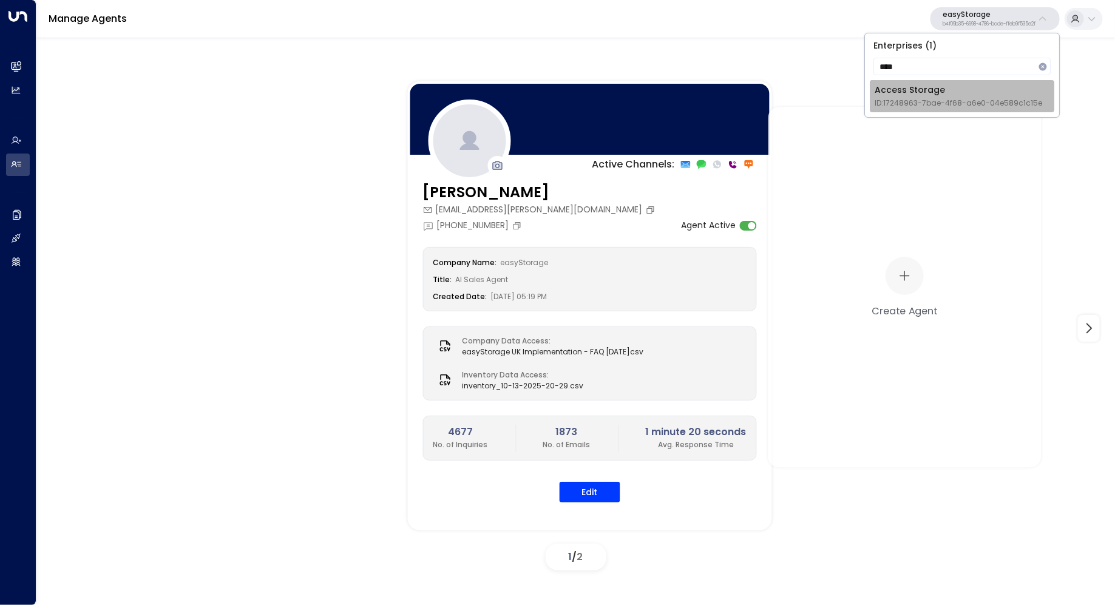
click at [939, 95] on div "Access Storage ID: 17248963-7bae-4f68-a6e0-04e589c1c15e" at bounding box center [959, 96] width 168 height 25
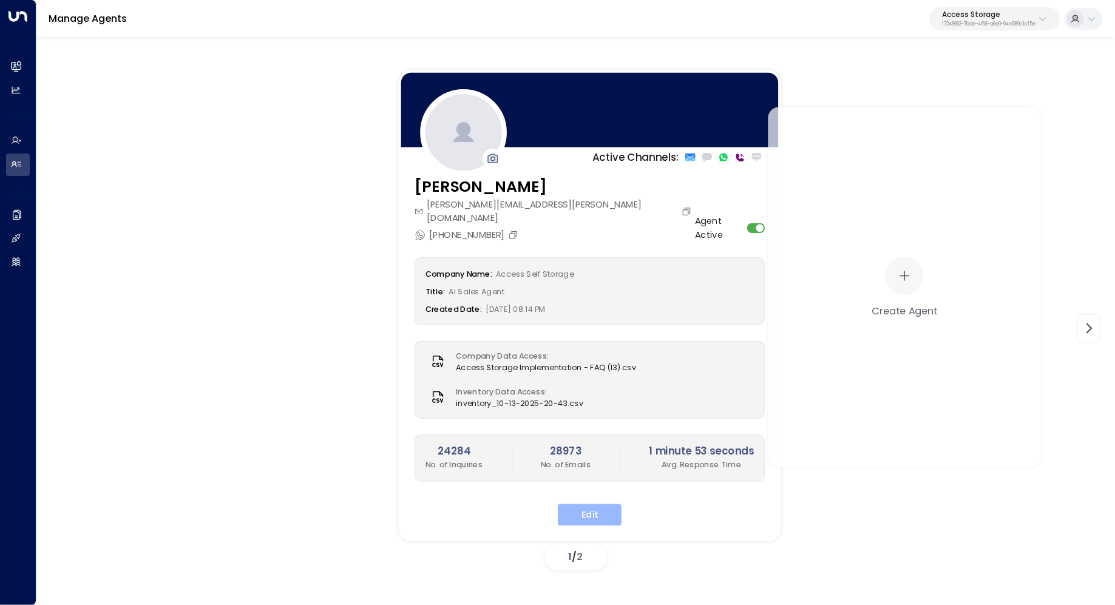
click at [582, 504] on button "Edit" at bounding box center [590, 515] width 64 height 22
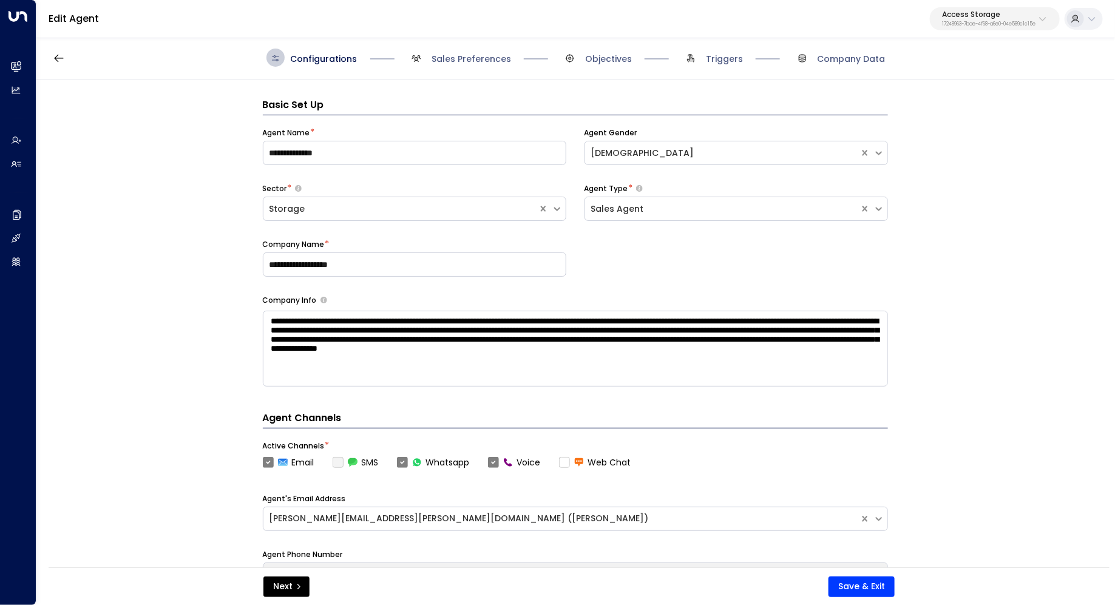
scroll to position [18, 0]
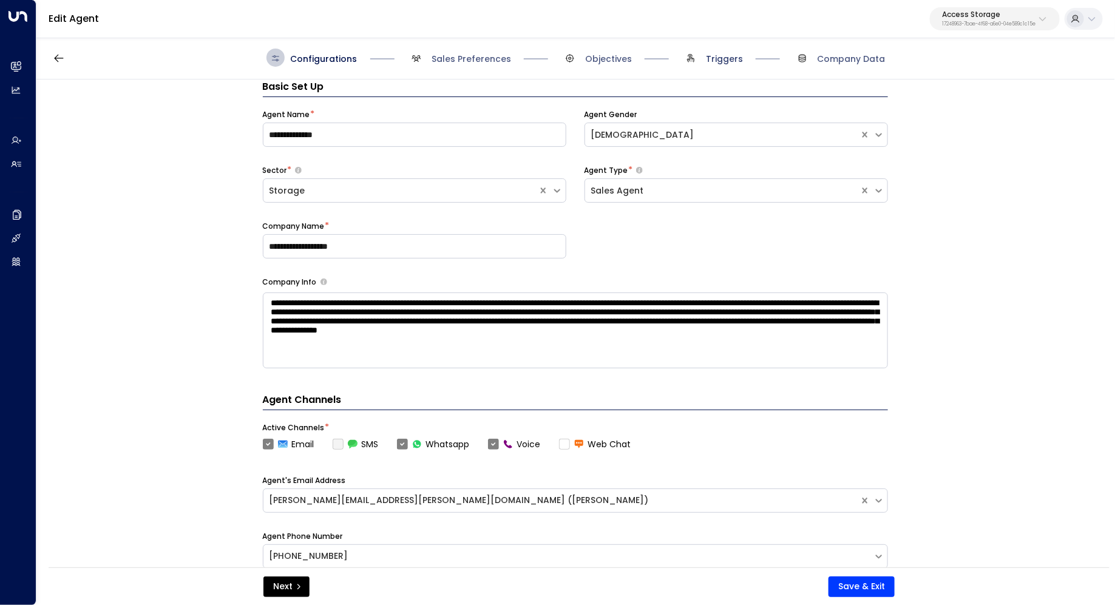
click at [727, 61] on span "Triggers" at bounding box center [724, 59] width 37 height 12
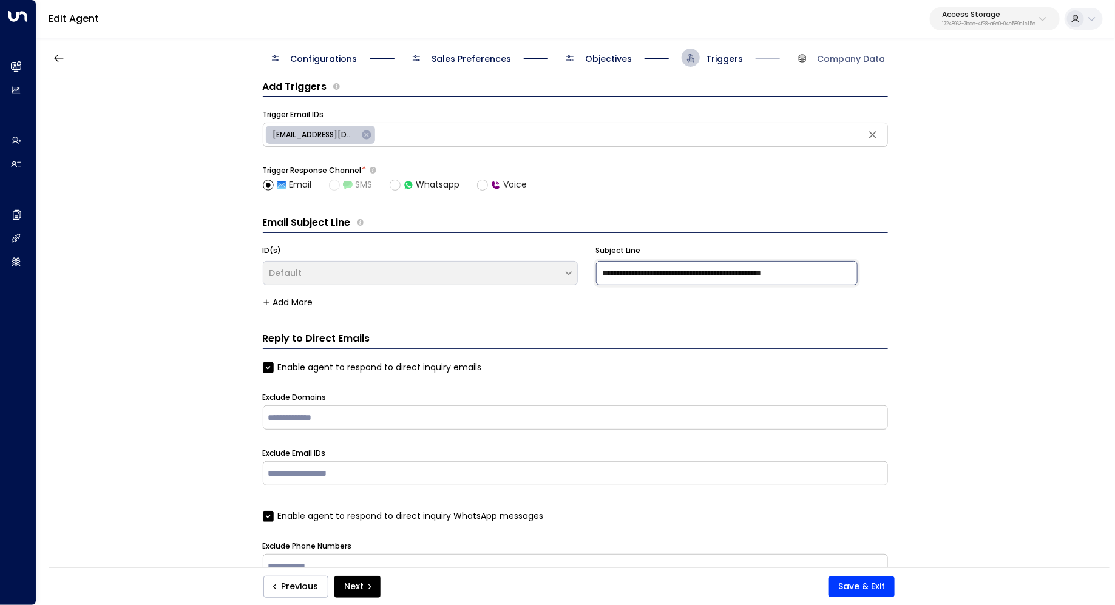
click at [638, 277] on input "**********" at bounding box center [727, 273] width 262 height 24
click at [679, 272] on input "**********" at bounding box center [727, 273] width 262 height 24
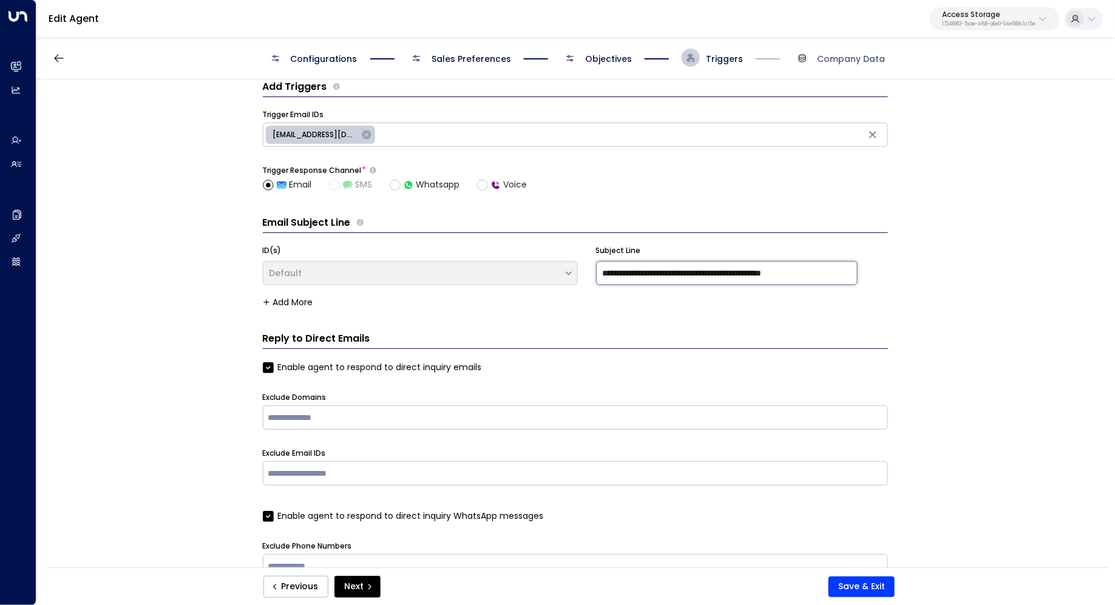
click at [652, 271] on input "**********" at bounding box center [727, 273] width 262 height 24
click at [744, 277] on input "**********" at bounding box center [727, 273] width 262 height 24
type input "**********"
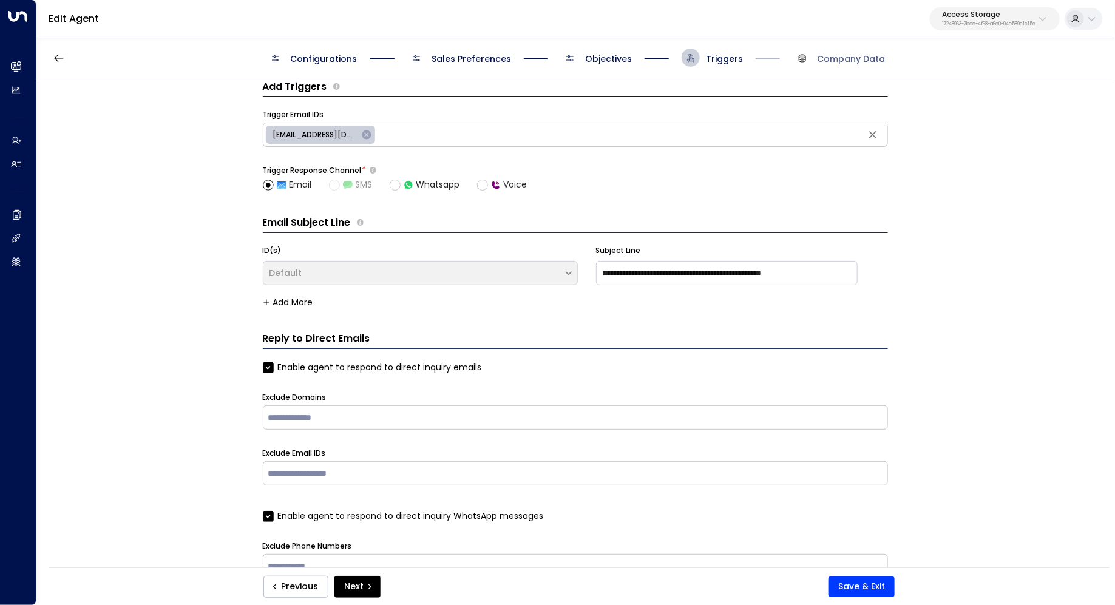
click at [964, 307] on div "**********" at bounding box center [574, 328] width 1077 height 496
click at [854, 582] on button "Save & Exit" at bounding box center [861, 587] width 66 height 21
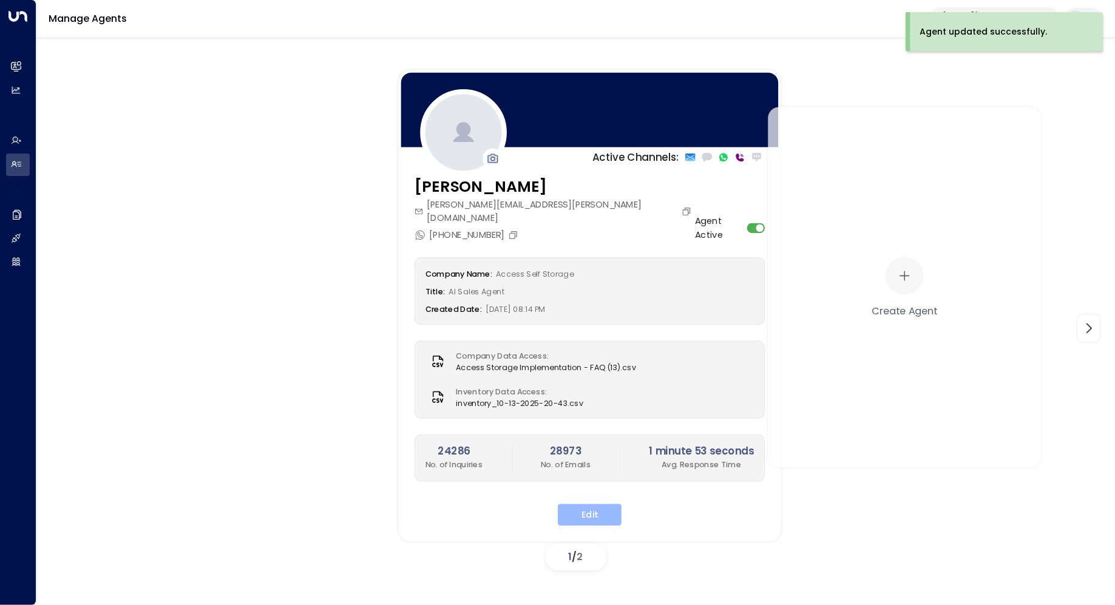
click at [595, 504] on button "Edit" at bounding box center [590, 515] width 64 height 22
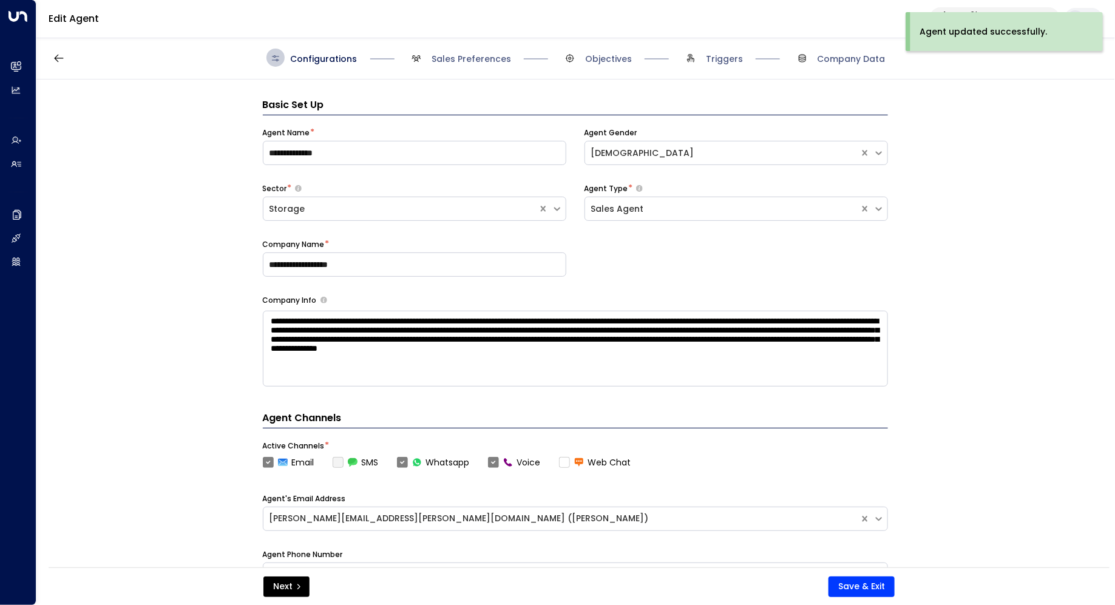
scroll to position [18, 0]
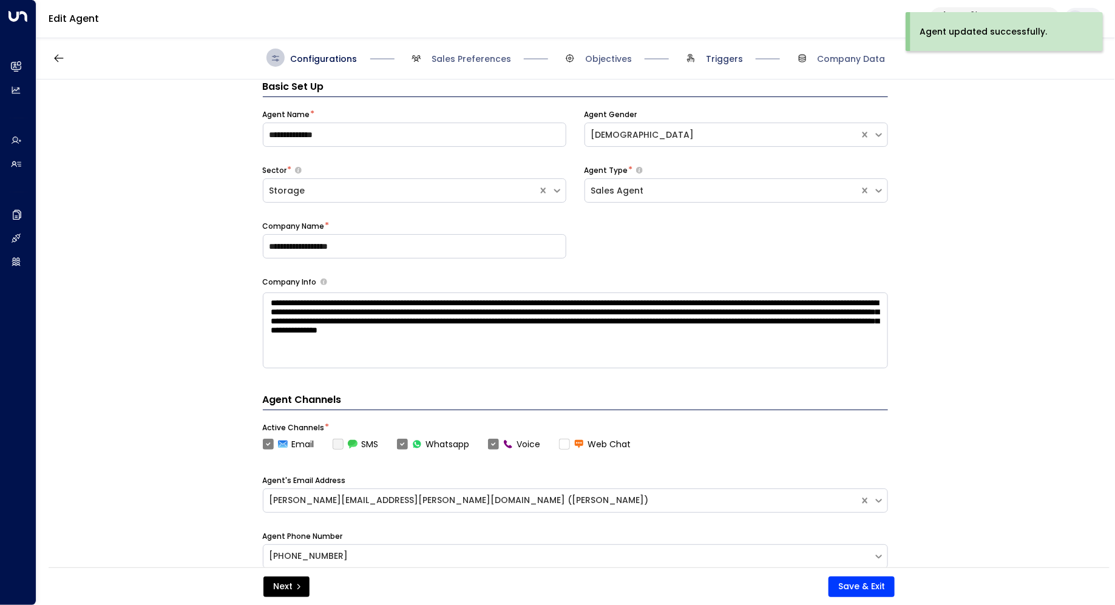
click at [713, 57] on span "Triggers" at bounding box center [724, 59] width 37 height 12
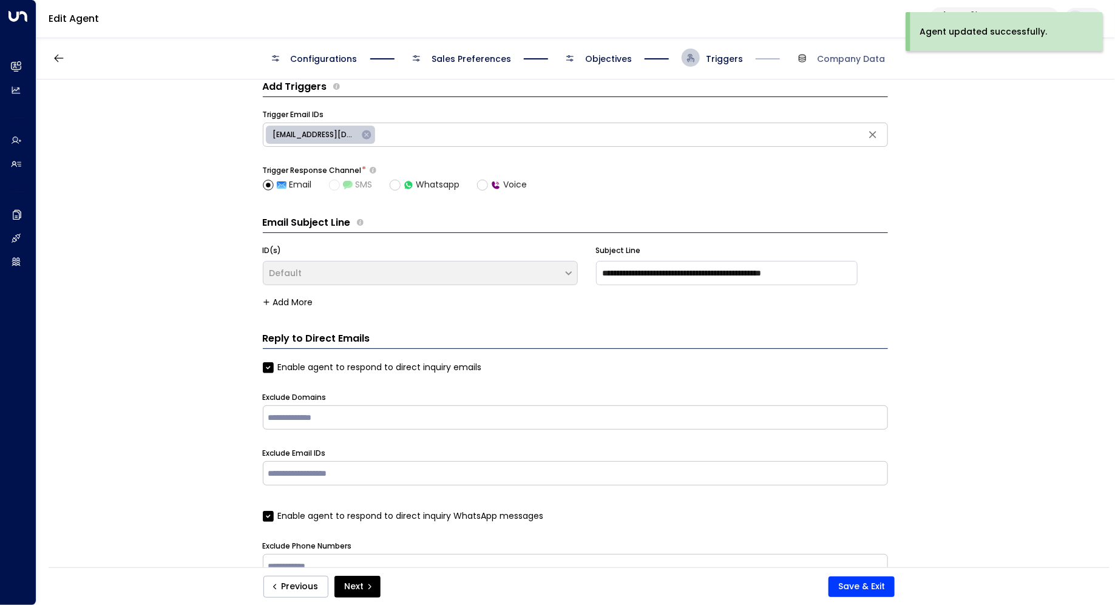
click at [603, 51] on span "Objectives" at bounding box center [596, 58] width 71 height 18
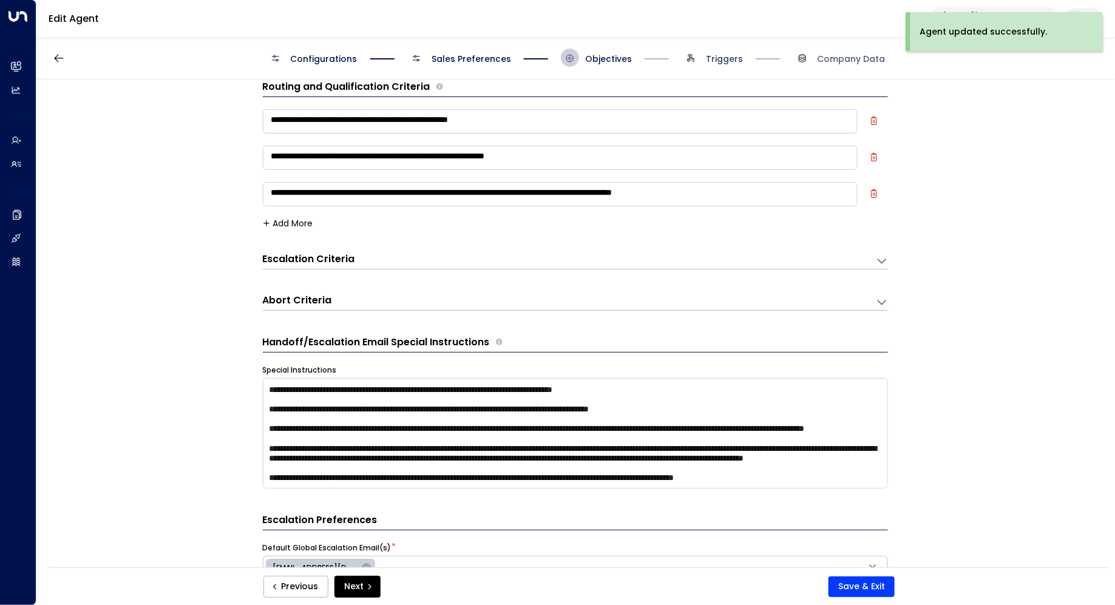
click at [720, 56] on span "Triggers" at bounding box center [724, 59] width 37 height 12
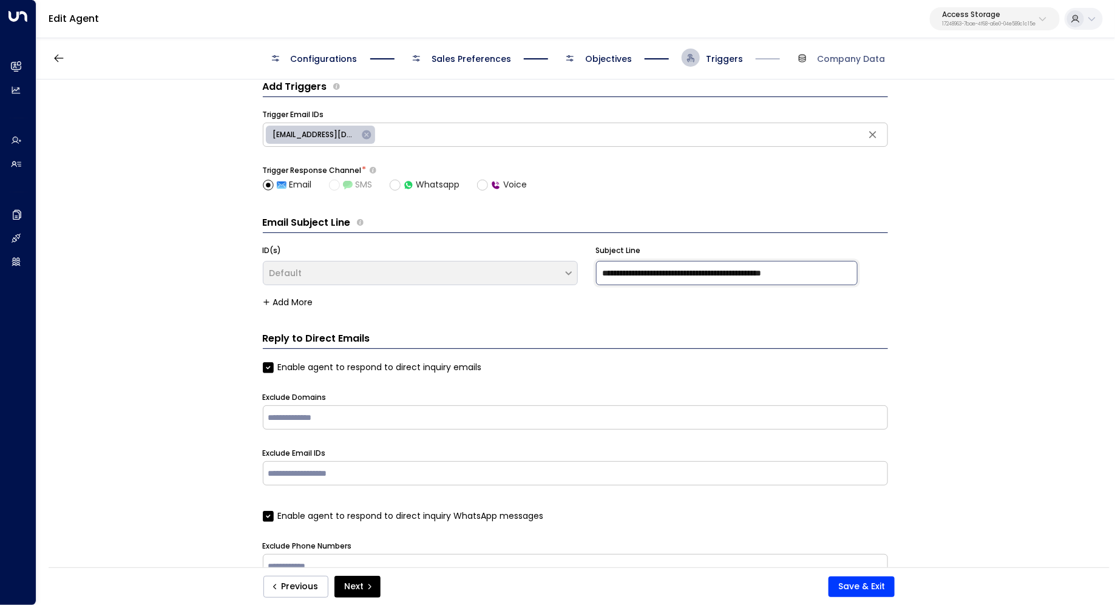
click at [711, 271] on input "**********" at bounding box center [727, 273] width 262 height 24
